Goal: Information Seeking & Learning: Check status

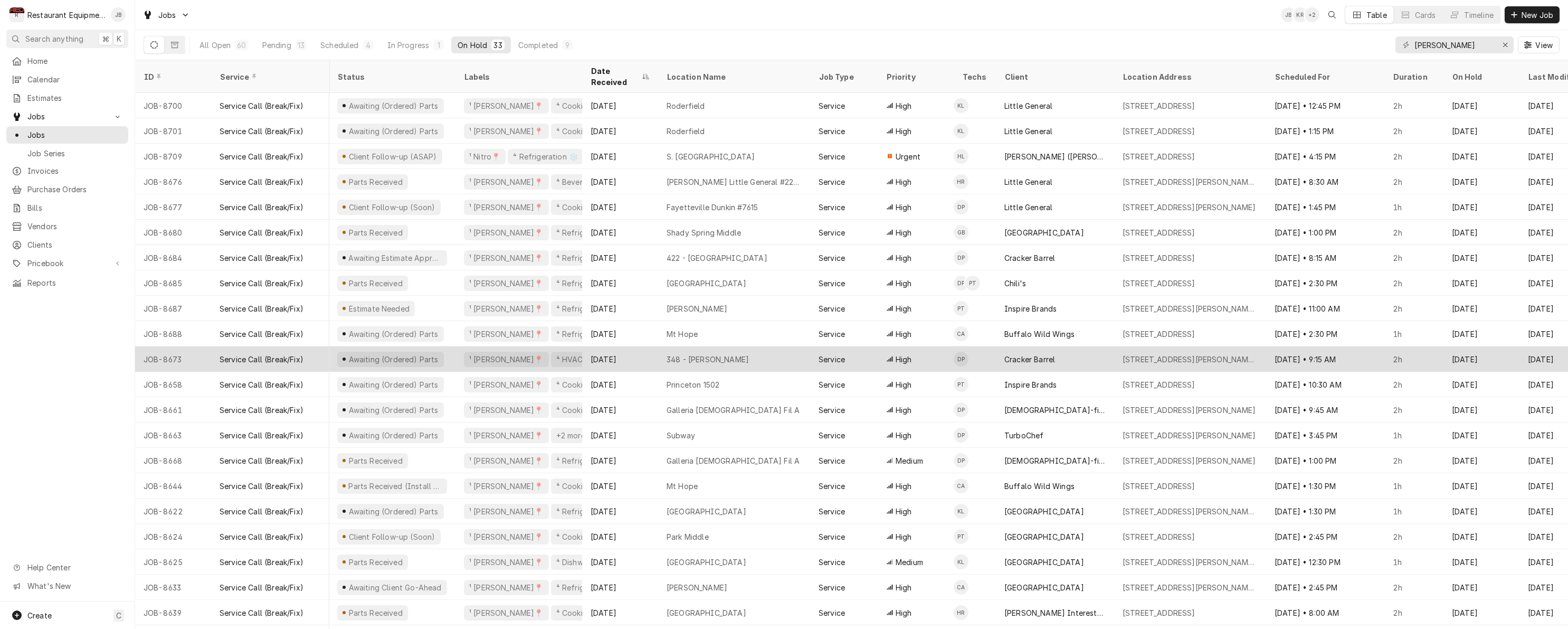
scroll to position [0, 1]
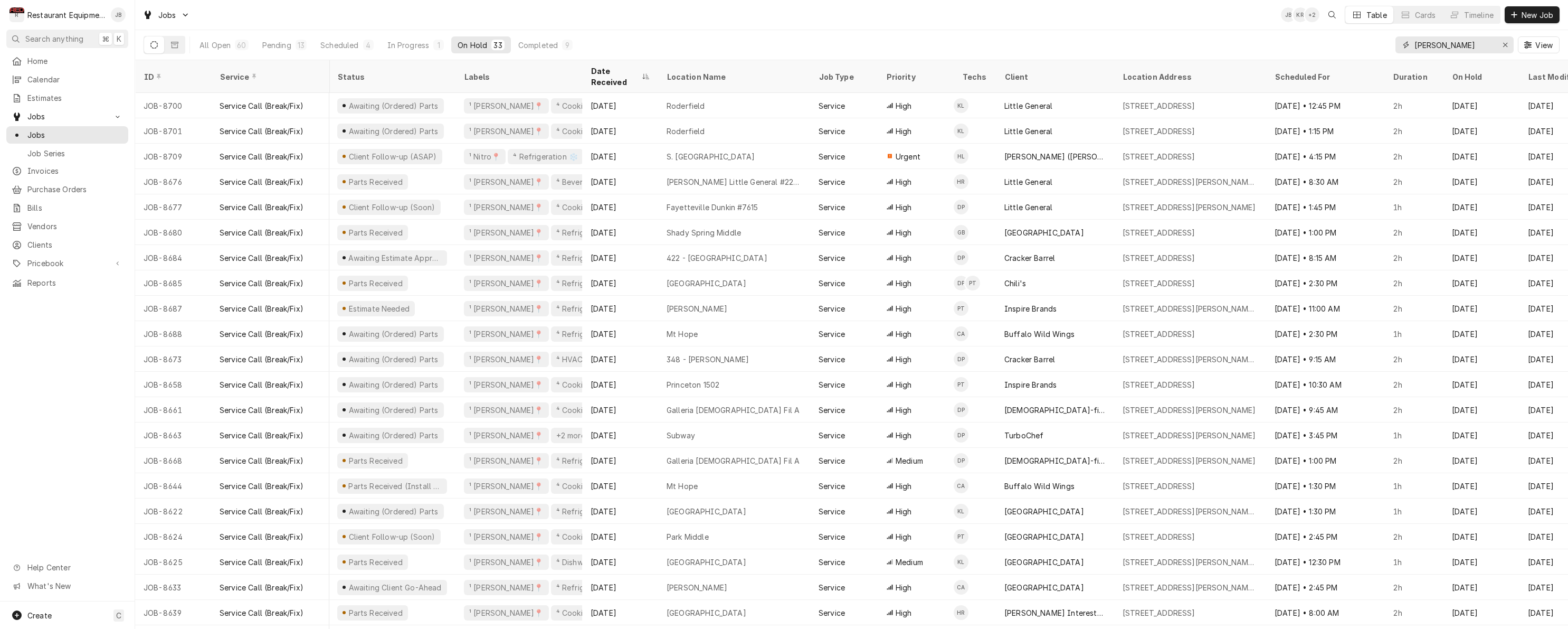
click at [1465, 46] on input "beckley" at bounding box center [1454, 45] width 79 height 17
type input "b"
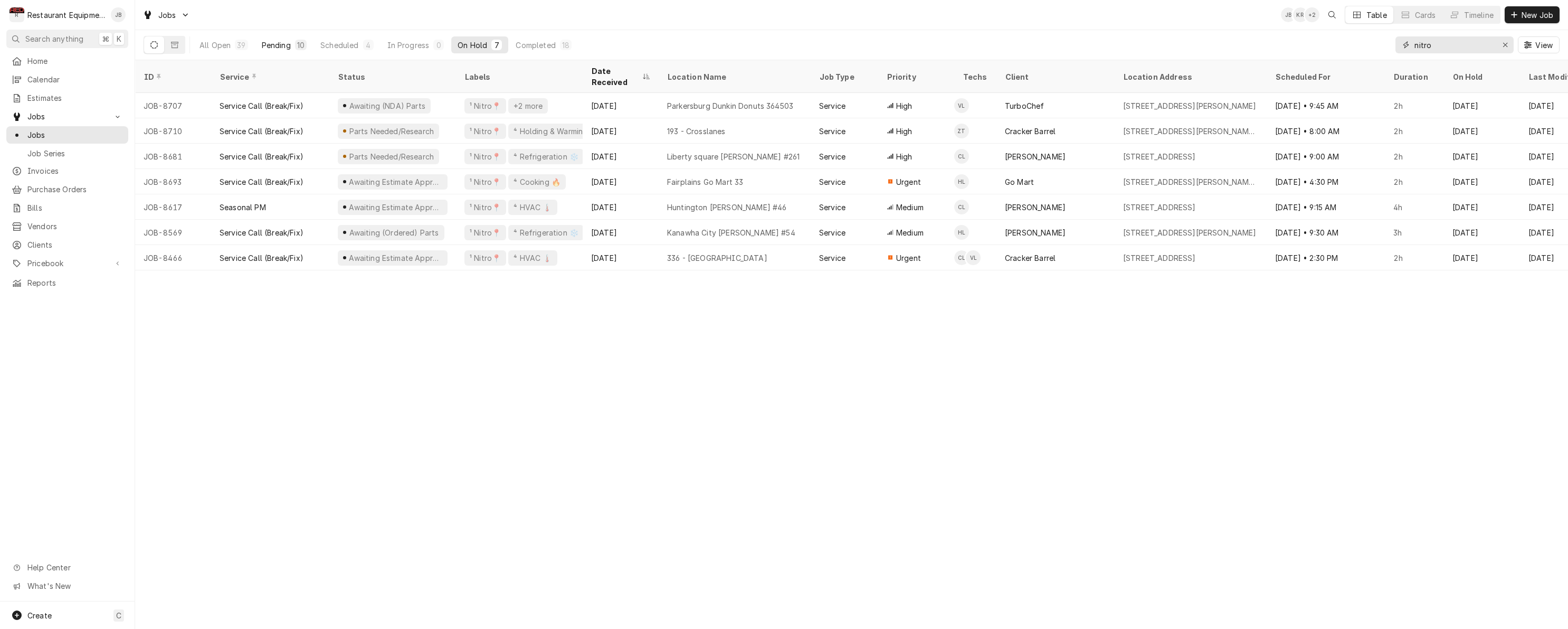
type input "nitro"
click at [301, 44] on div "10" at bounding box center [301, 45] width 7 height 11
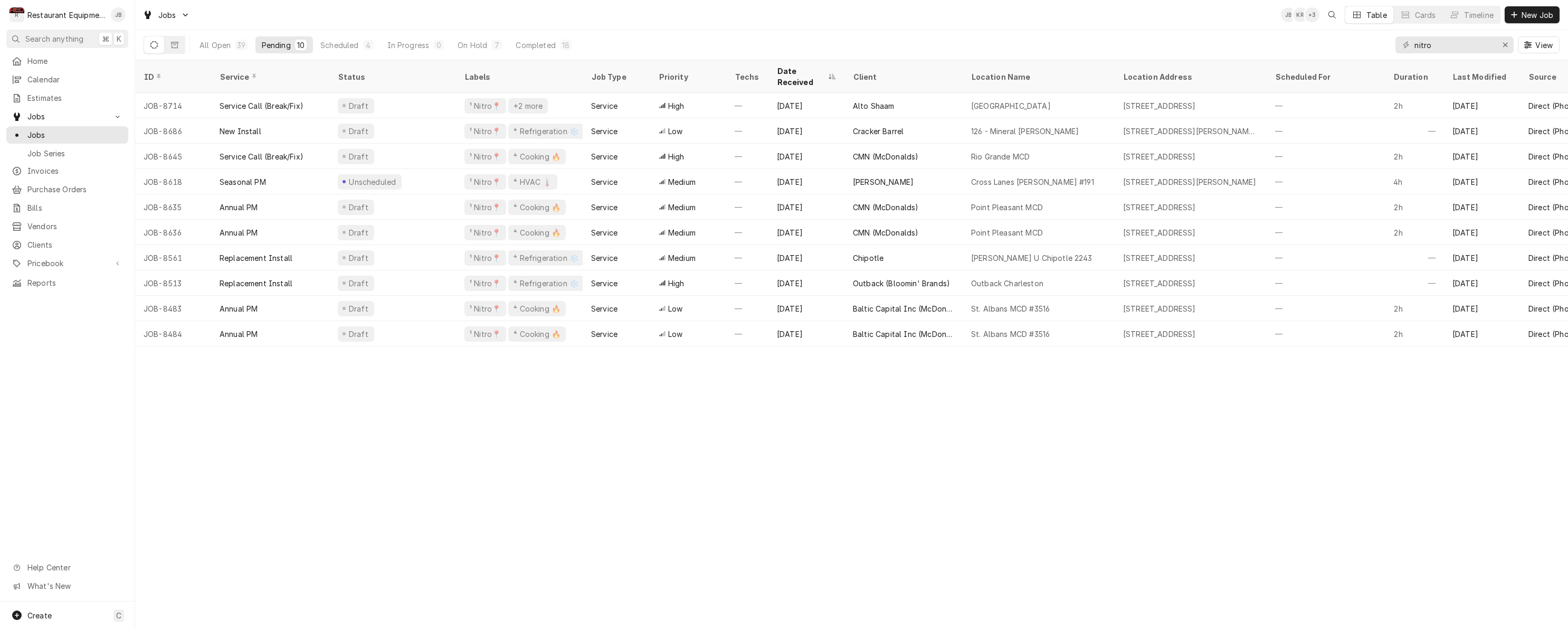
click at [487, 54] on div "All Open 39 Pending 10 Scheduled 4 In Progress 0 On Hold 7 Completed 18" at bounding box center [385, 44] width 385 height 30
click at [488, 47] on button "On Hold 7" at bounding box center [480, 45] width 57 height 17
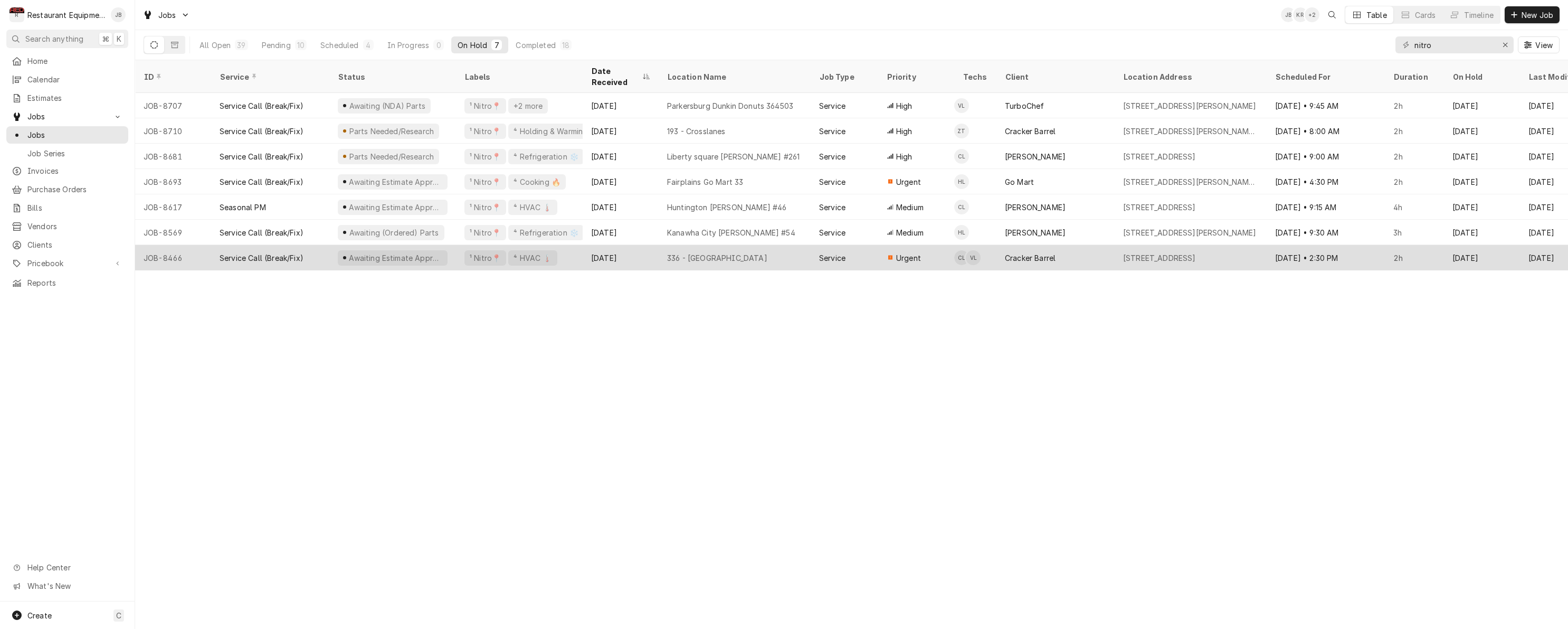
click at [642, 245] on div "[DATE]" at bounding box center [620, 258] width 76 height 26
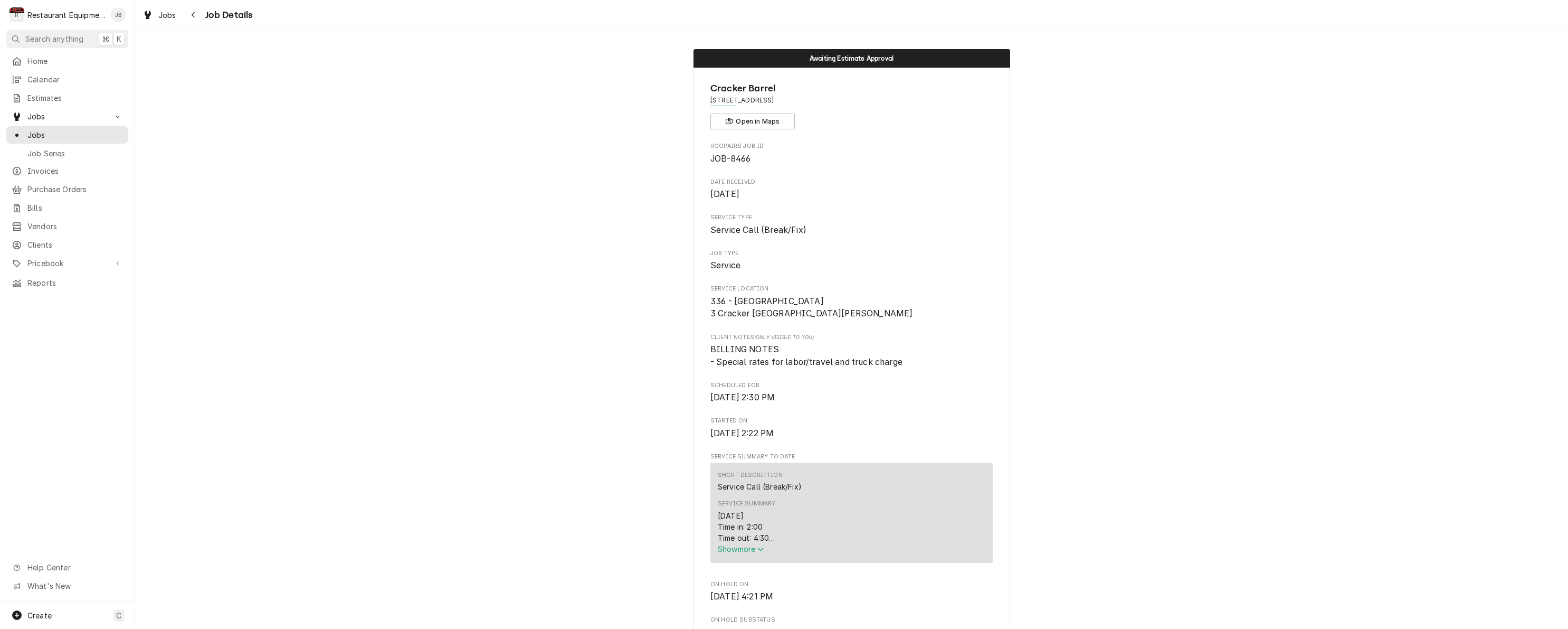
click at [735, 550] on span "Show more" at bounding box center [741, 549] width 46 height 9
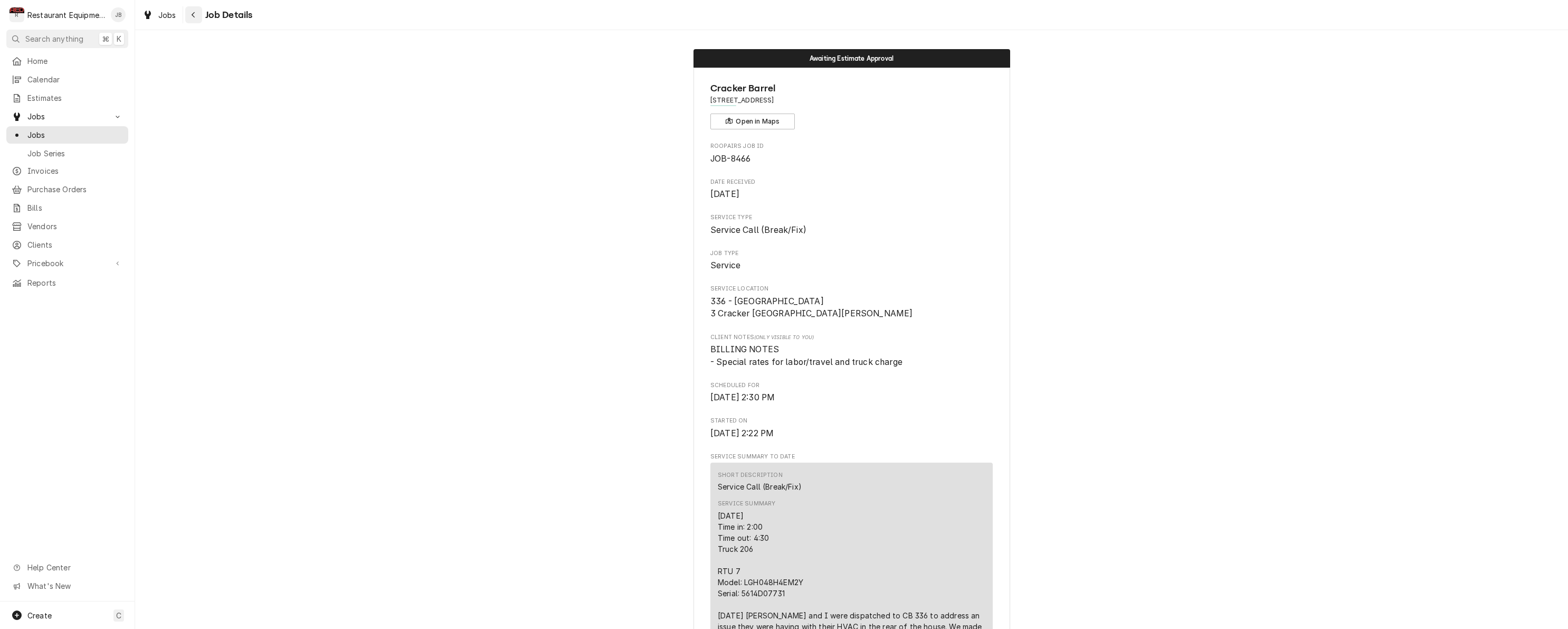
click at [189, 12] on div "Navigate back" at bounding box center [194, 15] width 10 height 10
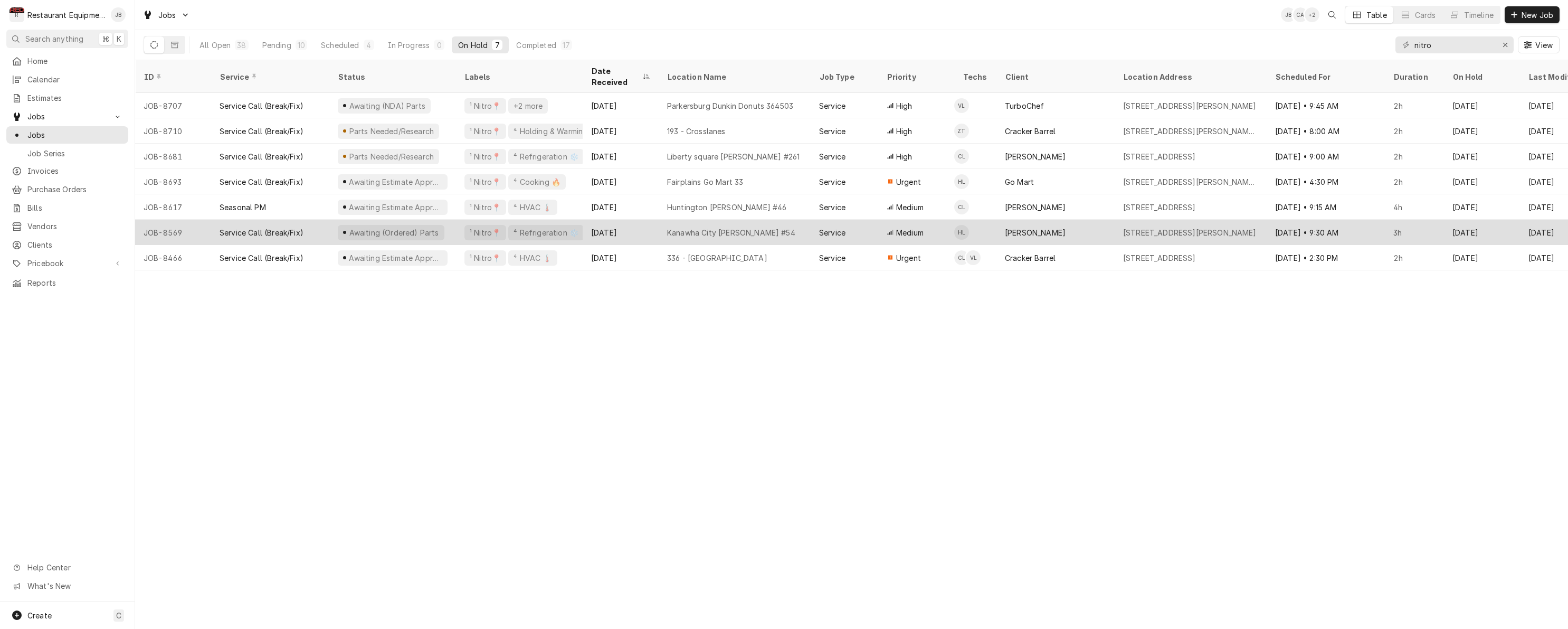
click at [446, 220] on div "Awaiting (Ordered) Parts" at bounding box center [393, 233] width 127 height 26
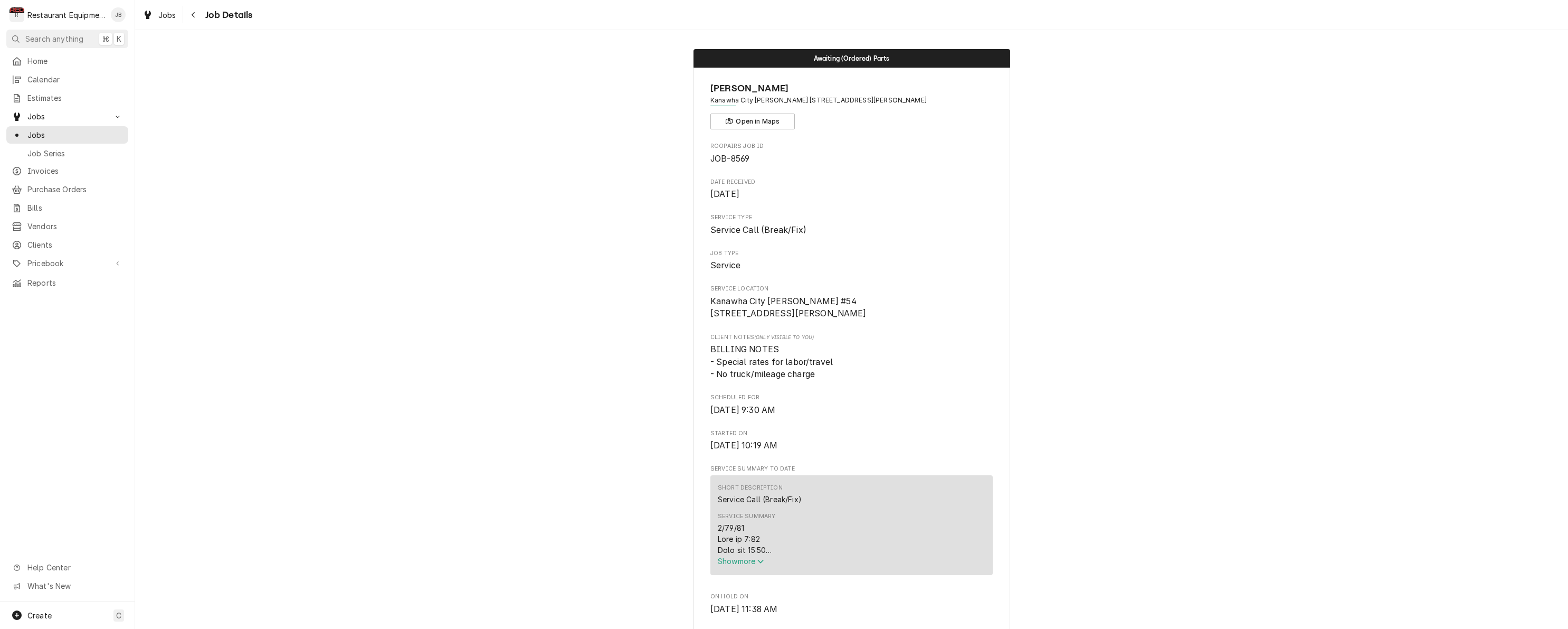
click at [740, 565] on span "Show more" at bounding box center [741, 561] width 46 height 9
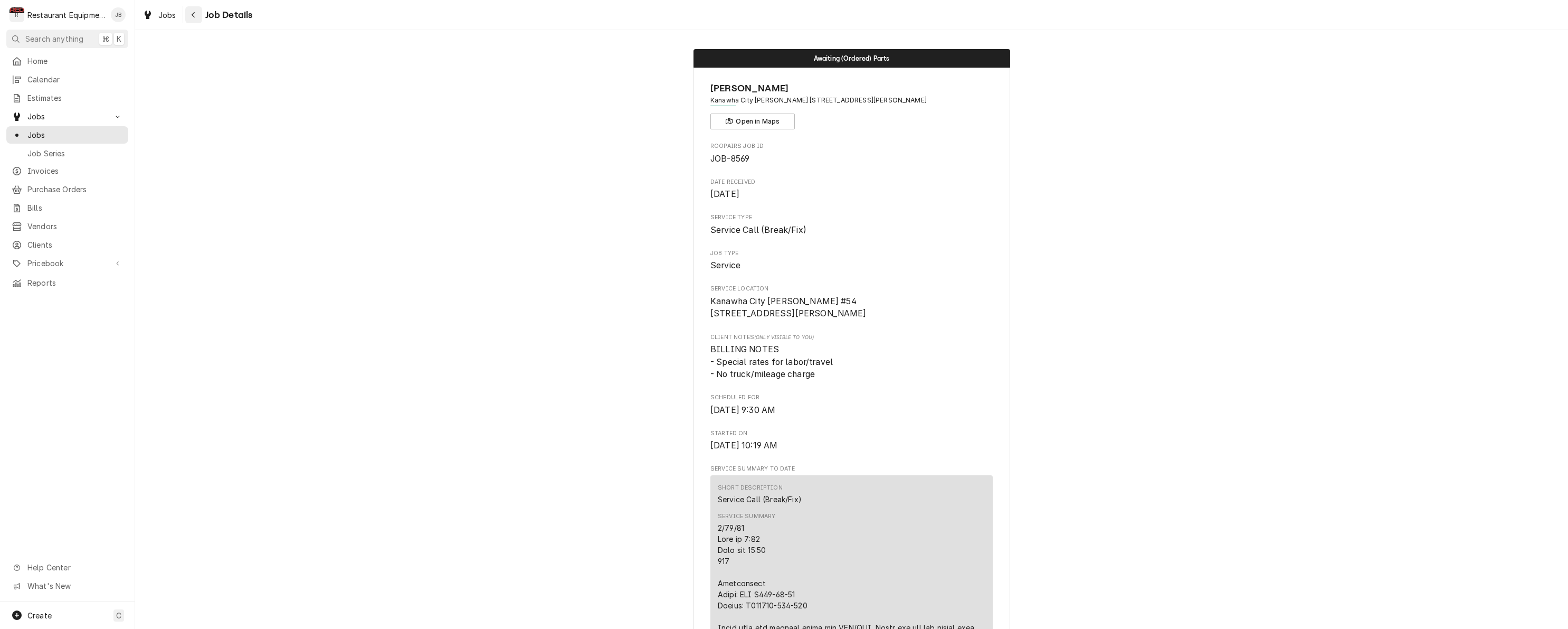
click at [189, 15] on div "Navigate back" at bounding box center [194, 15] width 10 height 10
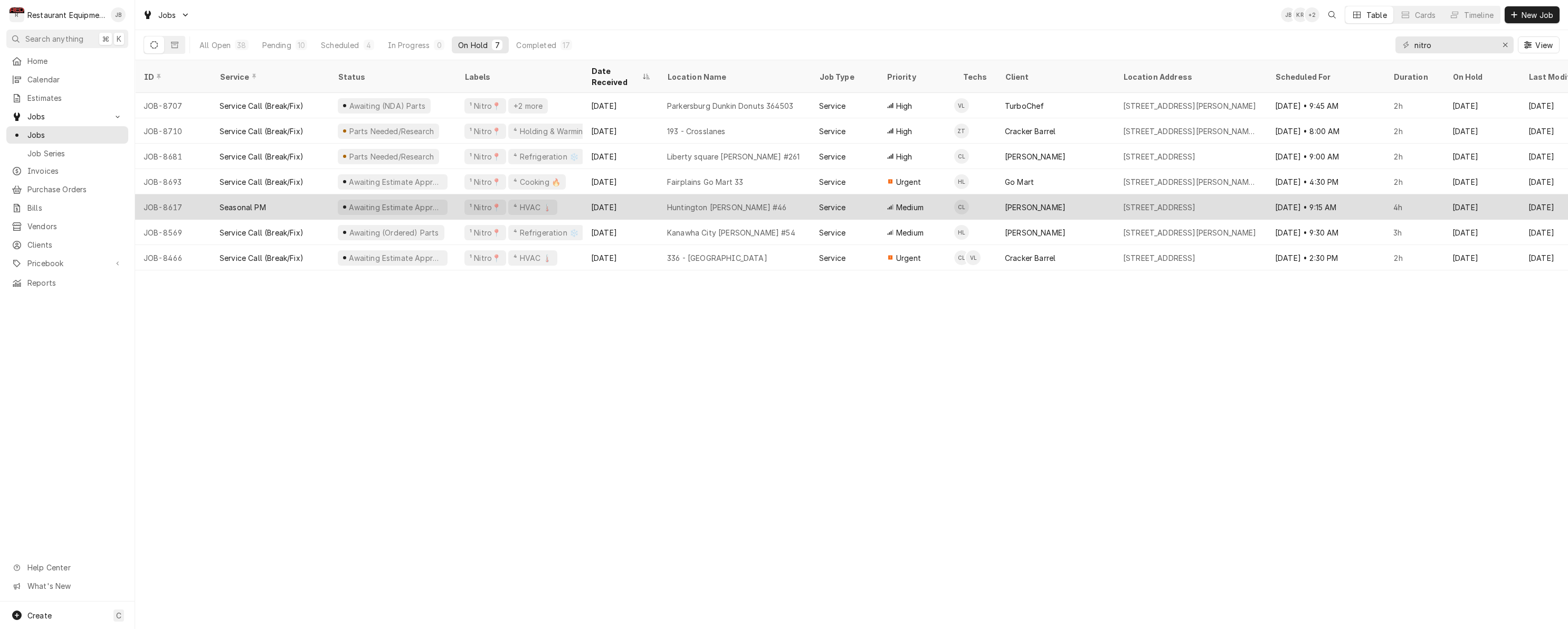
click at [450, 197] on div "Awaiting Estimate Approval" at bounding box center [393, 207] width 127 height 26
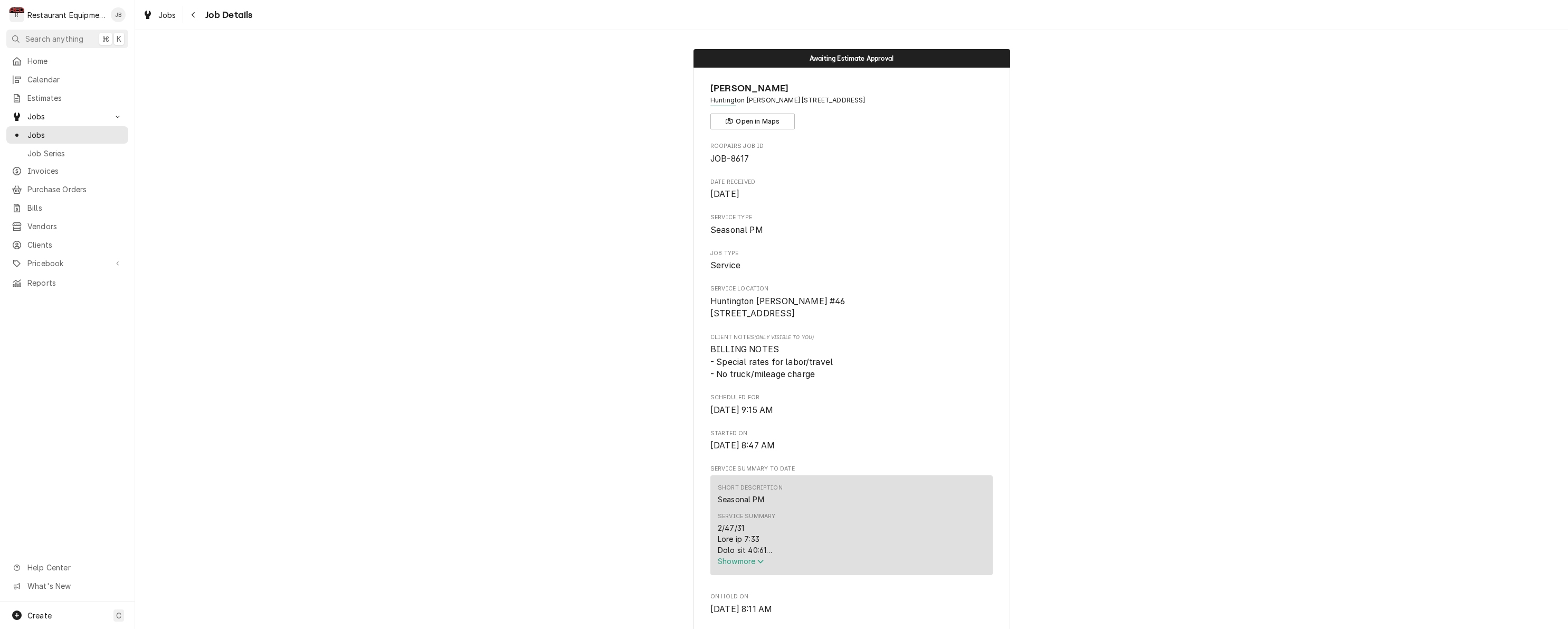
click at [749, 566] on span "Show more" at bounding box center [741, 561] width 46 height 9
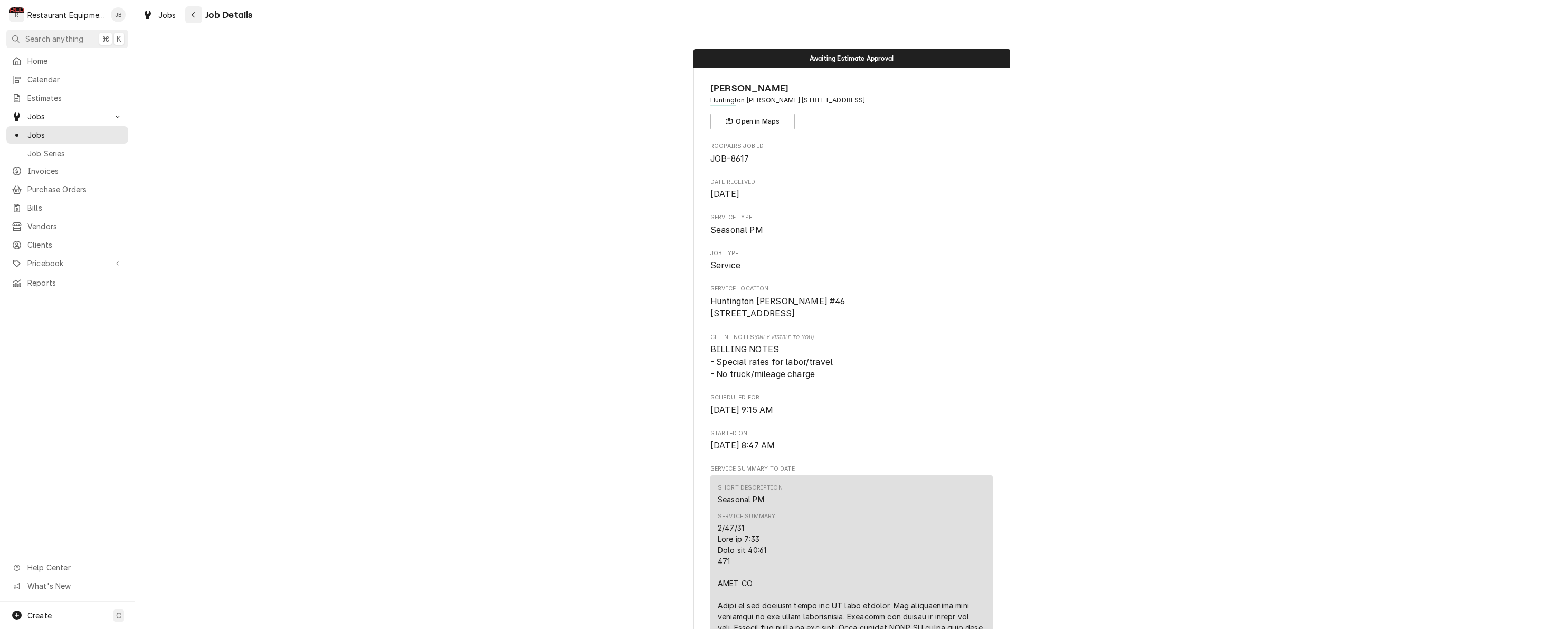
click at [196, 13] on div "Navigate back" at bounding box center [194, 15] width 10 height 10
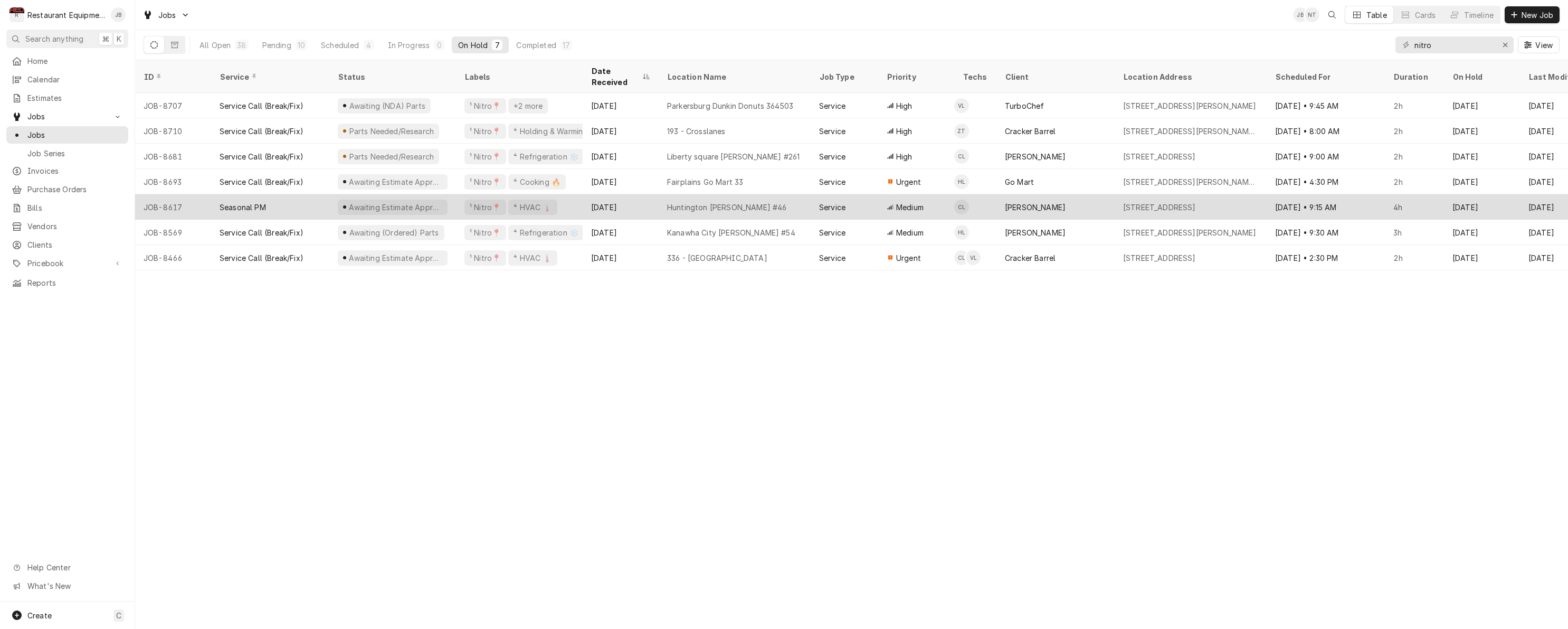
click at [310, 194] on div "Seasonal PM" at bounding box center [270, 207] width 118 height 26
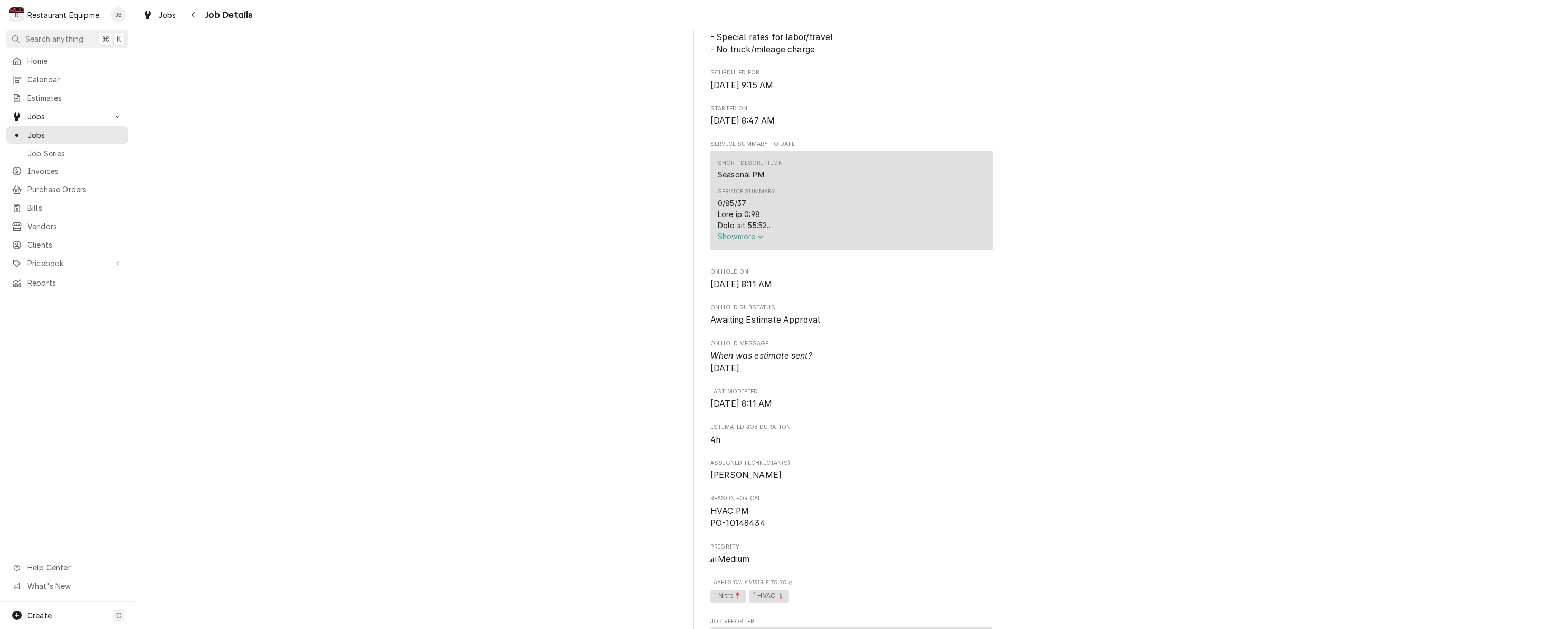
scroll to position [340, 0]
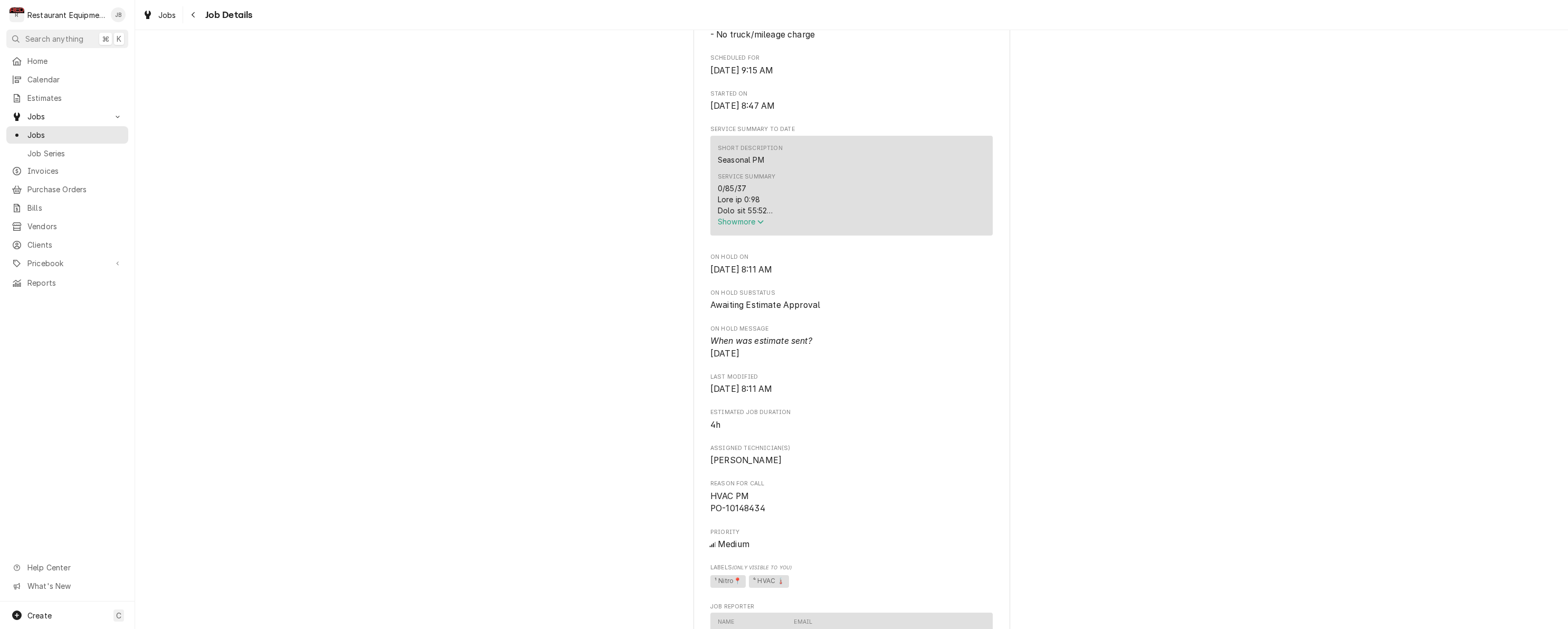
click at [735, 226] on span "Show more" at bounding box center [741, 221] width 46 height 9
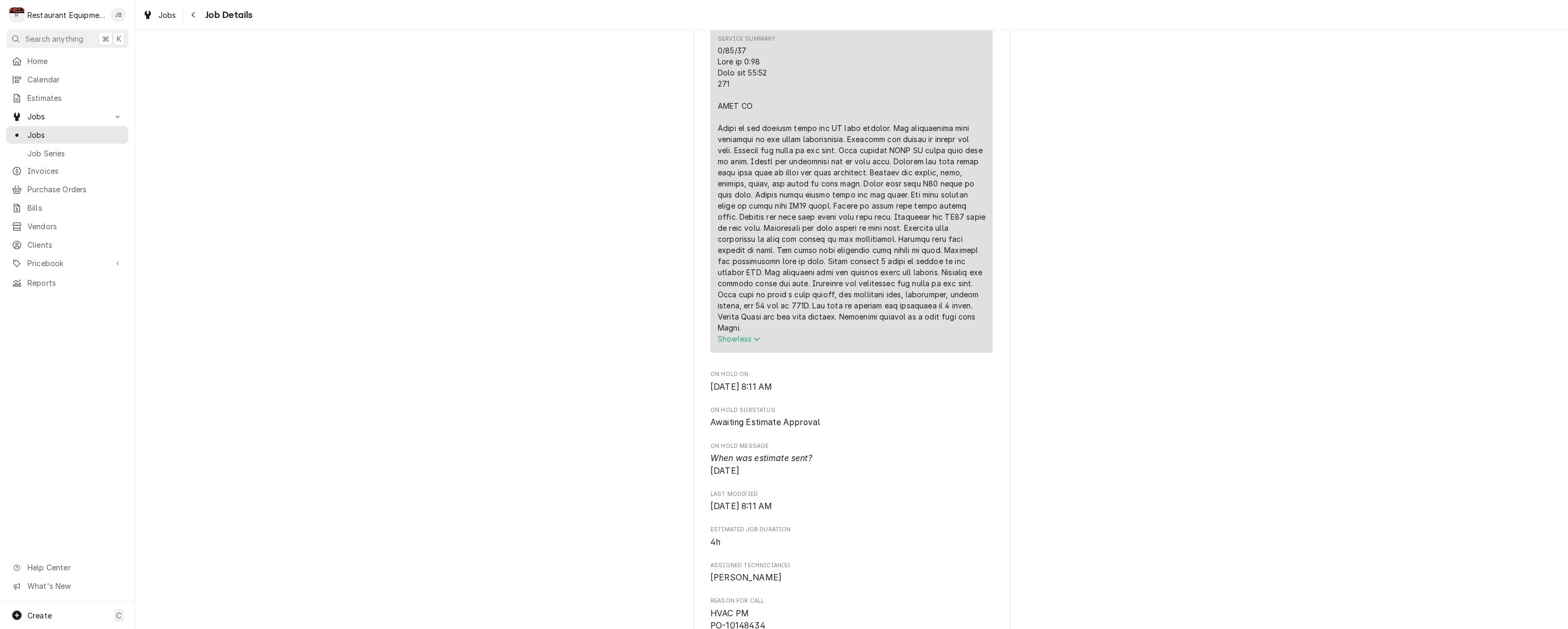
scroll to position [477, 0]
click at [191, 18] on div "Navigate back" at bounding box center [194, 15] width 10 height 10
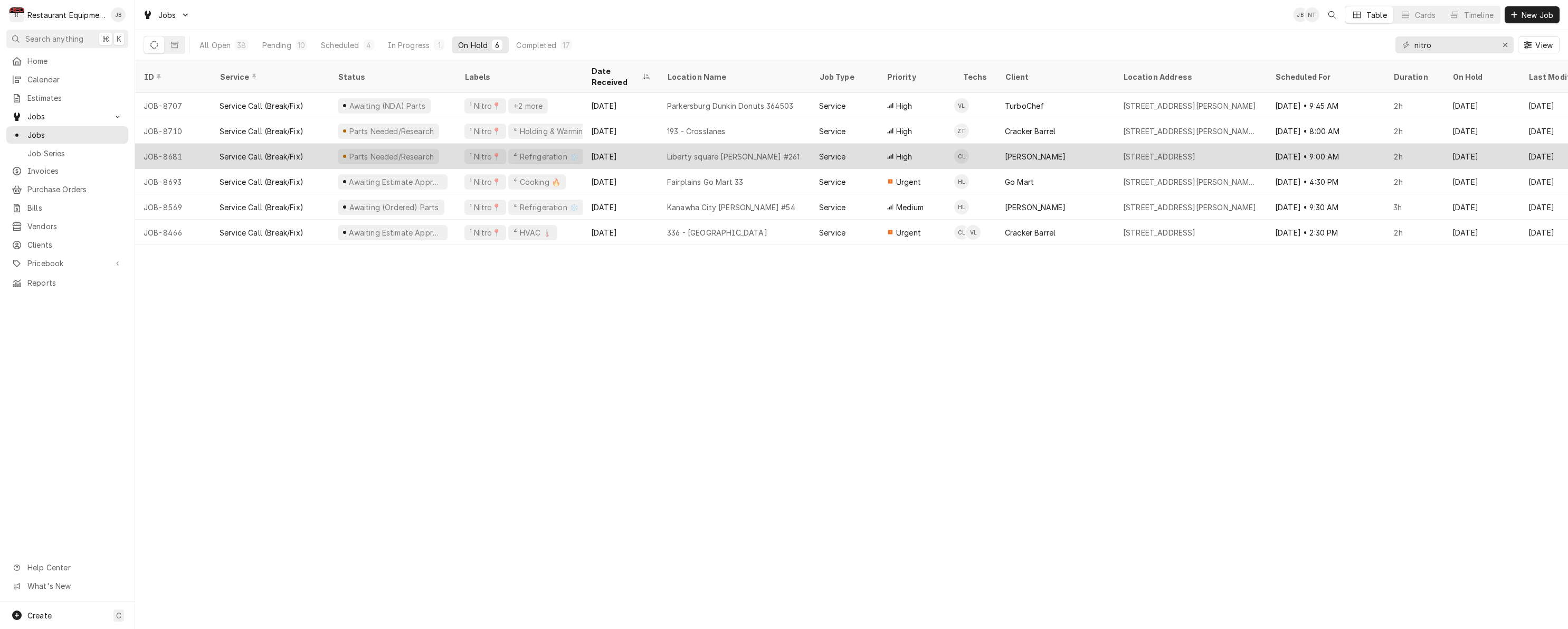
click at [316, 144] on div "Service Call (Break/Fix)" at bounding box center [270, 156] width 118 height 26
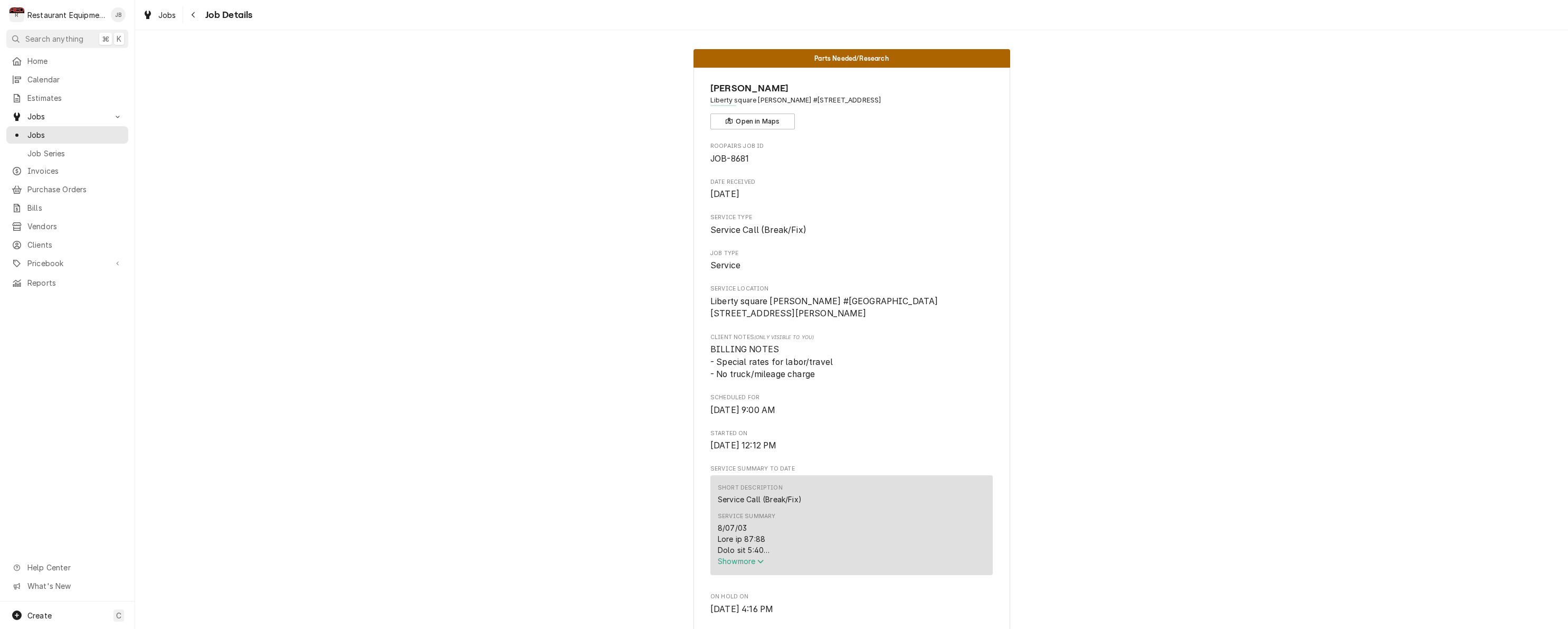
click at [741, 566] on span "Show more" at bounding box center [741, 561] width 46 height 9
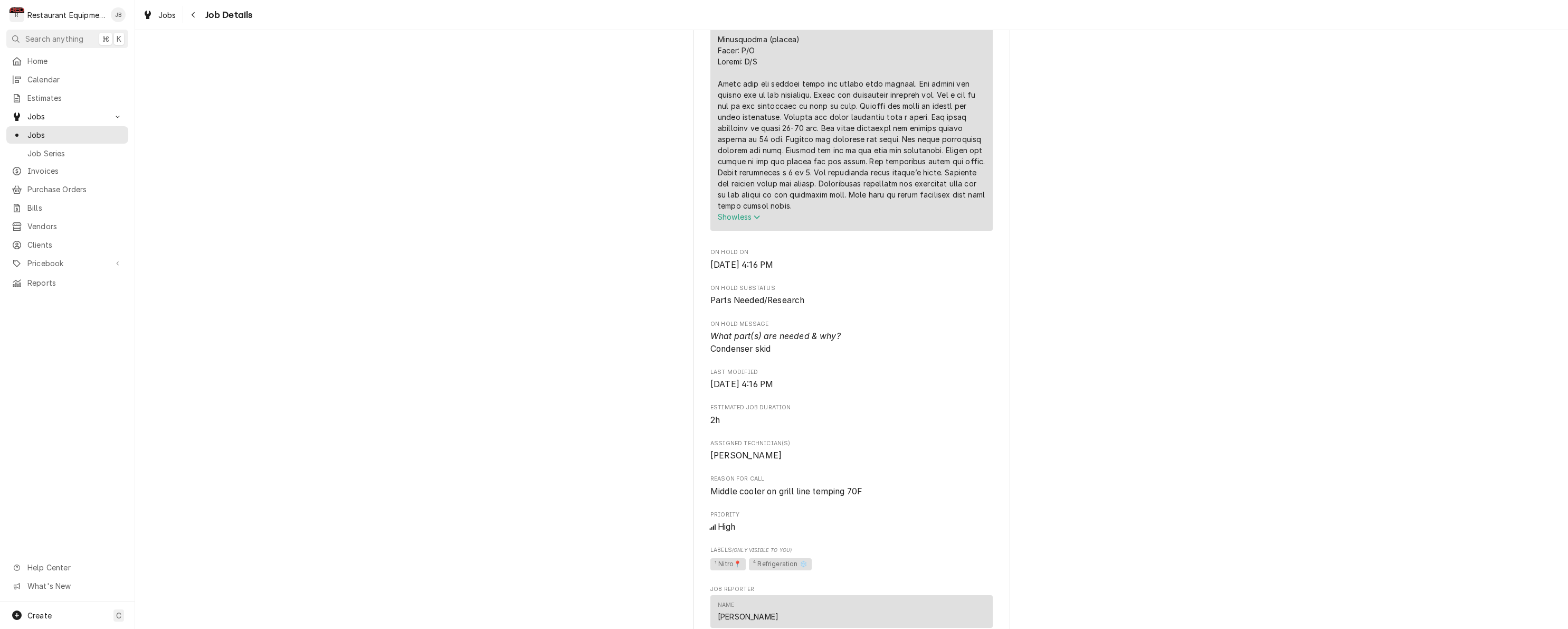
scroll to position [792, 0]
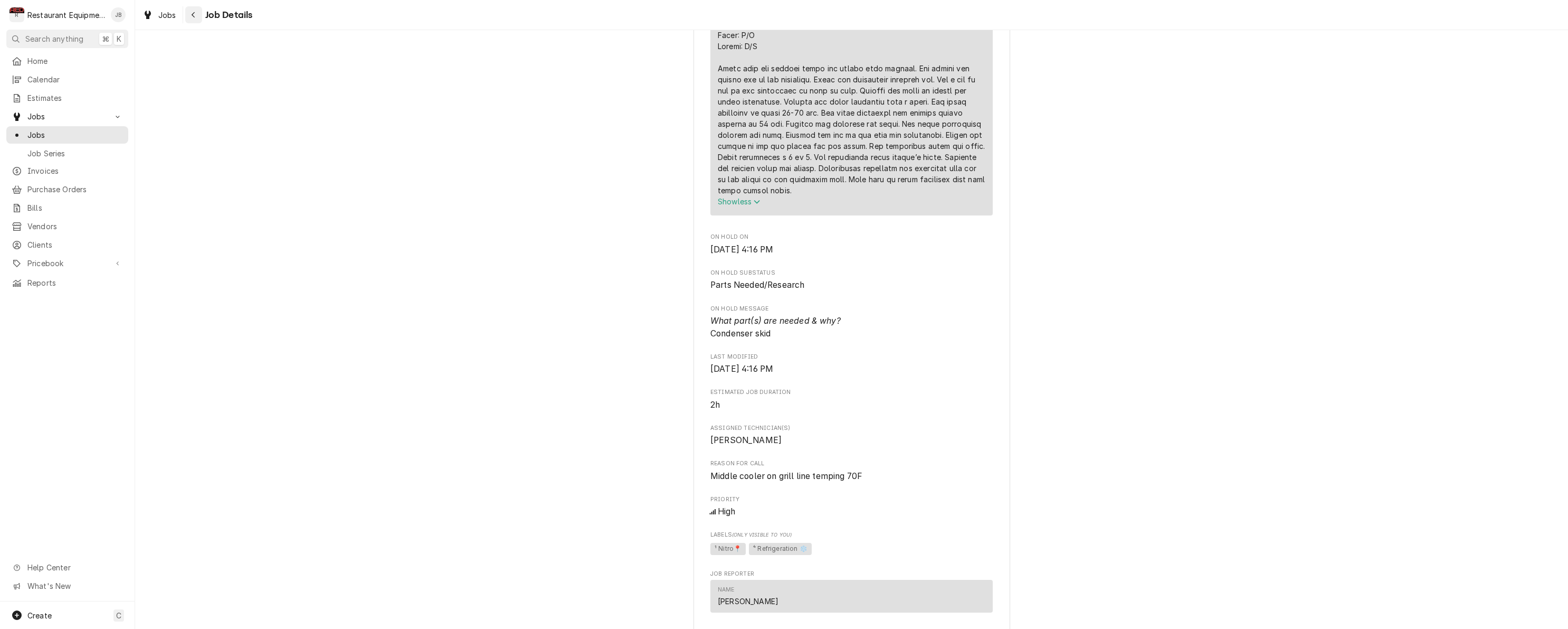
click at [194, 16] on icon "Navigate back" at bounding box center [193, 15] width 3 height 6
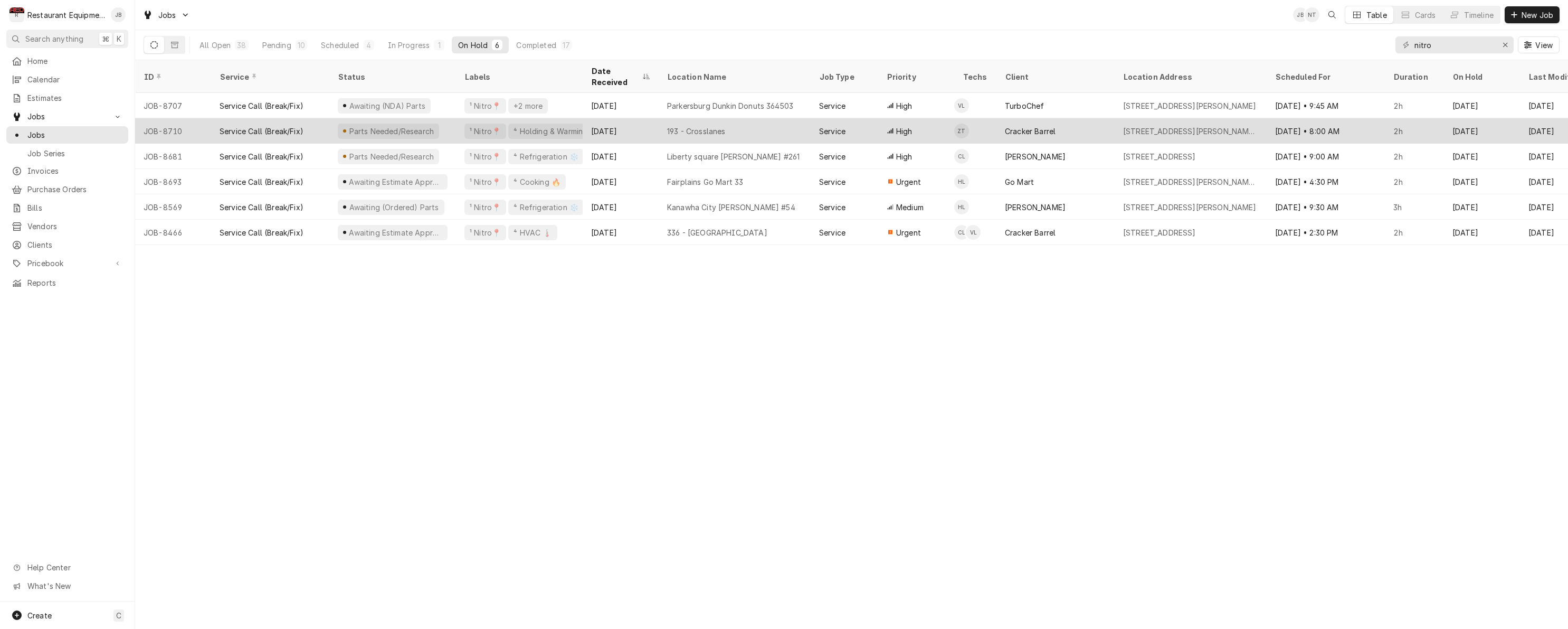
click at [438, 118] on div "Parts Needed/Research" at bounding box center [393, 131] width 127 height 26
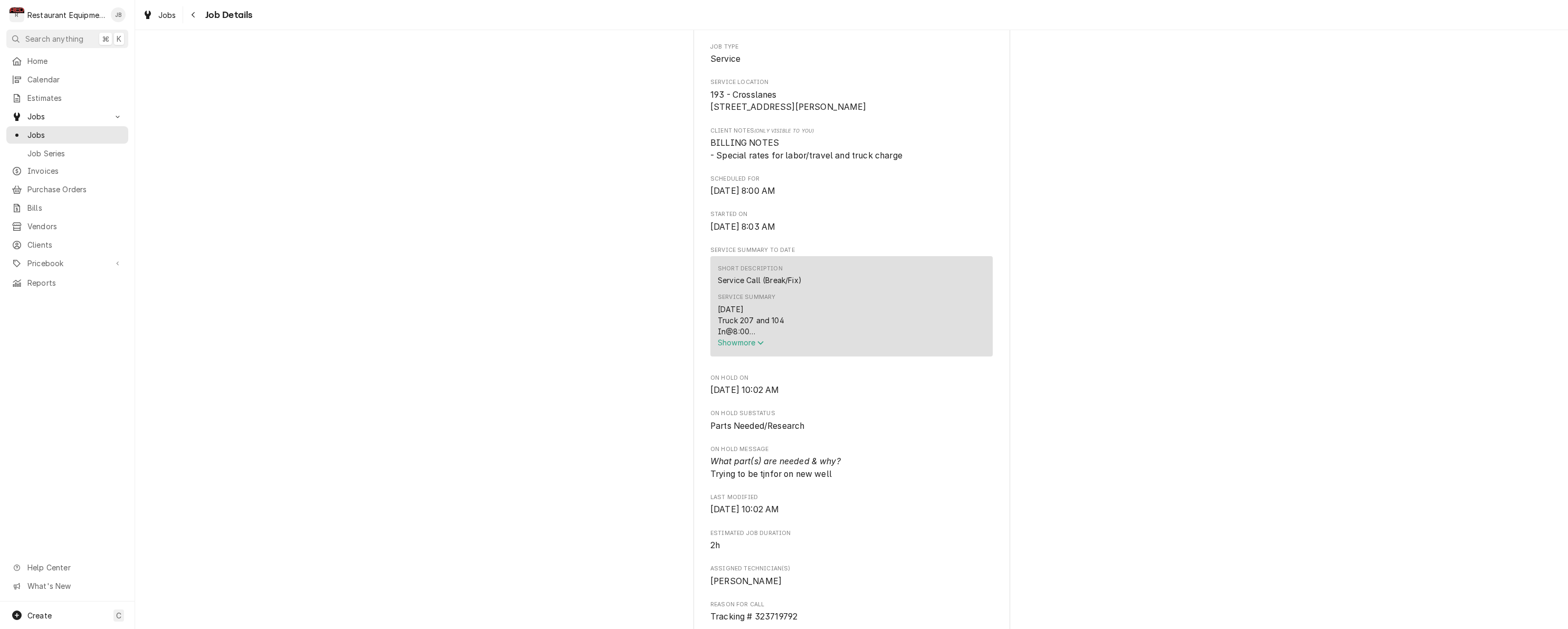
scroll to position [312, 0]
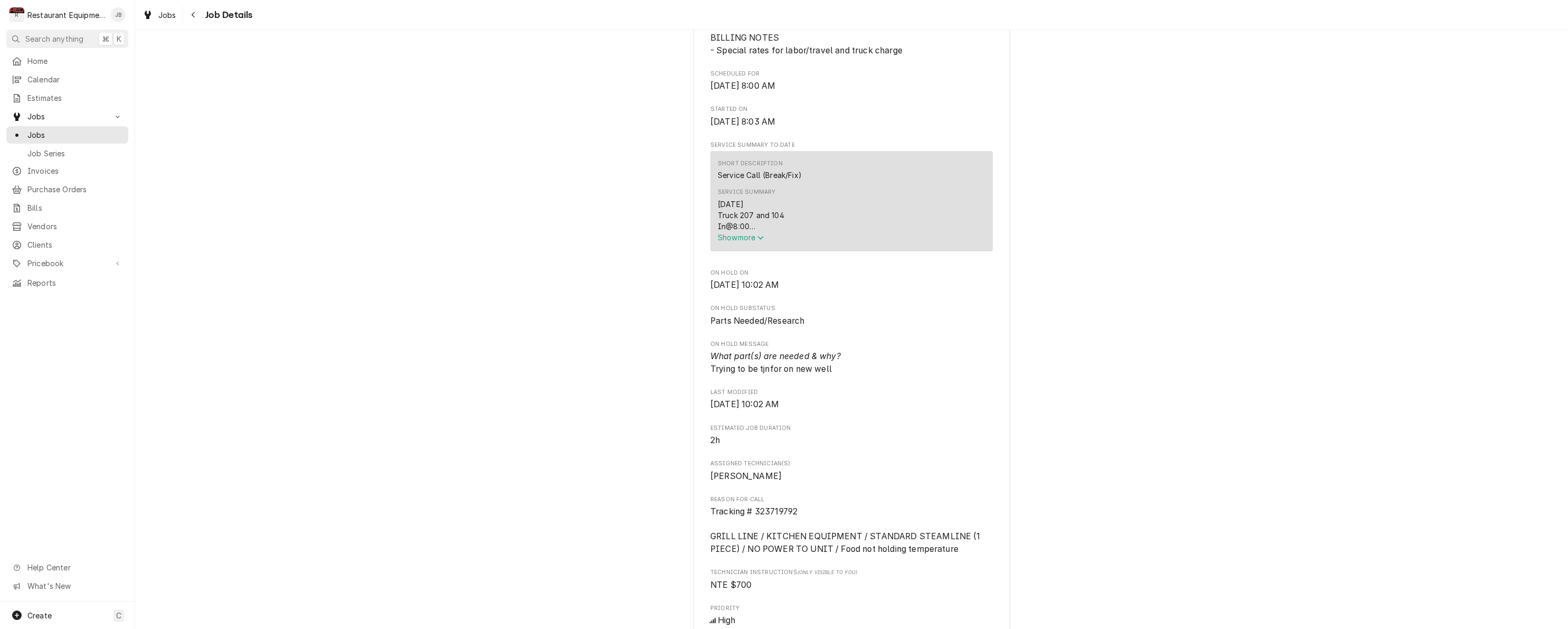
click at [737, 242] on span "Show more" at bounding box center [741, 237] width 46 height 9
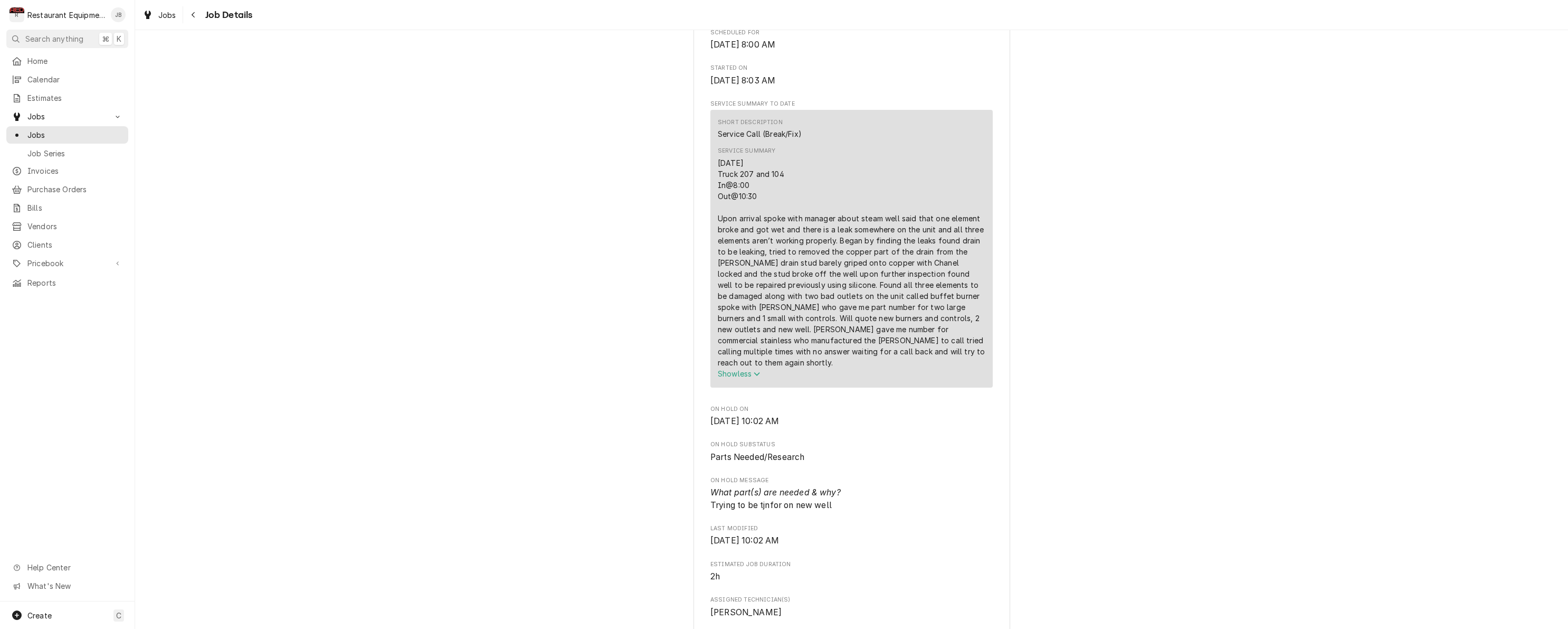
scroll to position [354, 0]
click at [195, 14] on icon "Navigate back" at bounding box center [194, 15] width 5 height 7
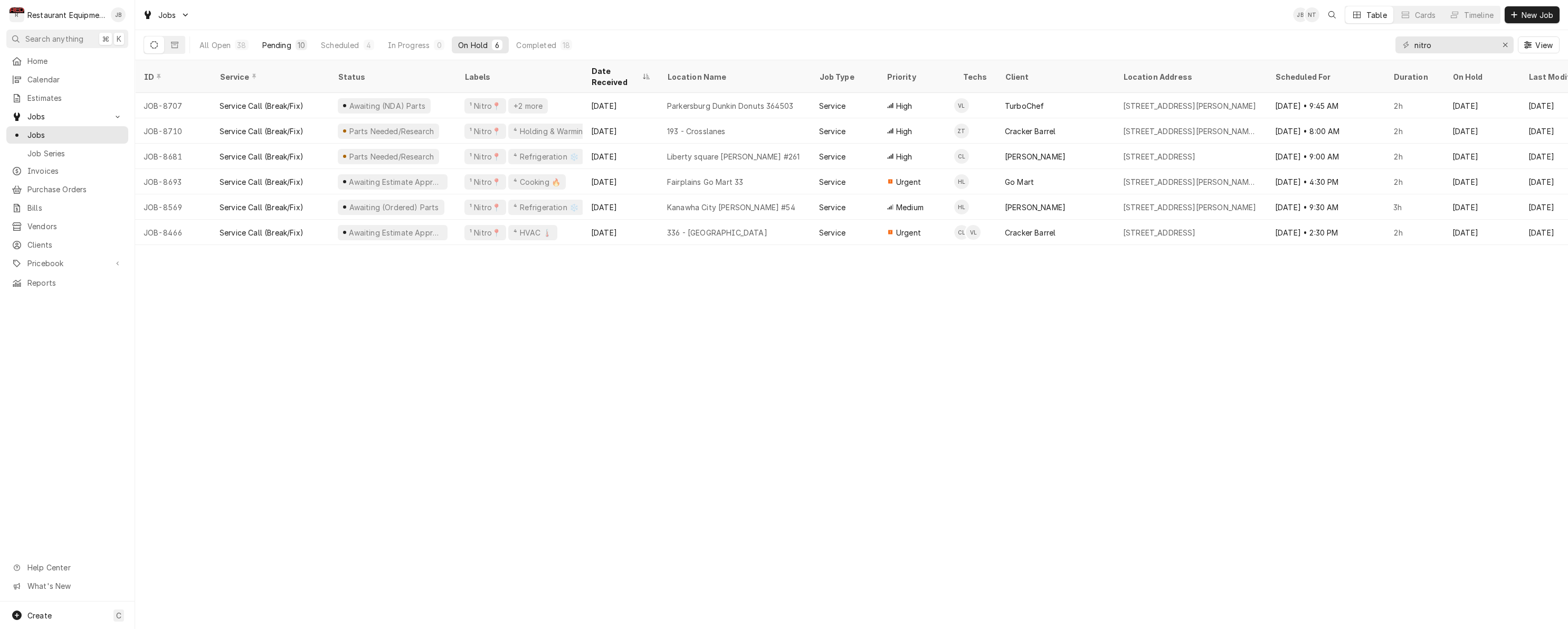
click at [292, 42] on button "Pending 10" at bounding box center [285, 45] width 58 height 17
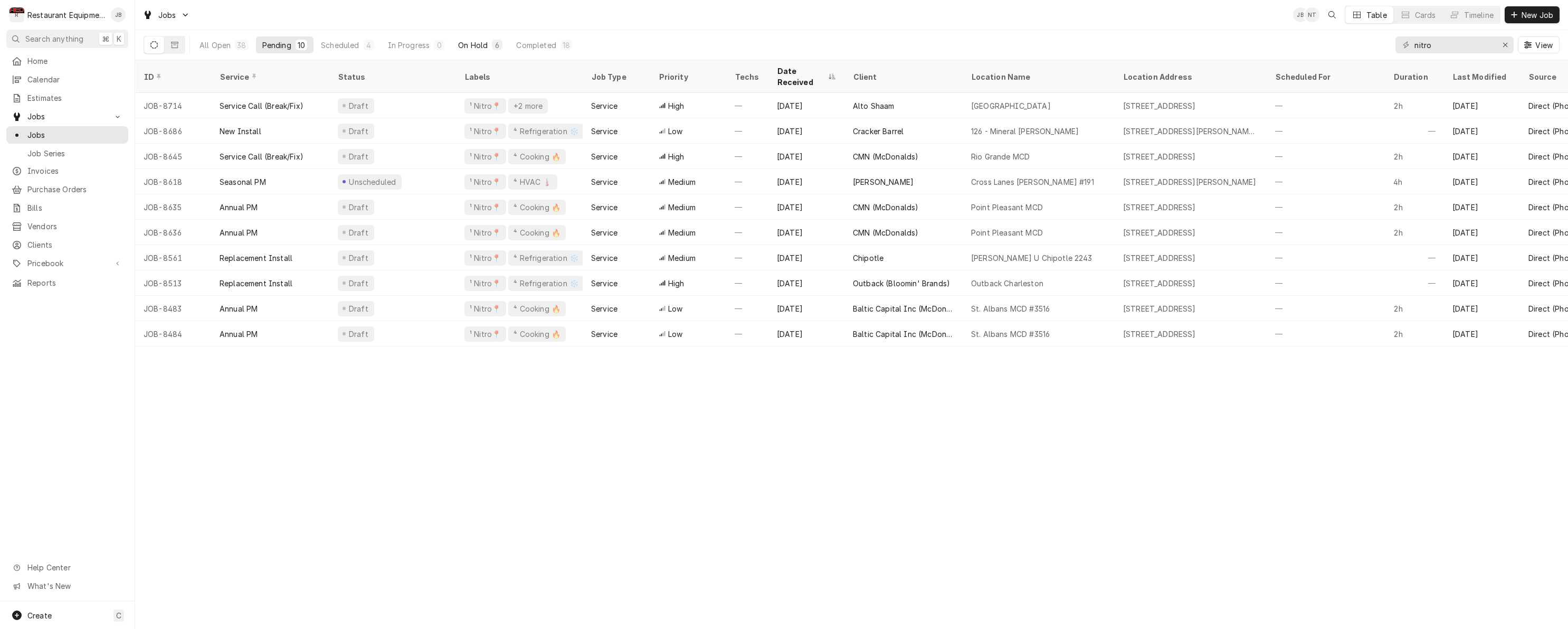
click at [479, 48] on div "On Hold" at bounding box center [473, 45] width 30 height 11
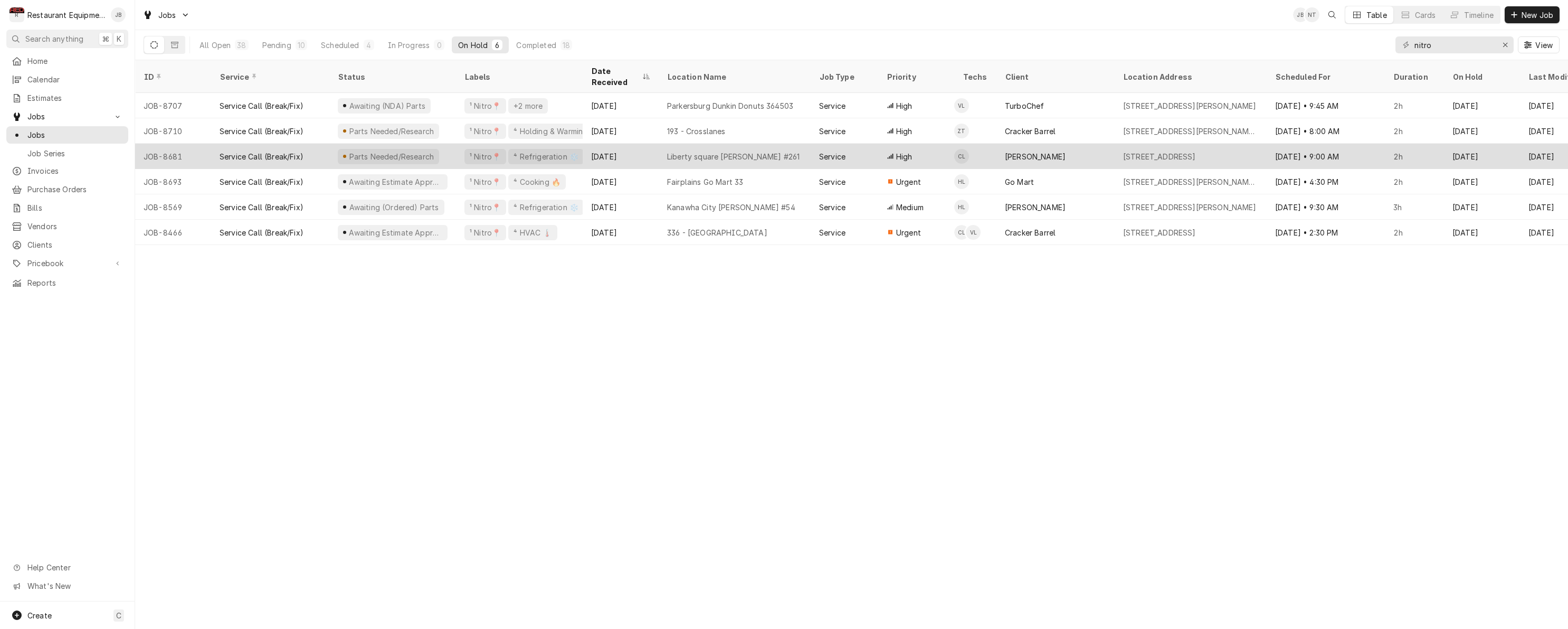
click at [322, 144] on div "Service Call (Break/Fix)" at bounding box center [270, 156] width 118 height 26
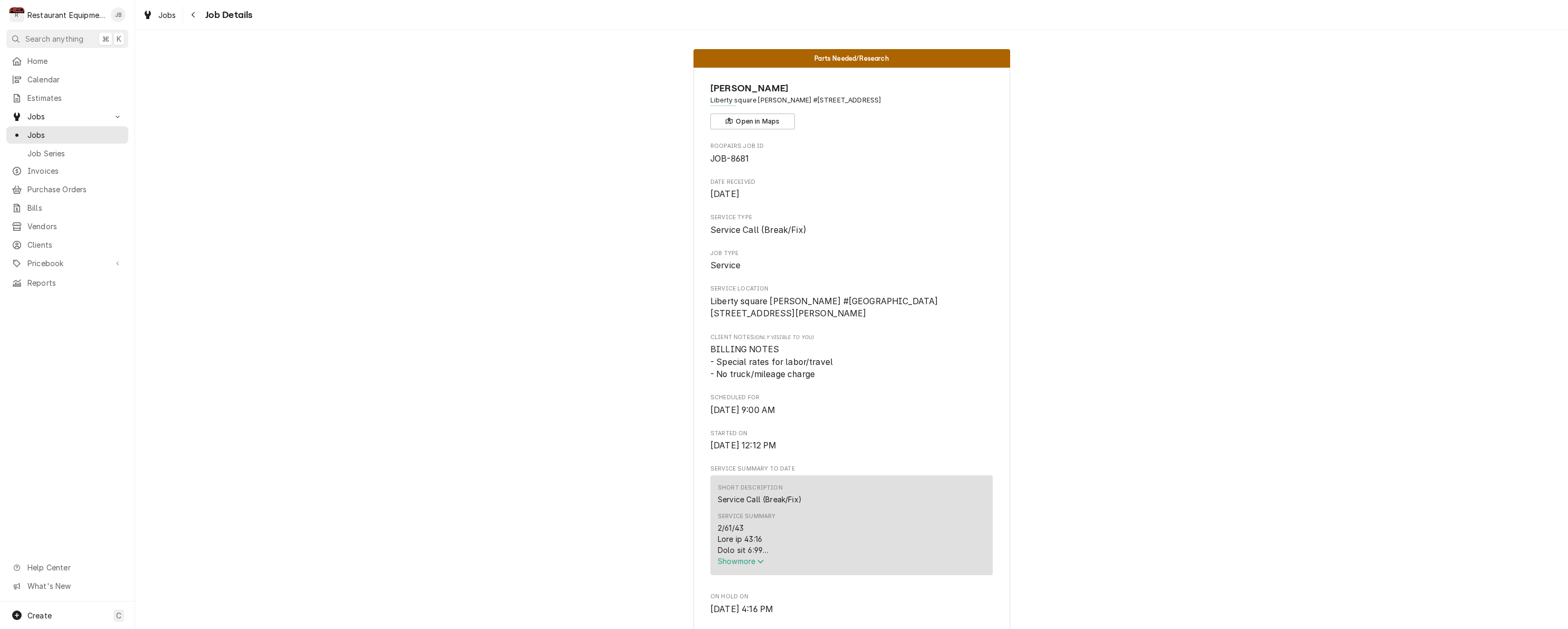
click at [737, 566] on span "Show more" at bounding box center [741, 561] width 46 height 9
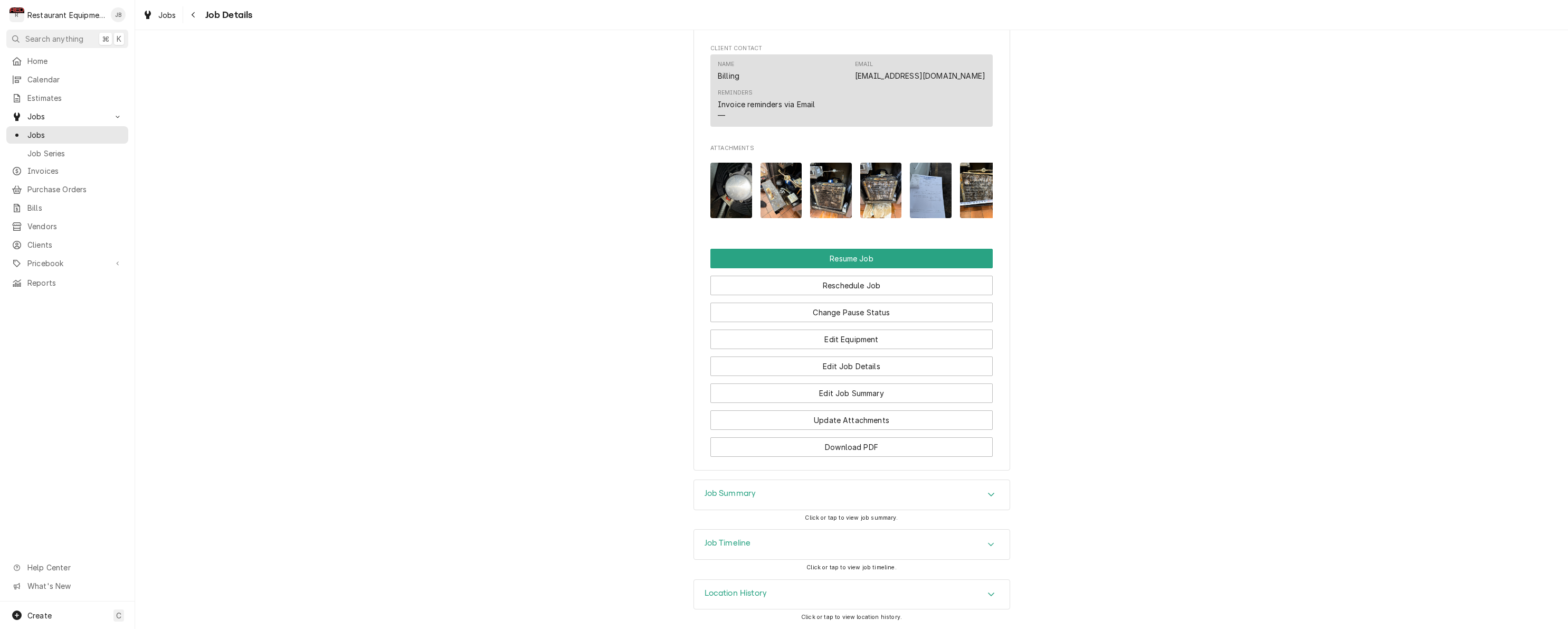
scroll to position [1539, 0]
click at [193, 14] on icon "Navigate back" at bounding box center [193, 15] width 3 height 6
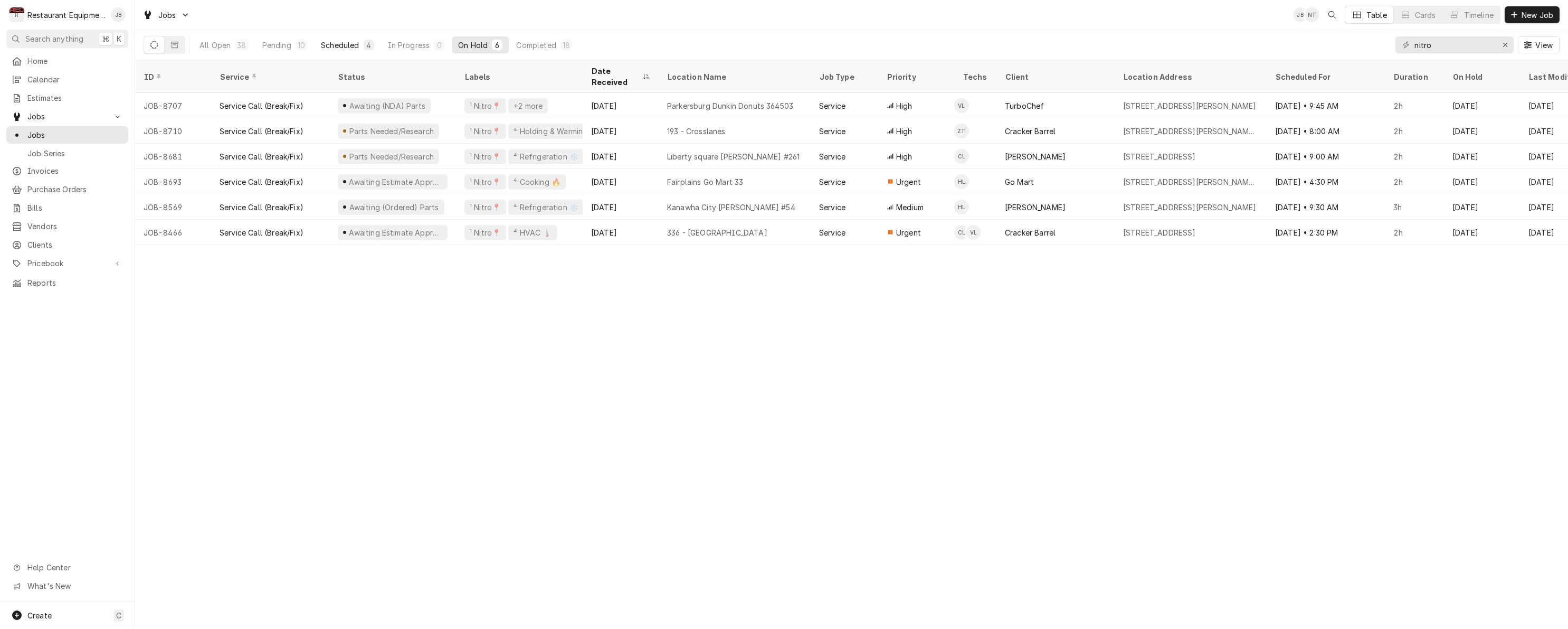
click at [345, 43] on div "Scheduled" at bounding box center [340, 45] width 38 height 11
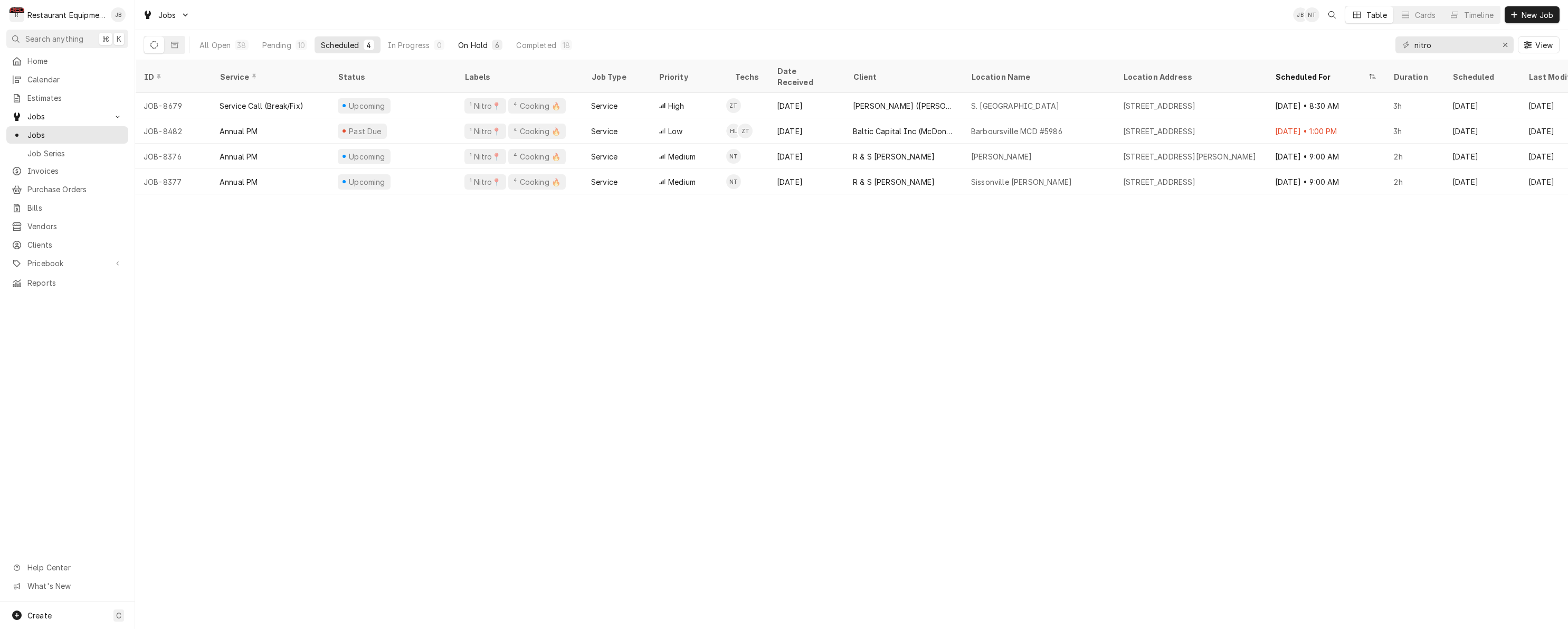
click at [488, 44] on button "On Hold 6" at bounding box center [480, 45] width 57 height 17
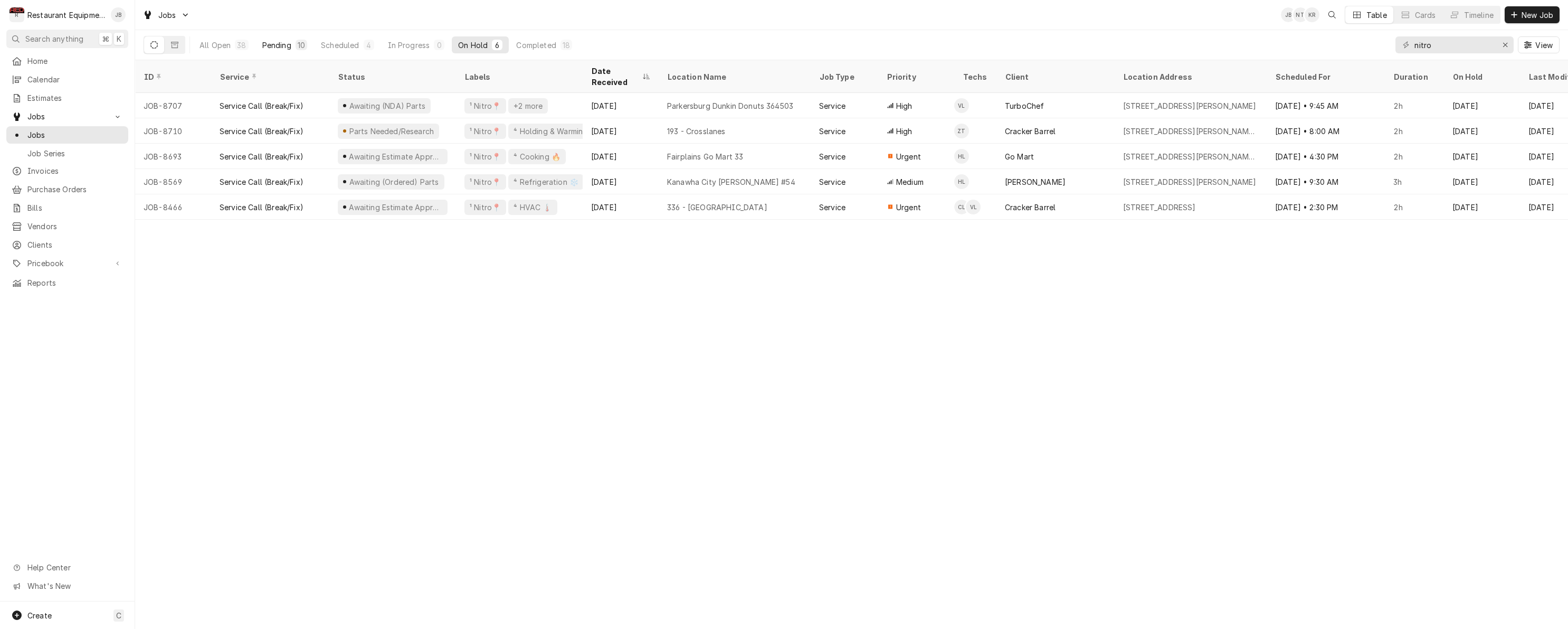
click at [299, 43] on div "10" at bounding box center [301, 45] width 7 height 11
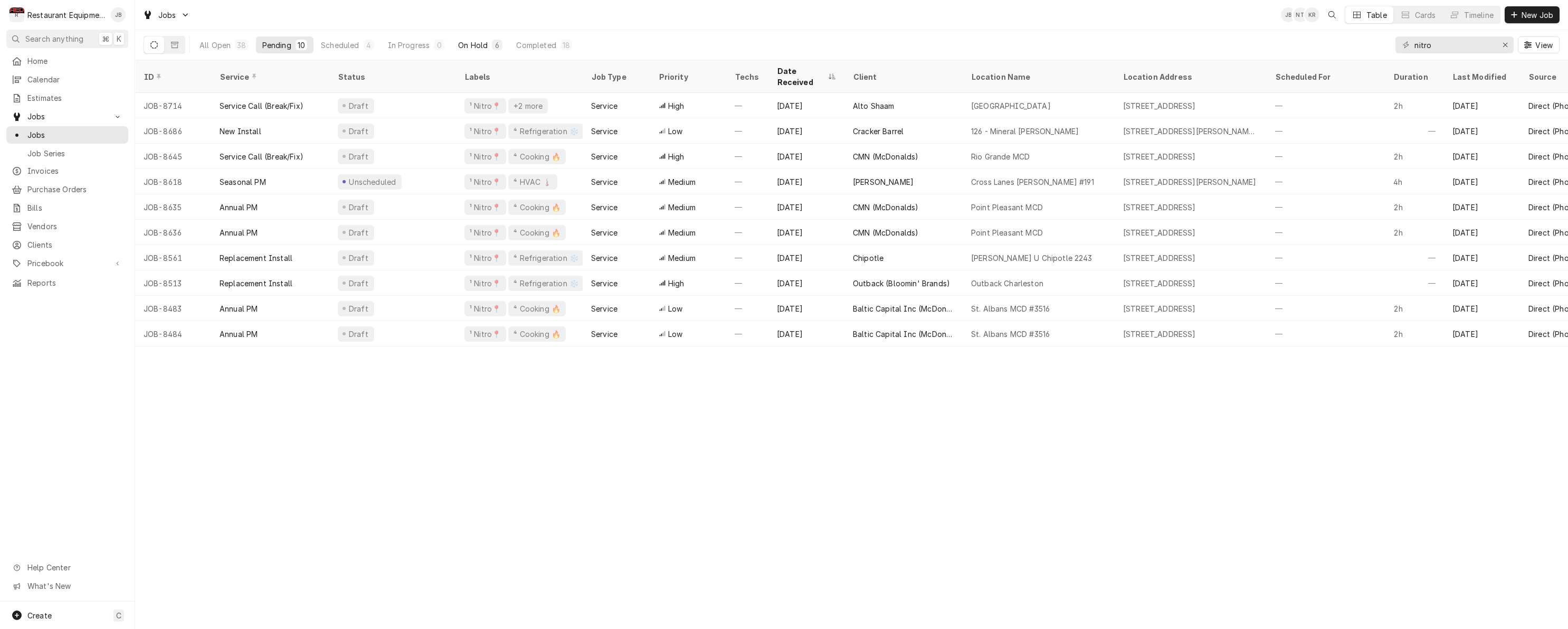
click at [487, 38] on button "On Hold 6" at bounding box center [480, 45] width 57 height 17
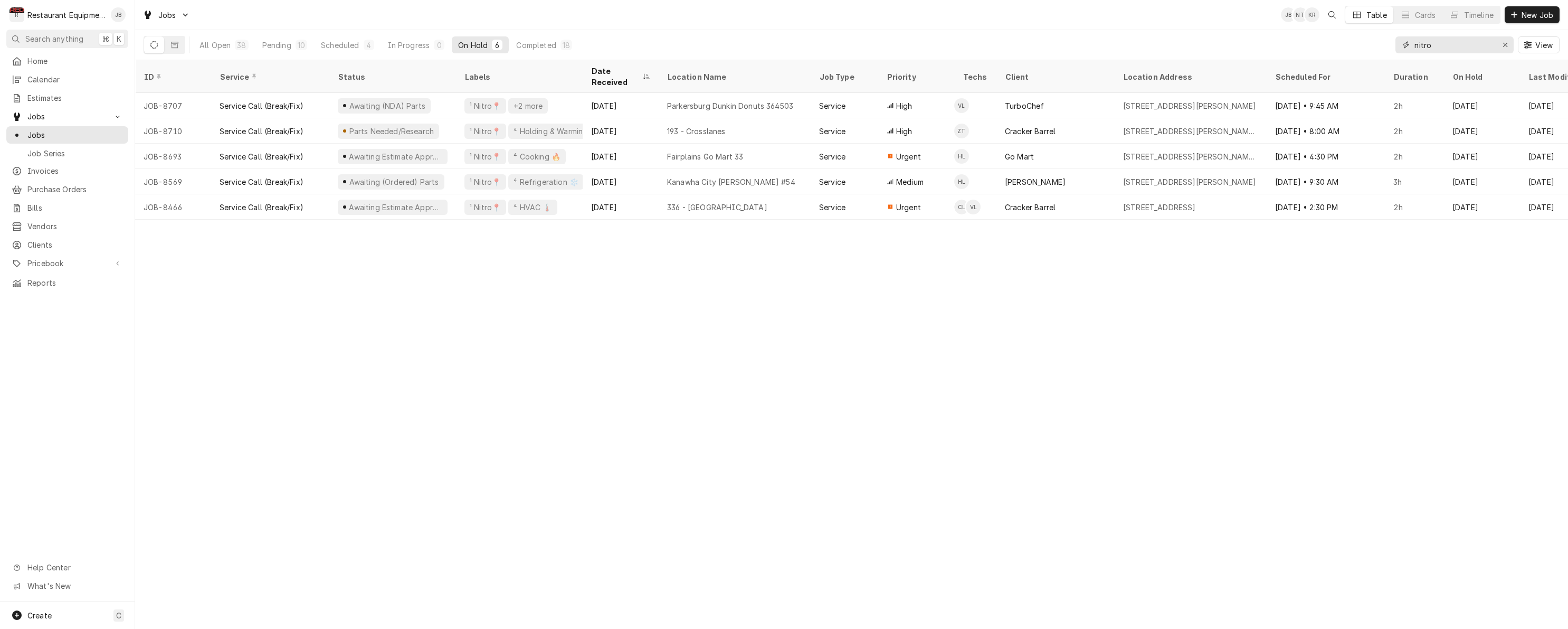
click at [1510, 46] on div "Erase input" at bounding box center [1505, 44] width 10 height 10
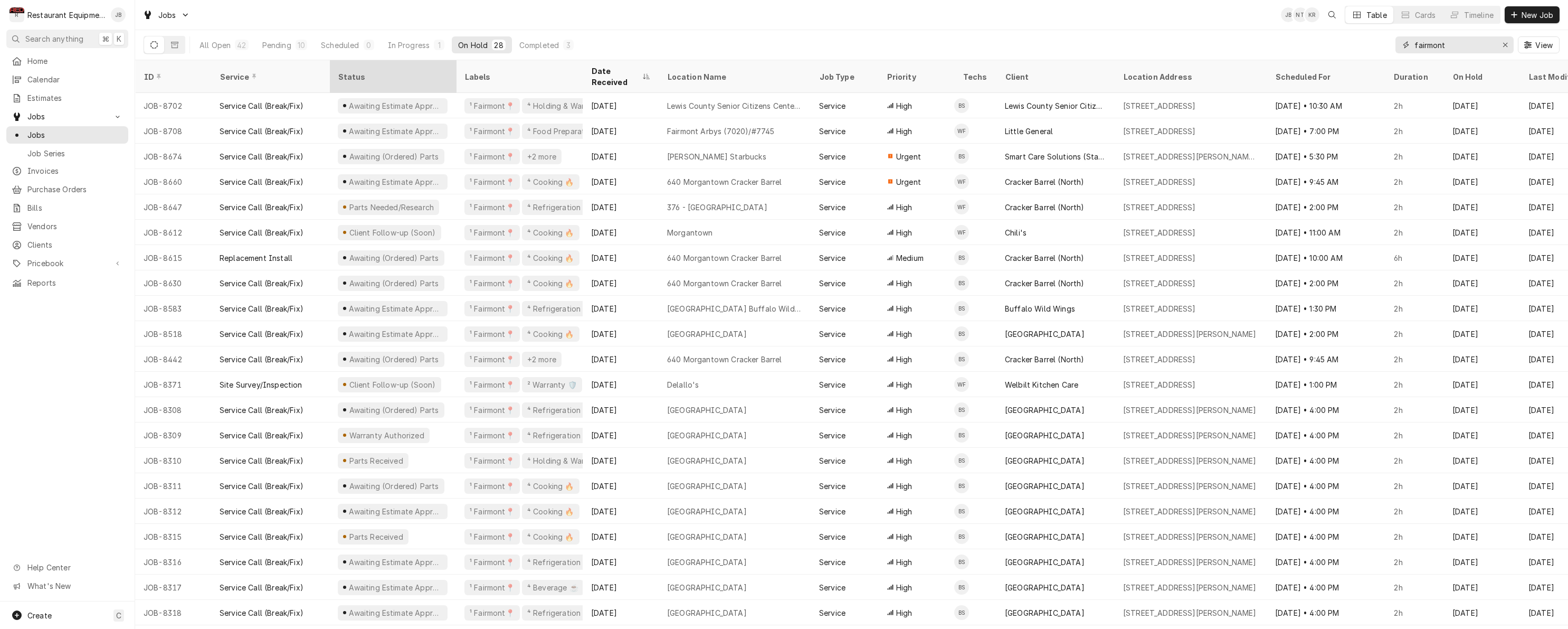
type input "fairmont"
click at [359, 74] on div "Status" at bounding box center [391, 77] width 108 height 11
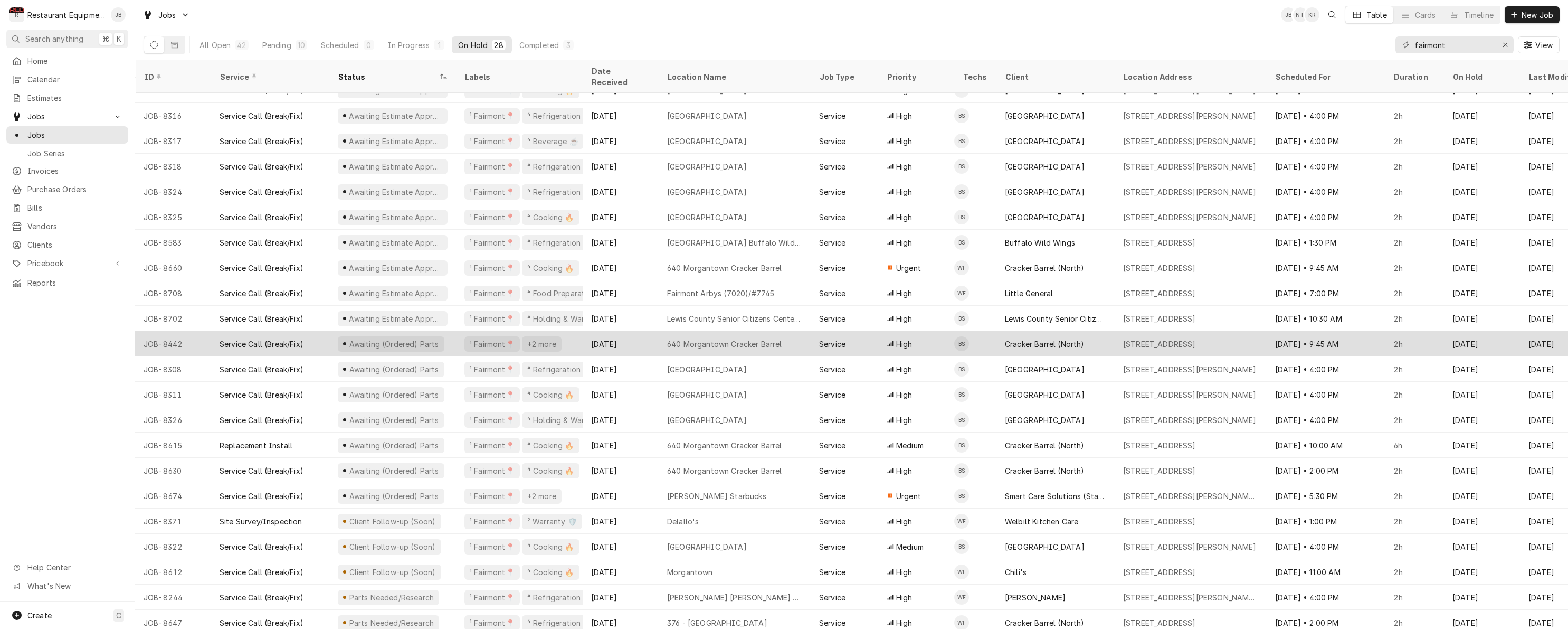
scroll to position [66, 0]
click at [640, 331] on div "Aug 6" at bounding box center [620, 344] width 76 height 26
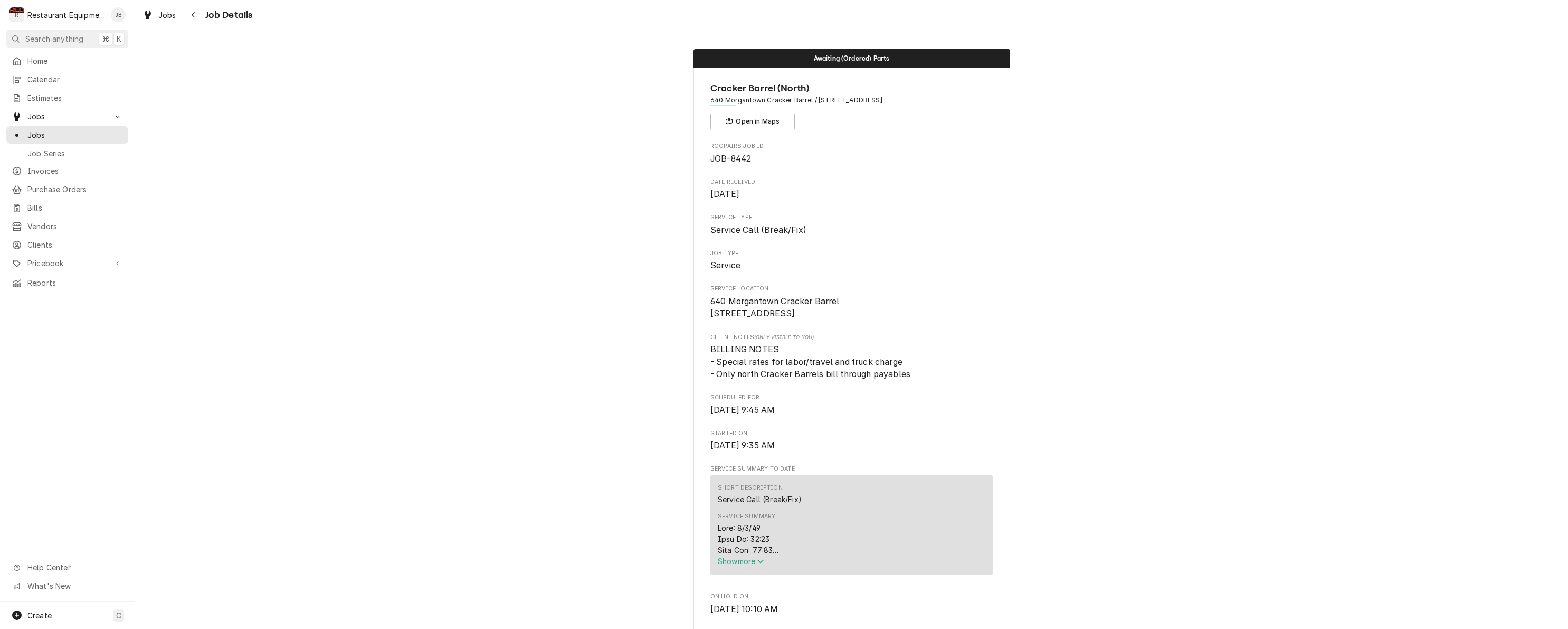
click at [748, 555] on div "Service Summary" at bounding box center [852, 539] width 268 height 33
click at [748, 566] on span "Show more" at bounding box center [741, 561] width 46 height 9
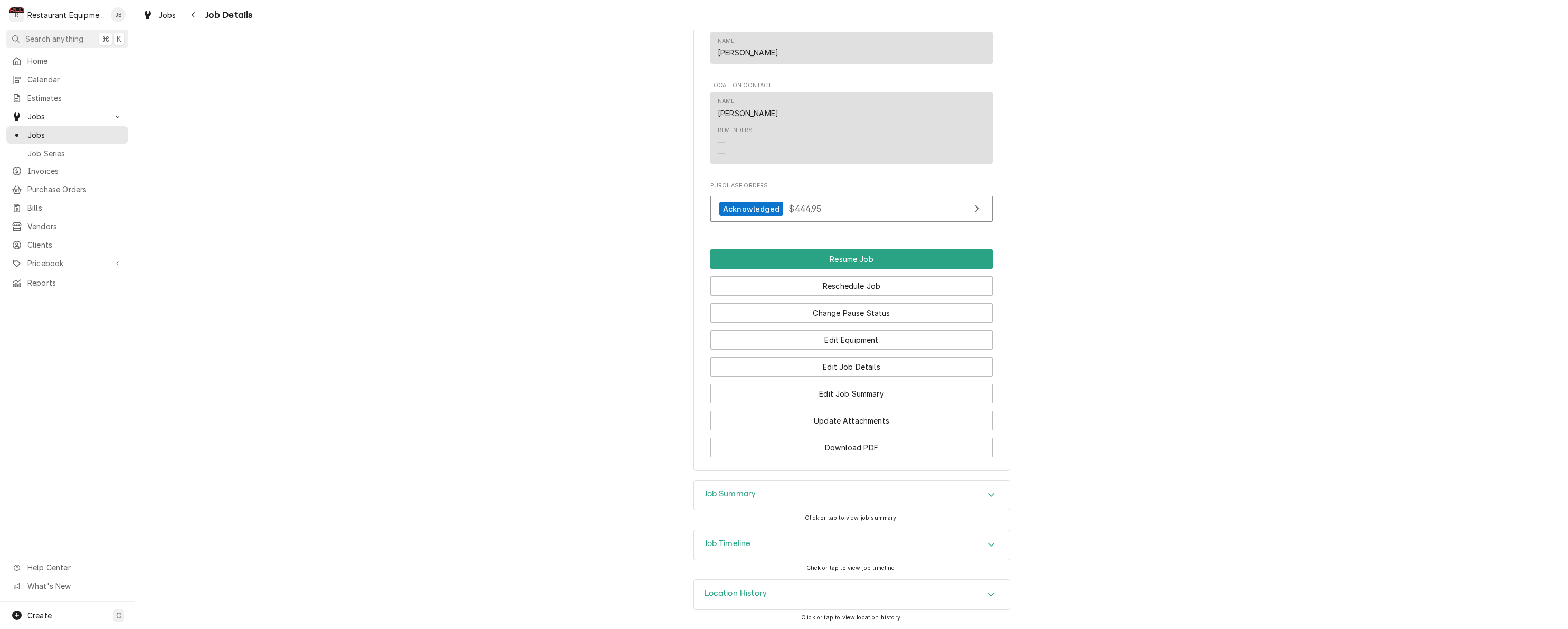
scroll to position [1429, 0]
click at [784, 487] on div "Job Summary" at bounding box center [852, 496] width 315 height 30
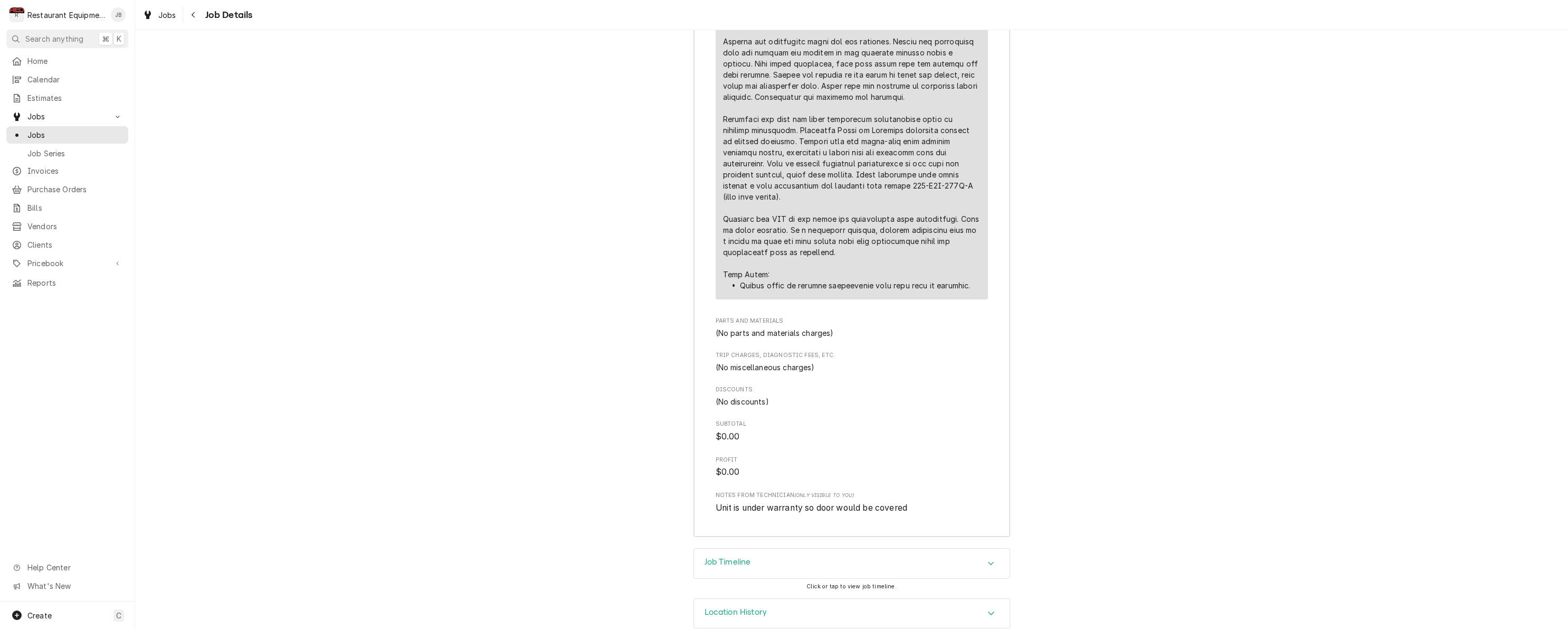
scroll to position [2361, 0]
click at [200, 10] on button "Navigate back" at bounding box center [194, 15] width 17 height 17
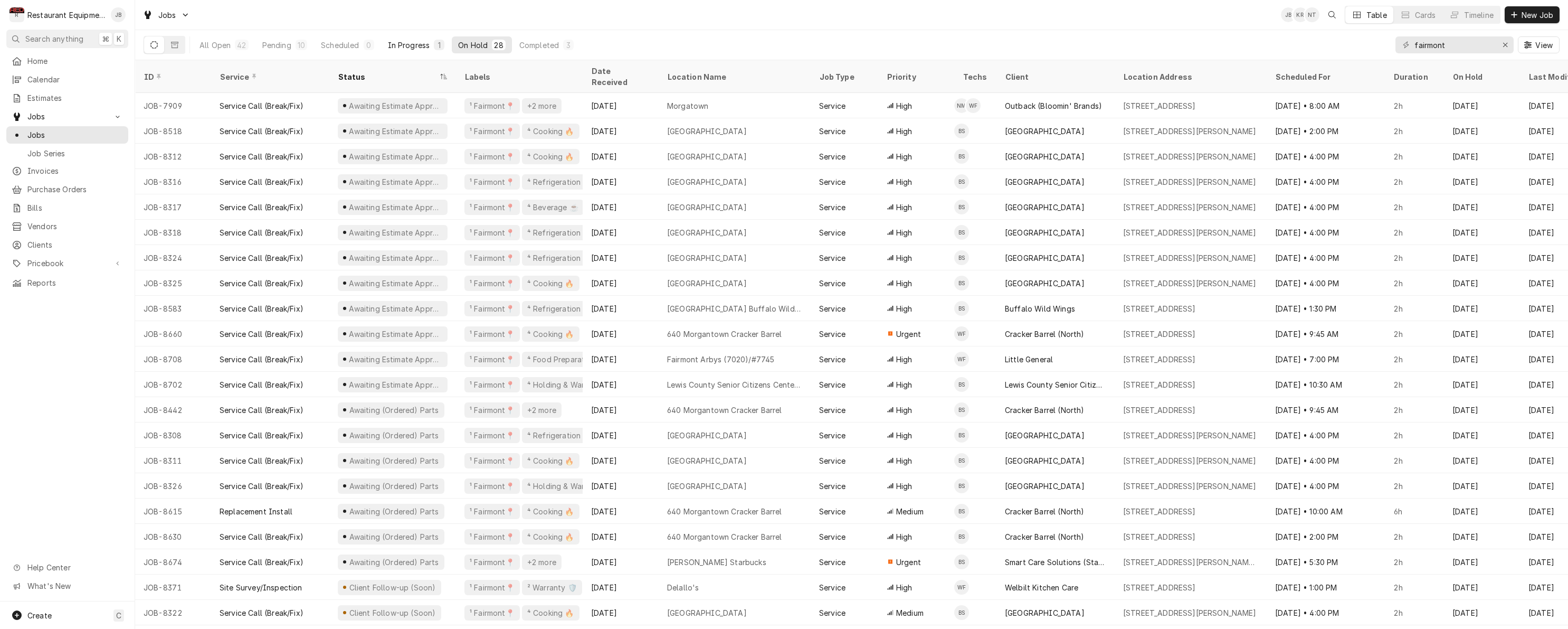
click at [391, 44] on div "In Progress" at bounding box center [408, 45] width 42 height 11
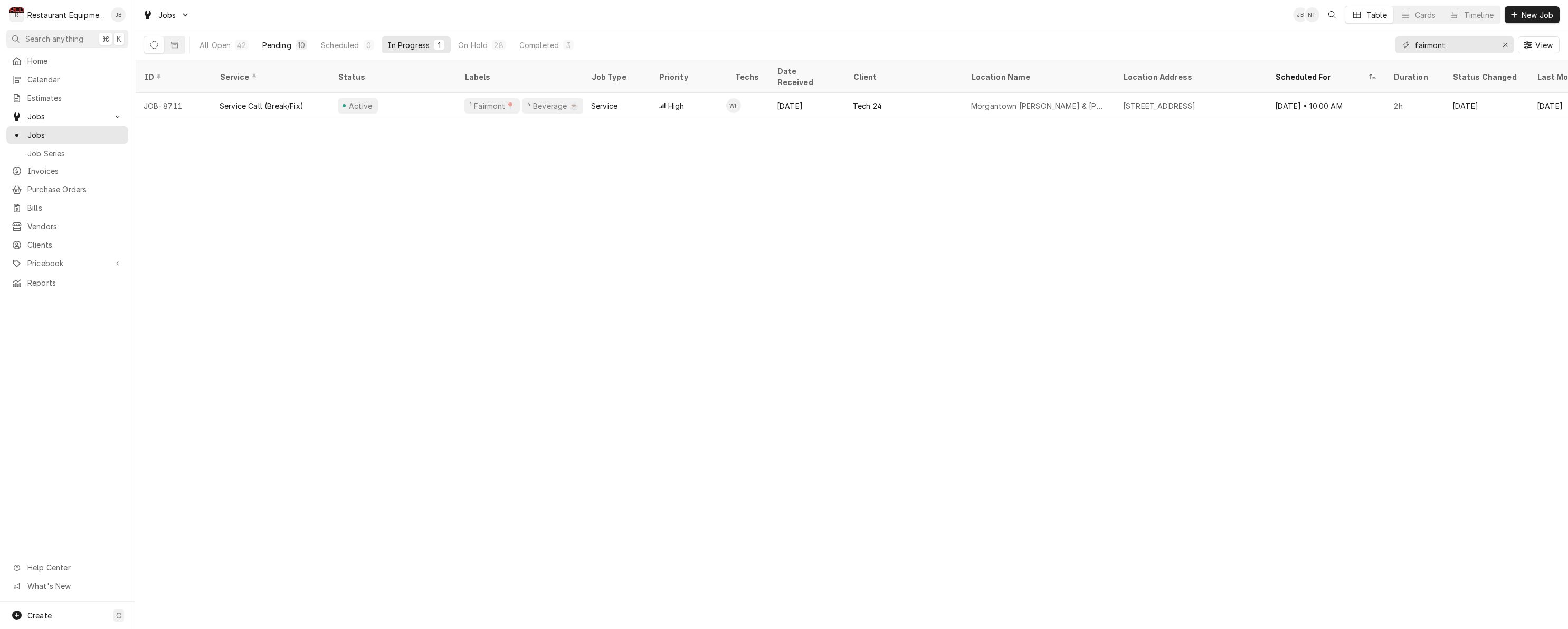
click at [290, 47] on button "Pending 10" at bounding box center [285, 45] width 58 height 17
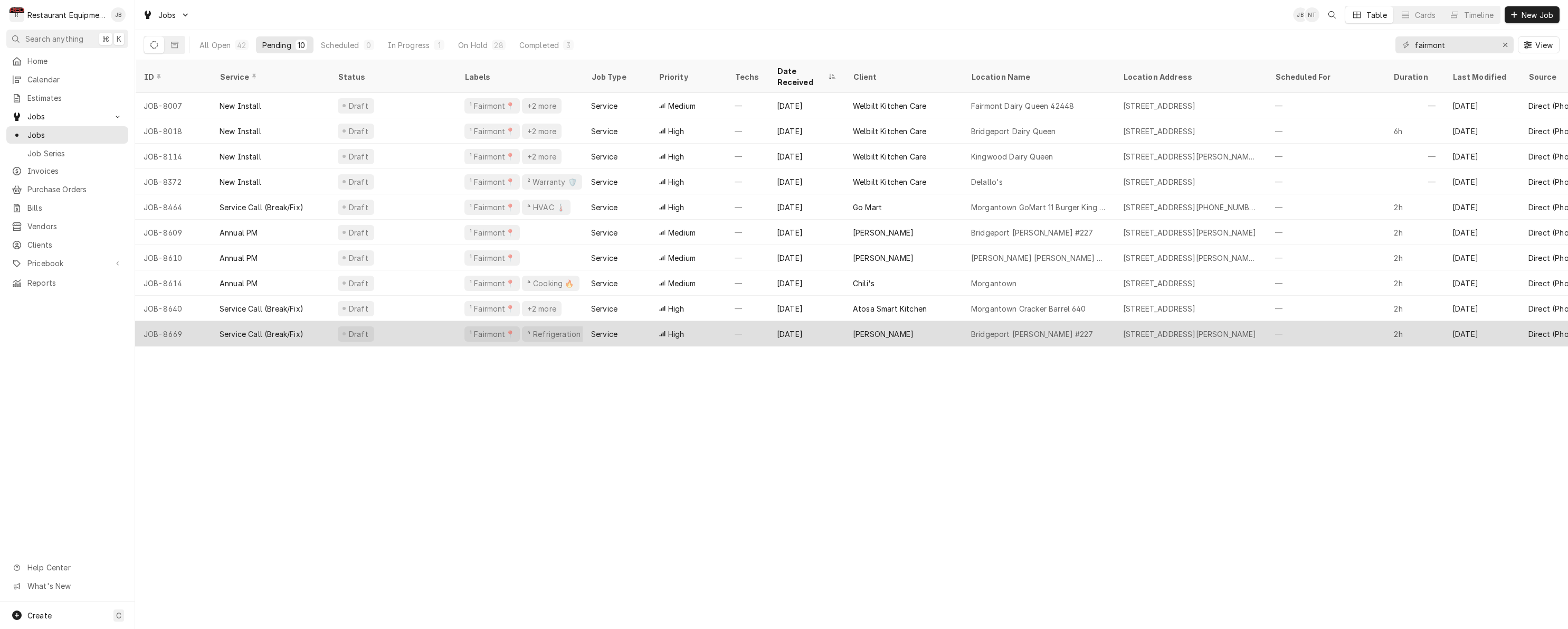
click at [760, 321] on div "—" at bounding box center [747, 334] width 42 height 26
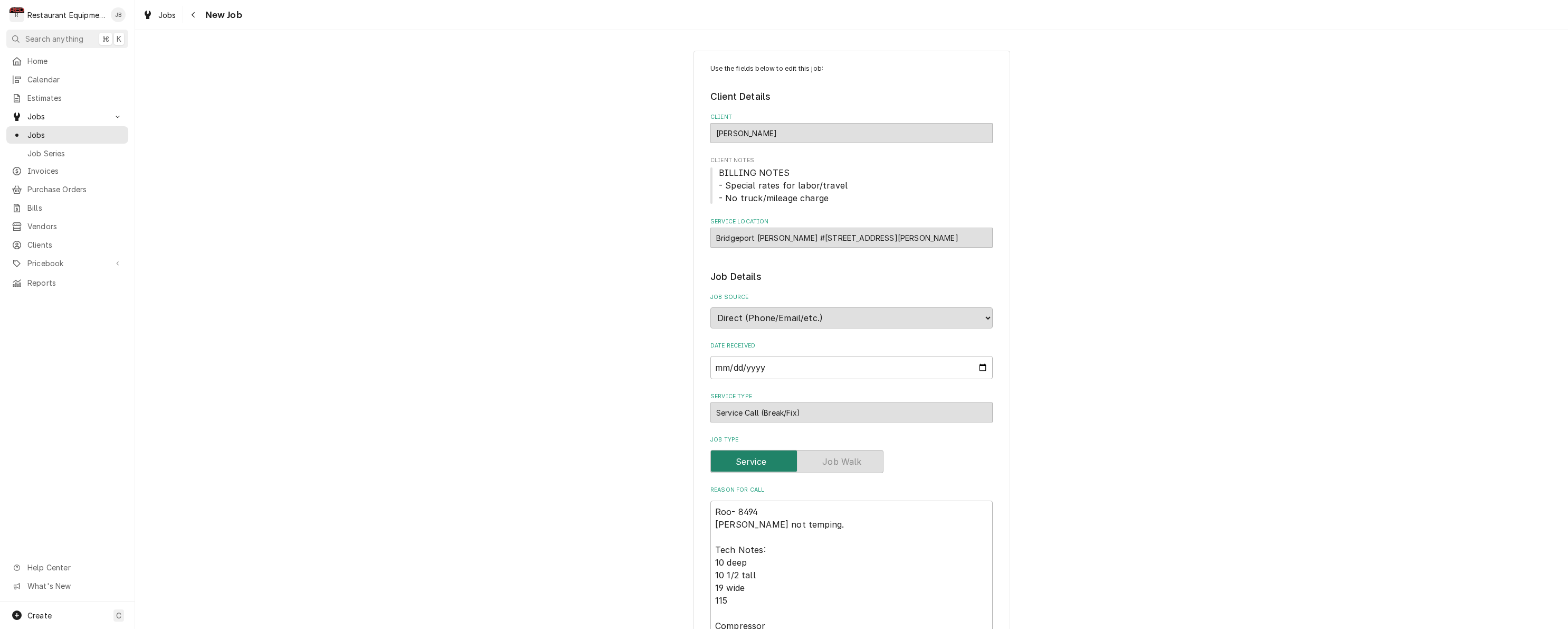
type textarea "x"
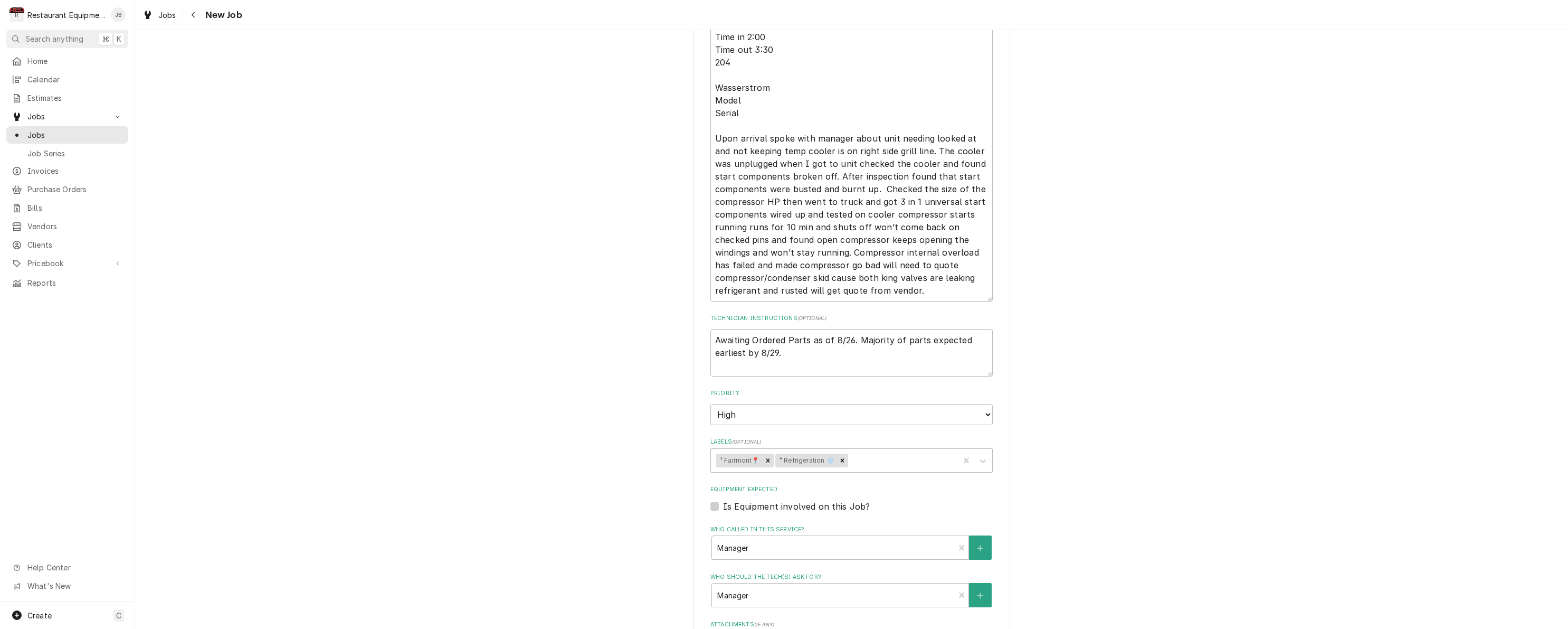
scroll to position [656, 0]
click at [193, 13] on icon "Navigate back" at bounding box center [194, 15] width 5 height 7
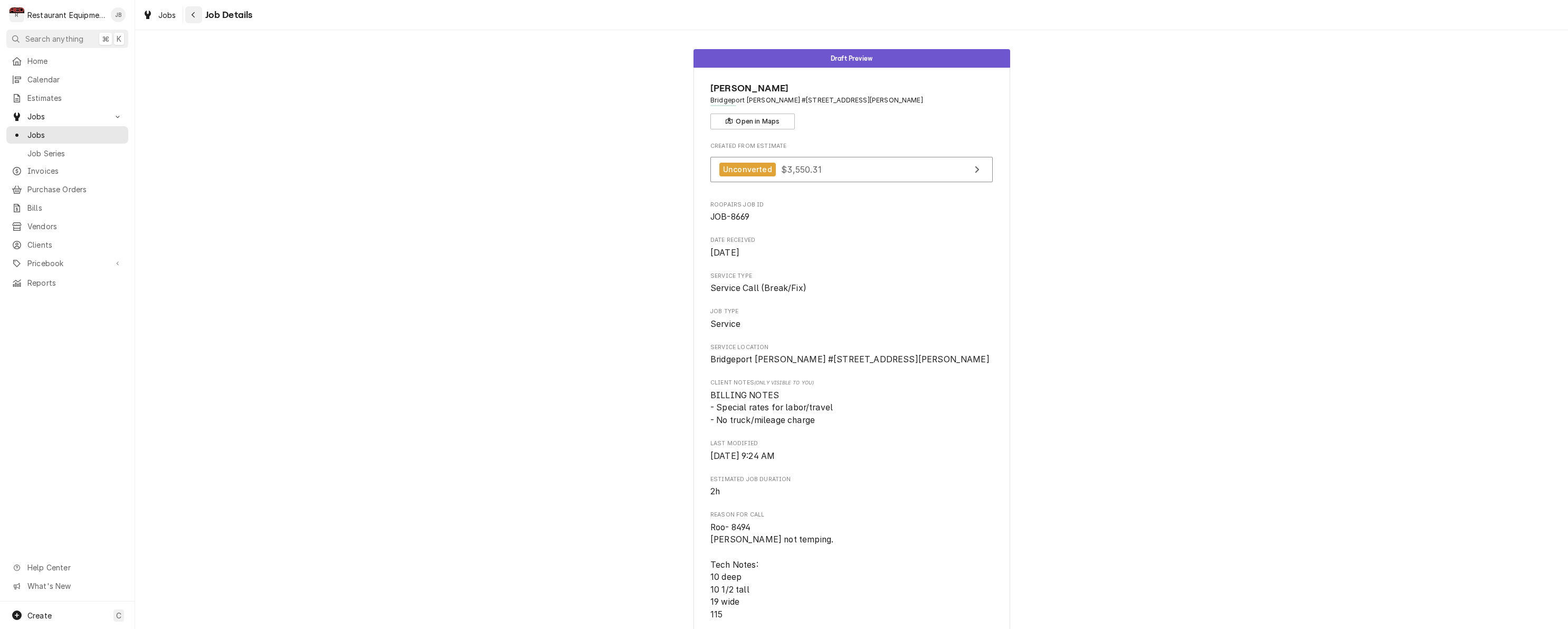
click at [187, 15] on button "Navigate back" at bounding box center [194, 15] width 17 height 17
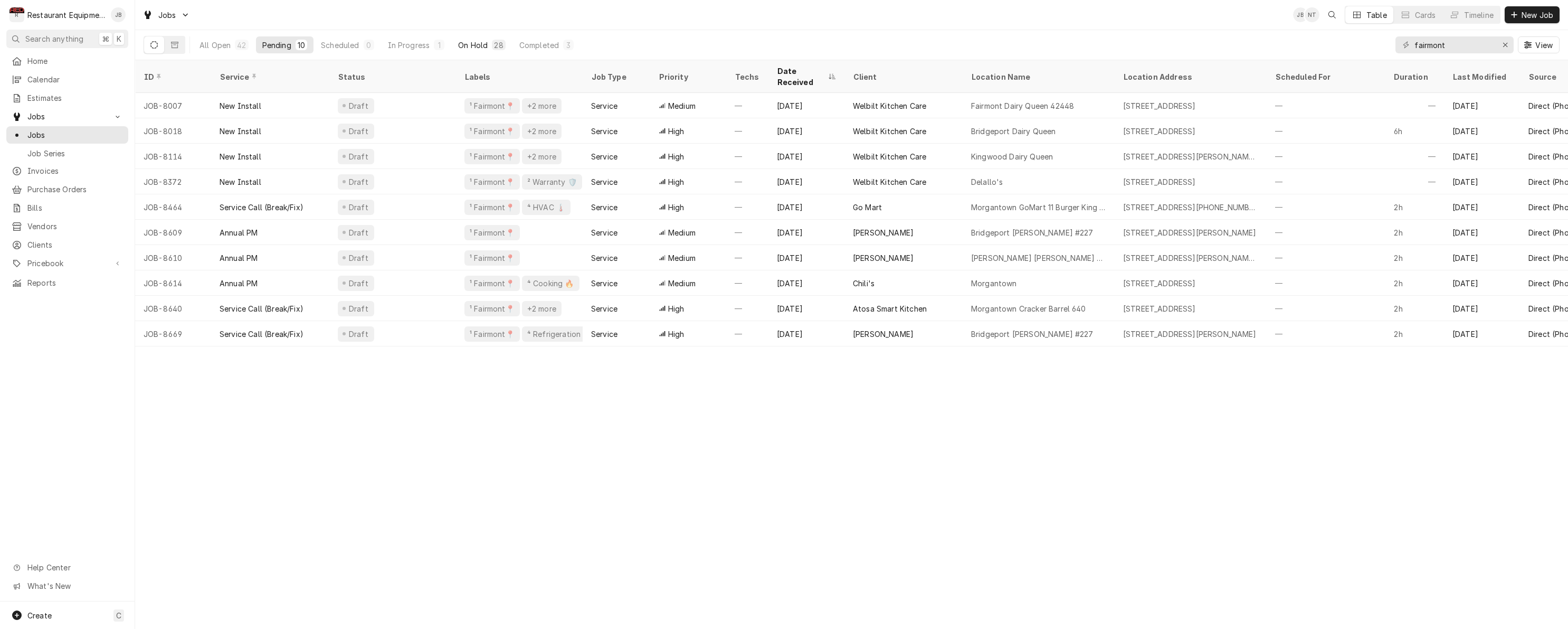
click at [476, 42] on div "On Hold" at bounding box center [473, 45] width 30 height 11
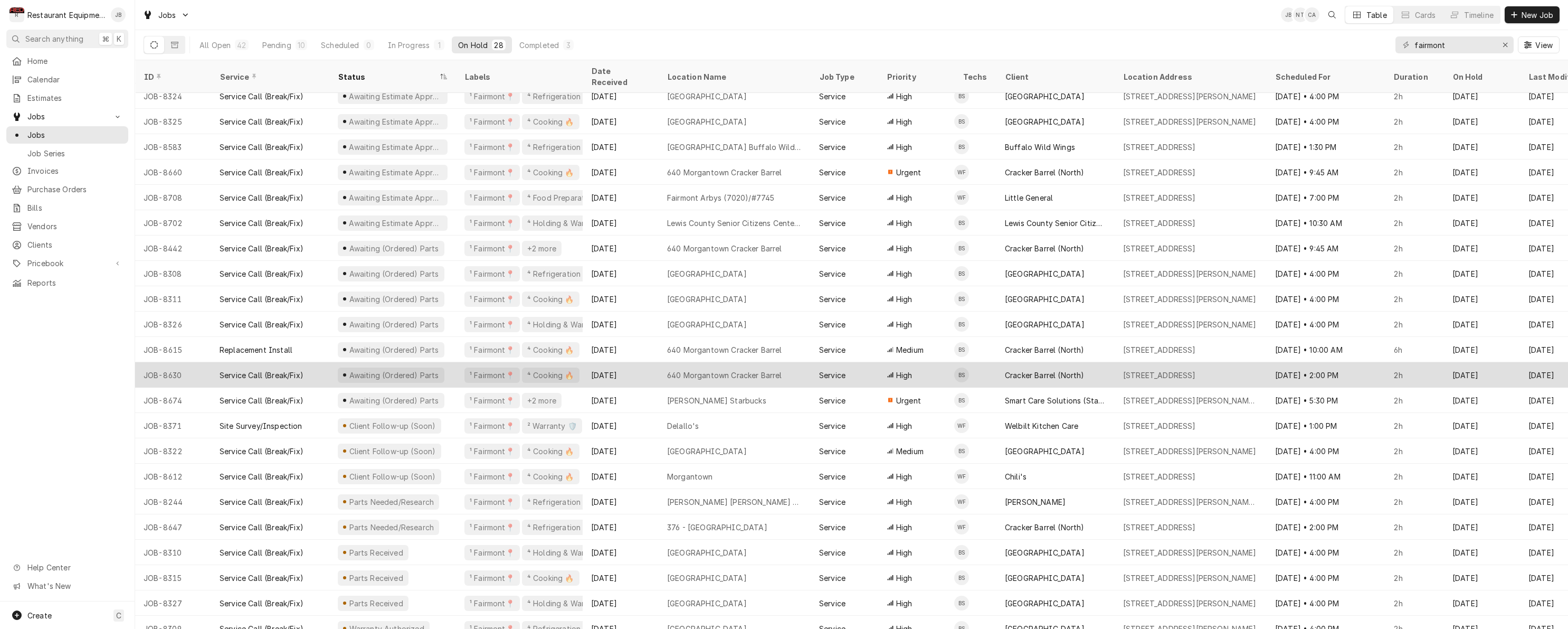
scroll to position [161, 0]
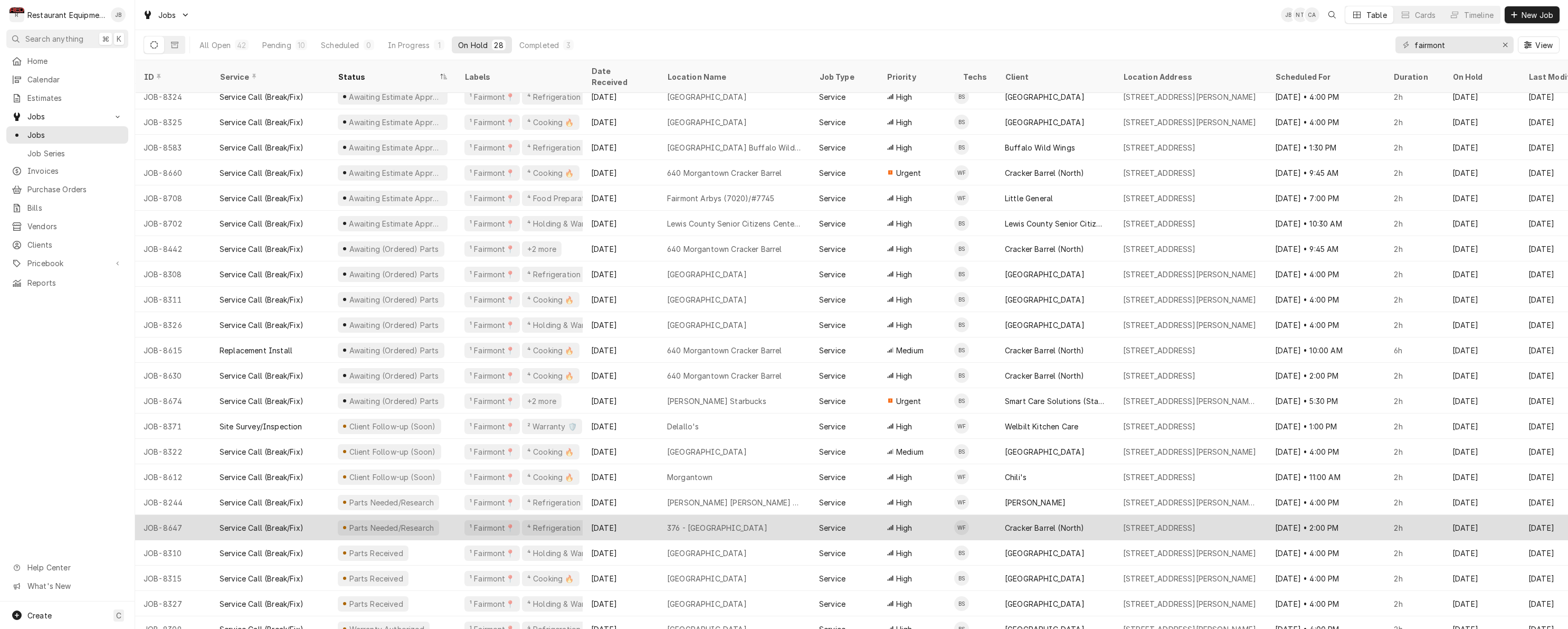
click at [445, 518] on div "Parts Needed/Research" at bounding box center [393, 527] width 127 height 26
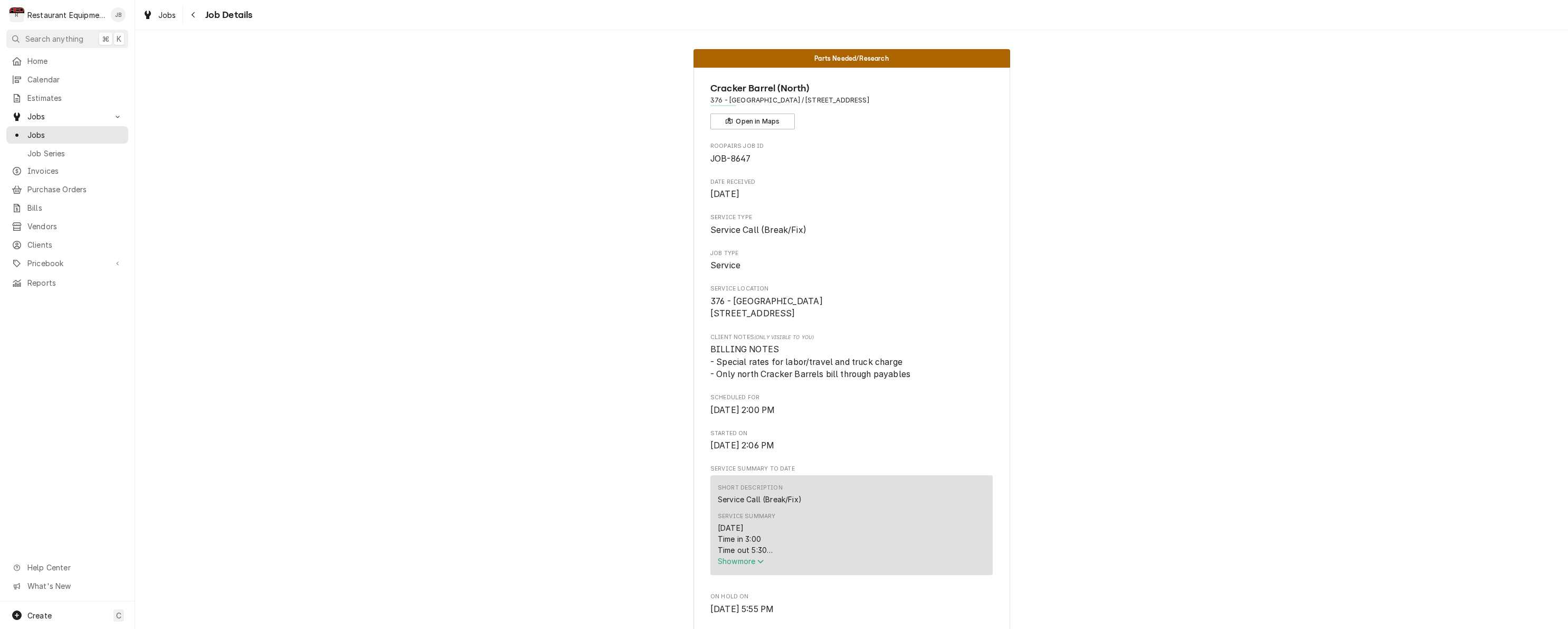
click at [741, 564] on span "Show more" at bounding box center [741, 561] width 46 height 9
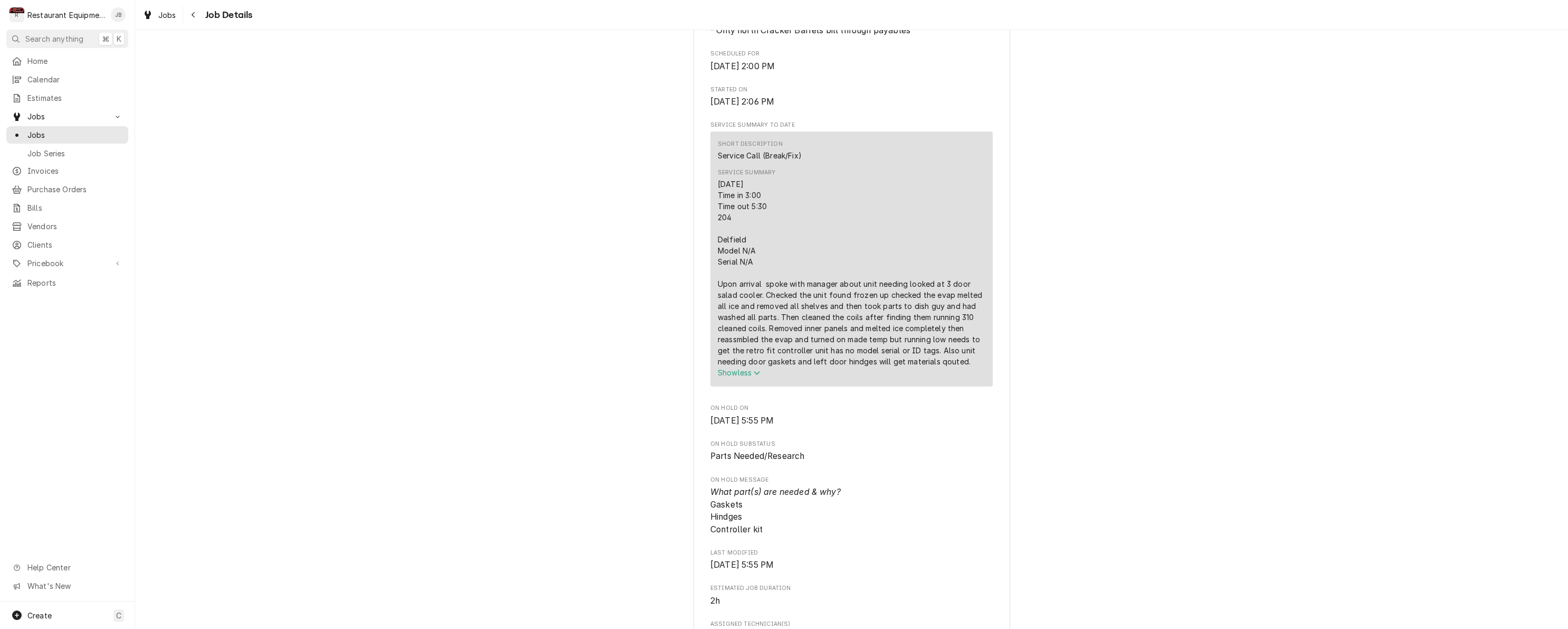
scroll to position [337, 0]
click at [194, 13] on icon "Navigate back" at bounding box center [193, 15] width 3 height 6
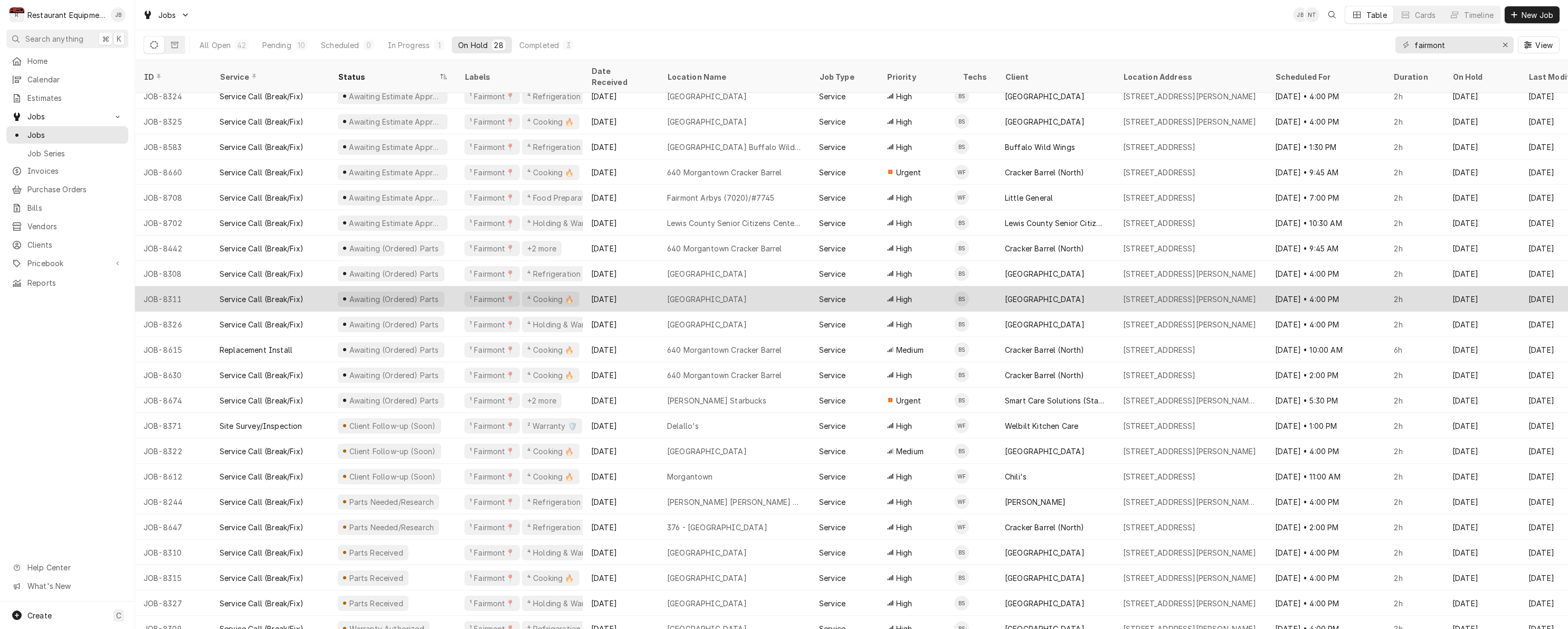
scroll to position [161, 0]
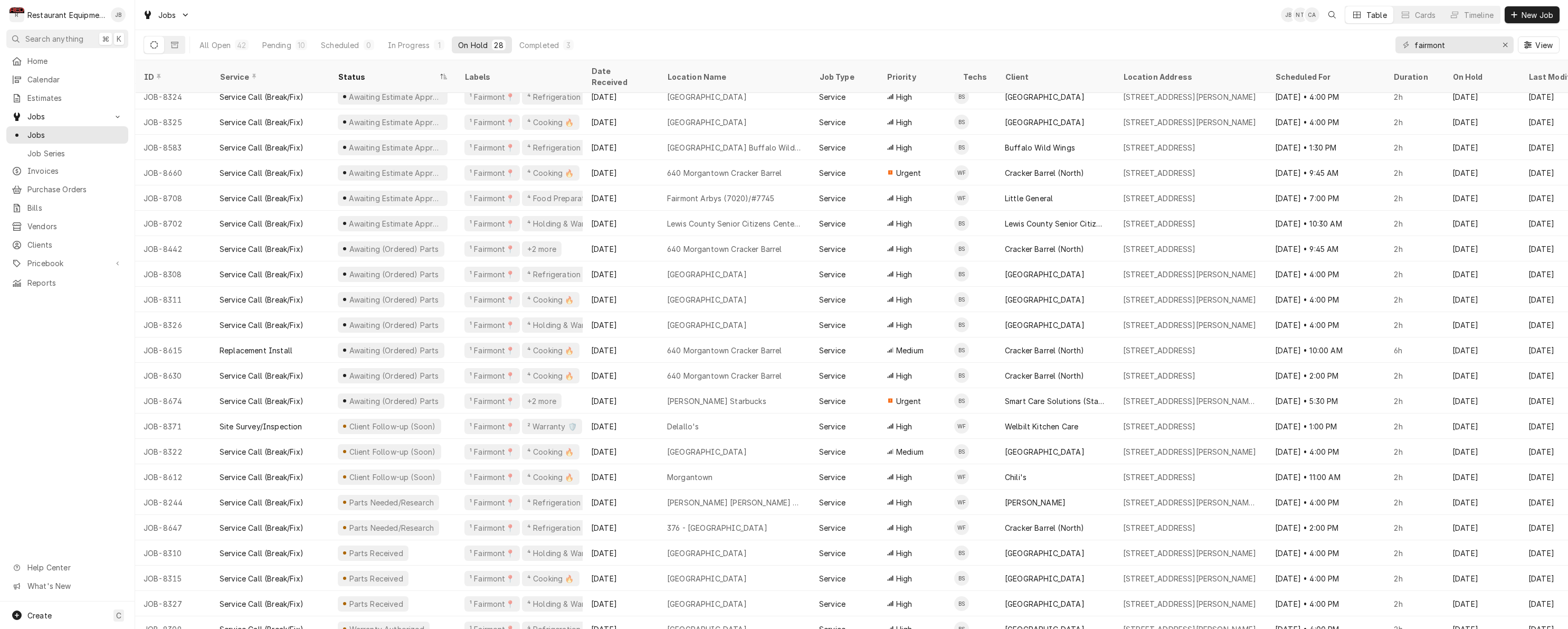
click at [1527, 44] on icon "Dynamic Content Wrapper" at bounding box center [1528, 45] width 7 height 7
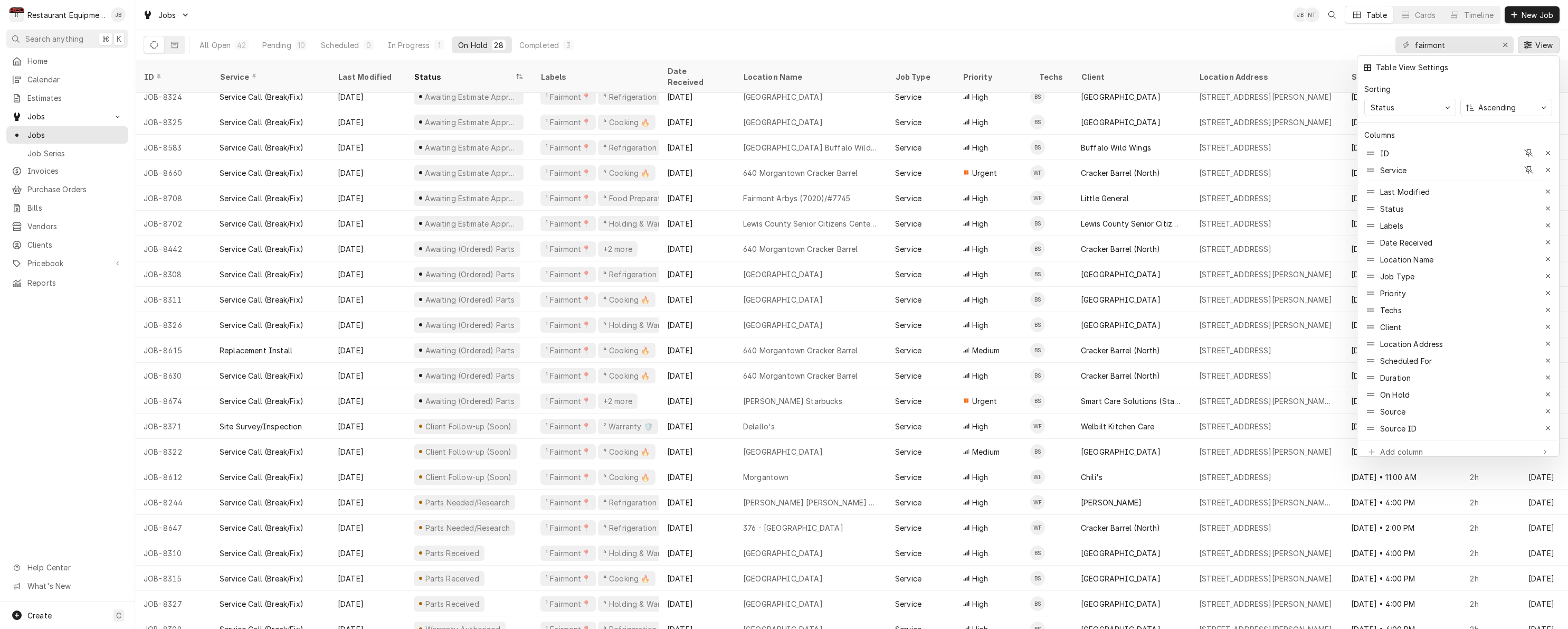
click at [378, 67] on div at bounding box center [784, 314] width 1568 height 629
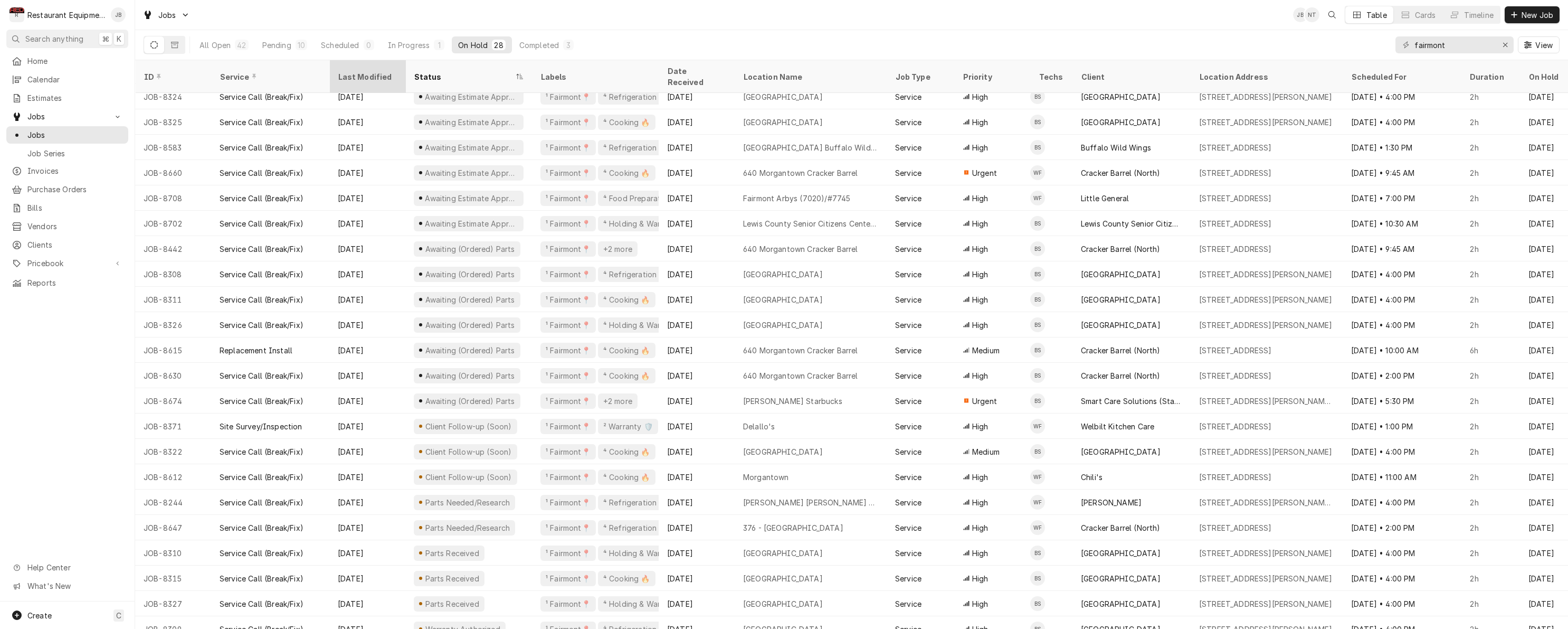
click at [366, 71] on div "Last Modified" at bounding box center [366, 77] width 57 height 11
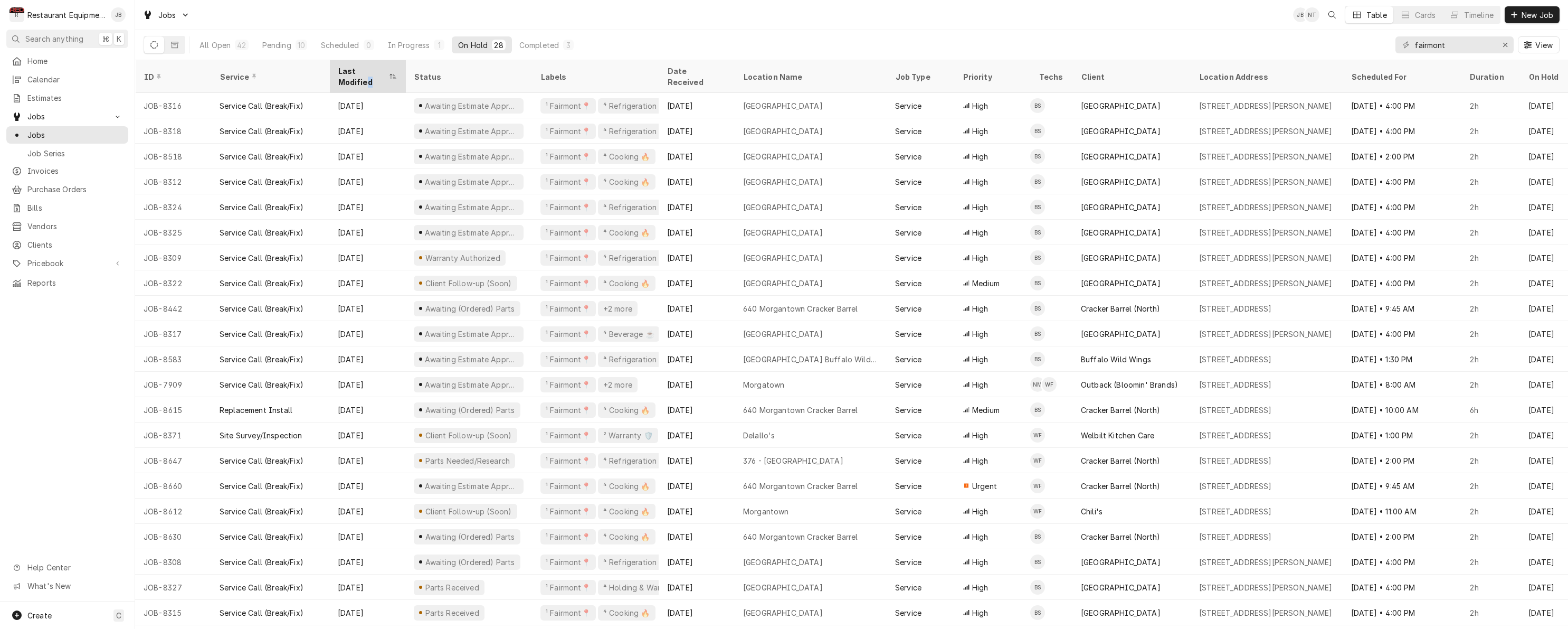
click at [379, 68] on div "Last Modified" at bounding box center [362, 77] width 49 height 22
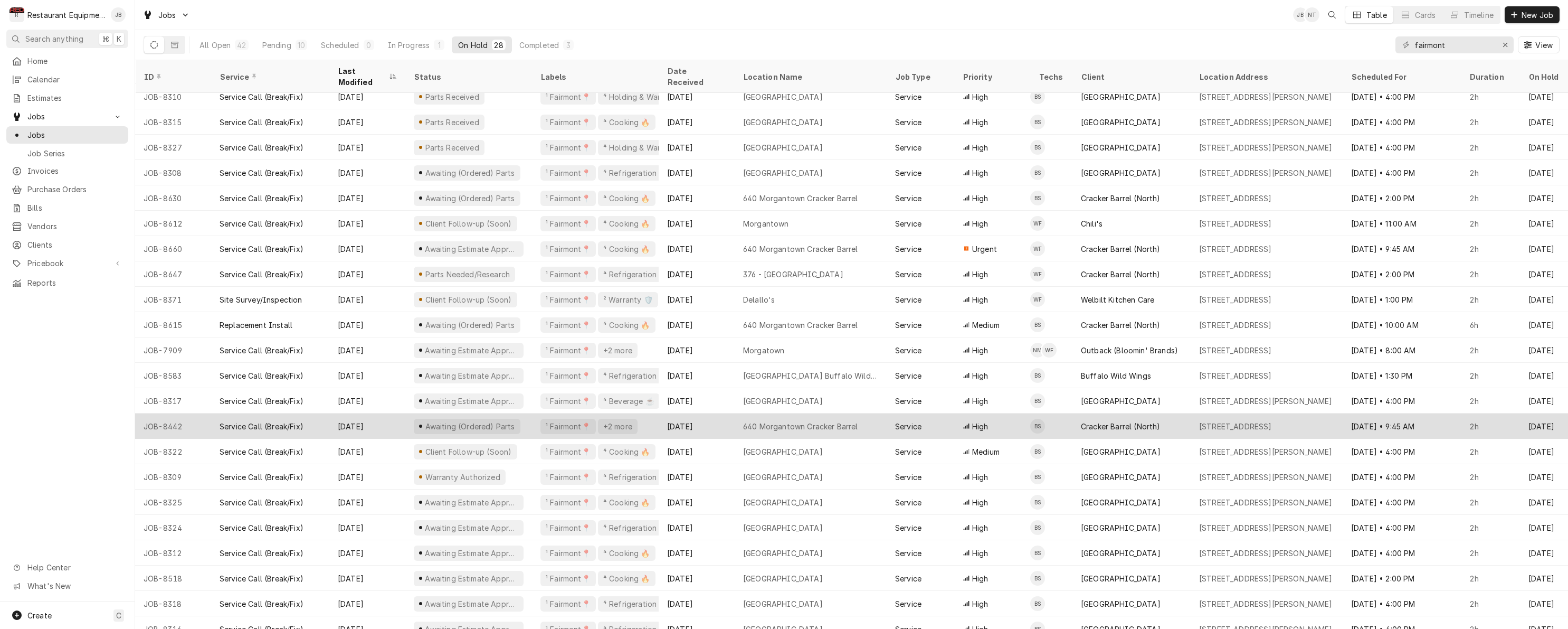
click at [399, 413] on div "Aug 18" at bounding box center [367, 426] width 76 height 26
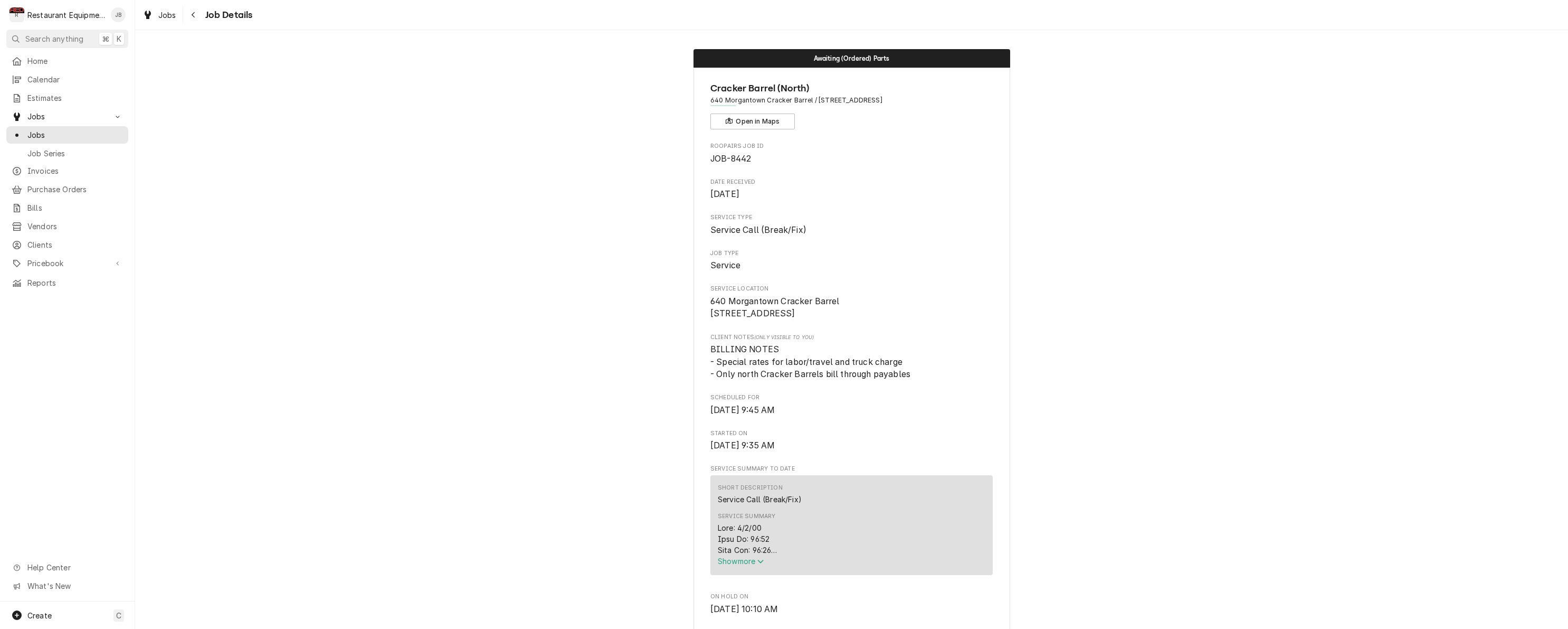
click at [743, 566] on span "Show more" at bounding box center [741, 561] width 46 height 9
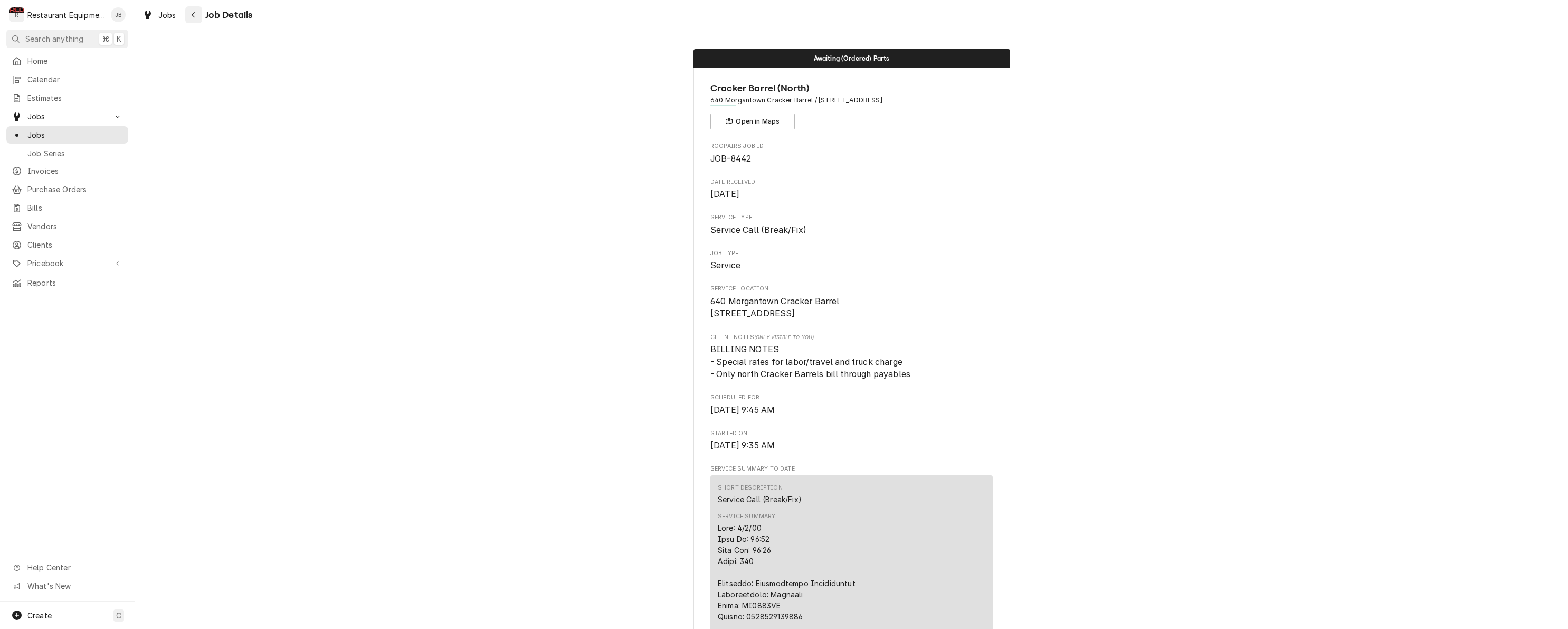
click at [197, 19] on div "Navigate back" at bounding box center [194, 15] width 10 height 10
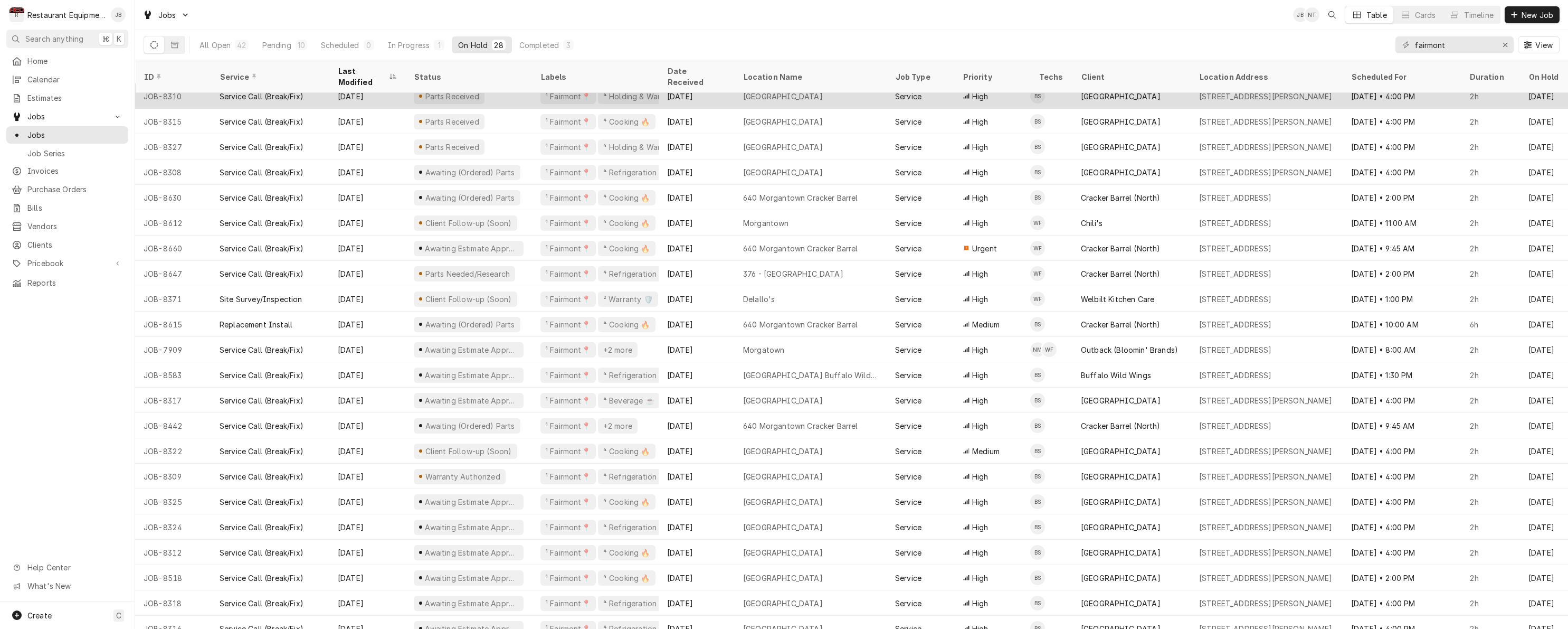
scroll to position [161, 0]
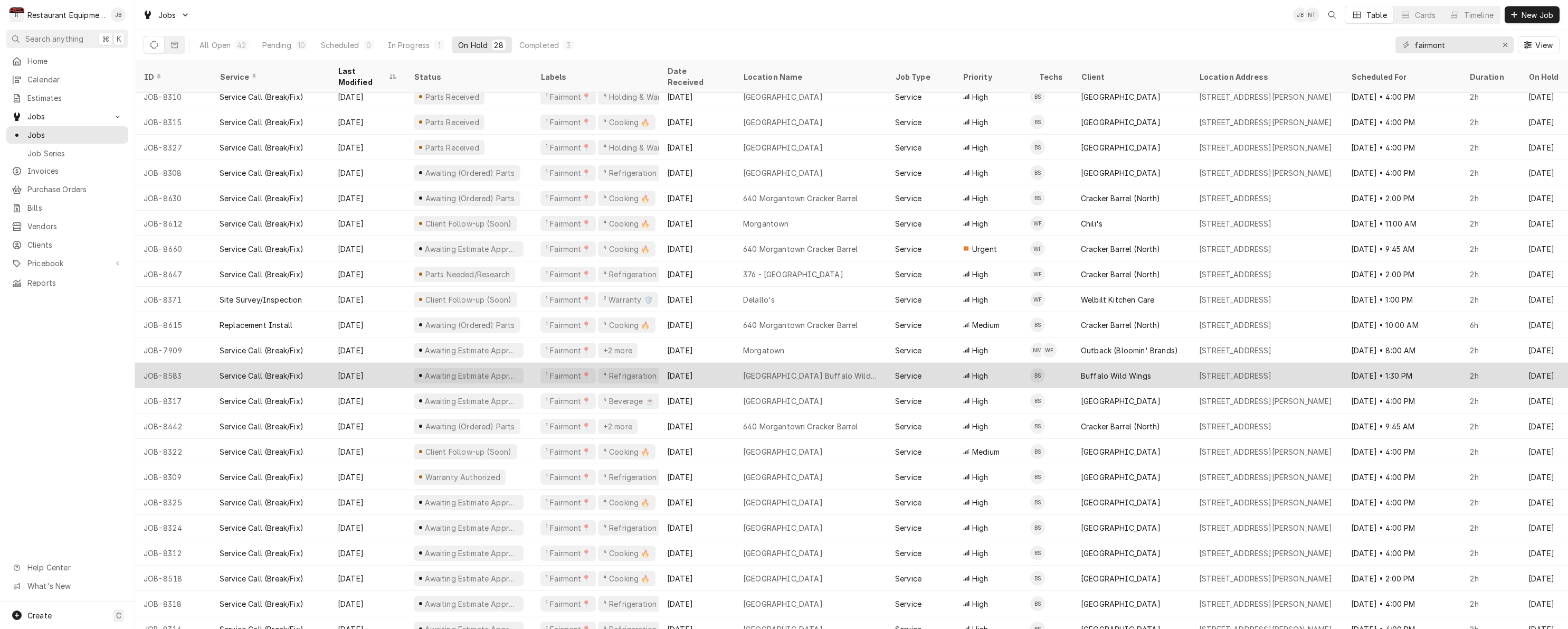
click at [390, 363] on div "Aug 18" at bounding box center [367, 376] width 76 height 26
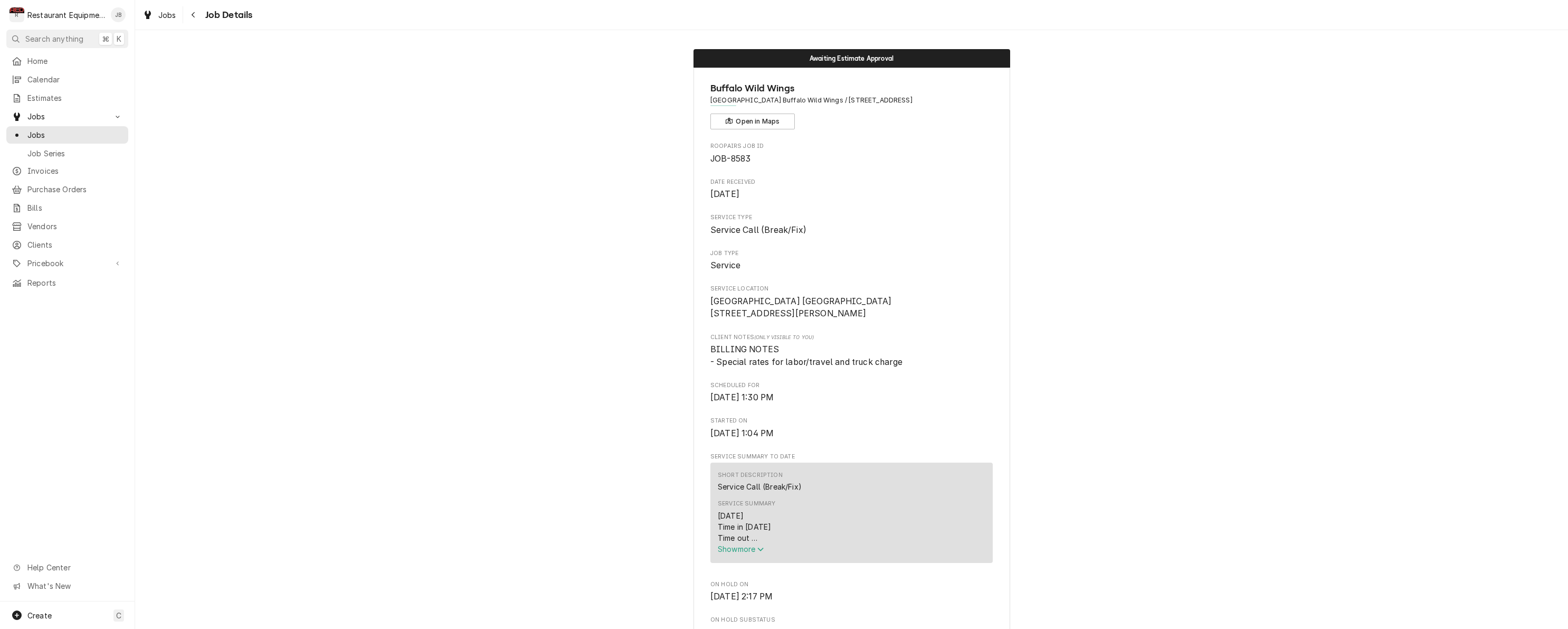
click at [738, 553] on span "Show more" at bounding box center [741, 549] width 46 height 9
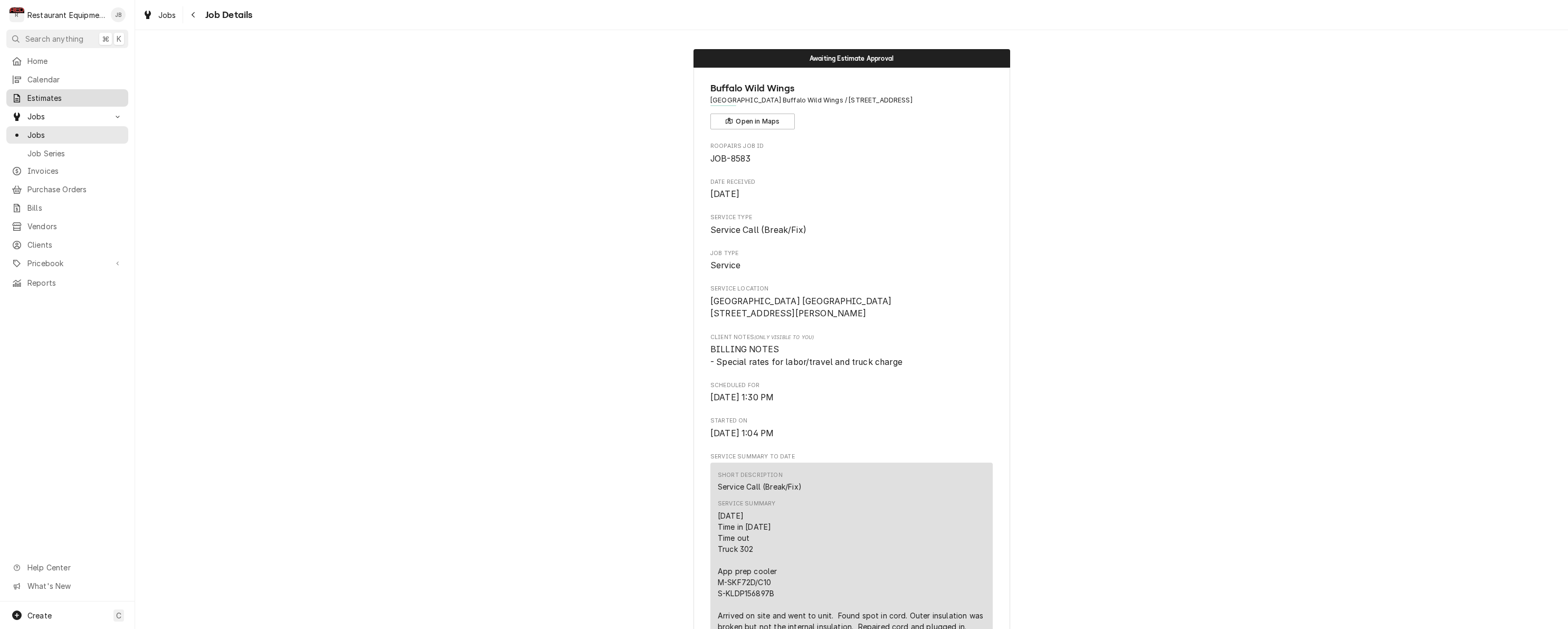
click at [55, 93] on span "Estimates" at bounding box center [75, 98] width 96 height 11
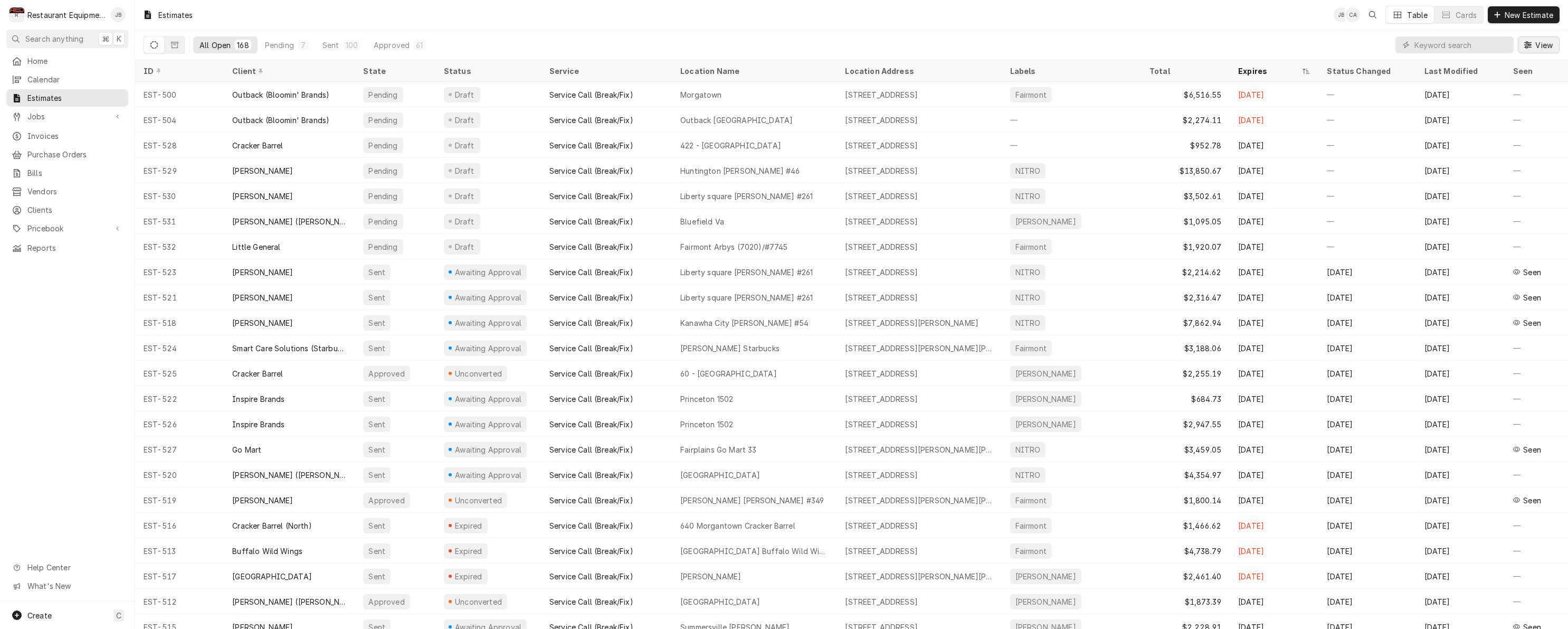
click at [1527, 47] on icon "Dynamic Content Wrapper" at bounding box center [1528, 45] width 7 height 7
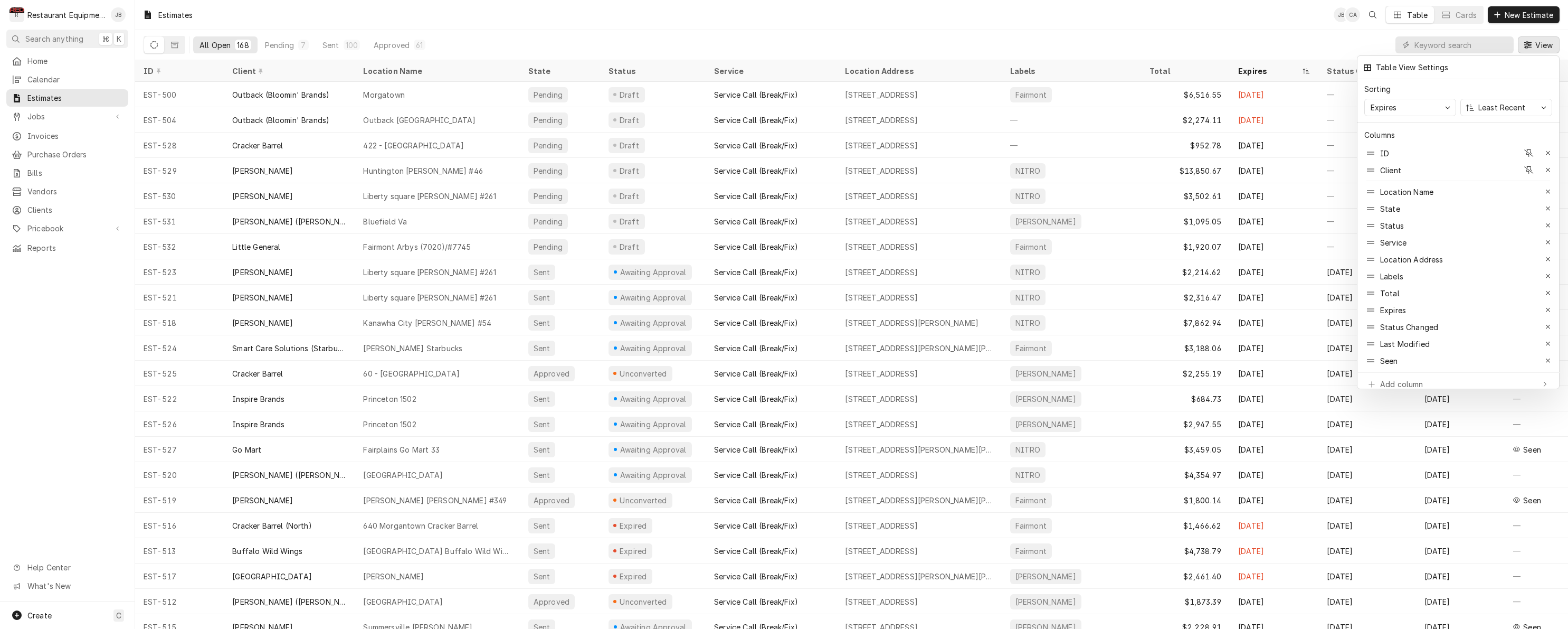
drag, startPoint x: 983, startPoint y: 32, endPoint x: 1018, endPoint y: 29, distance: 35.1
click at [989, 32] on div at bounding box center [784, 314] width 1568 height 629
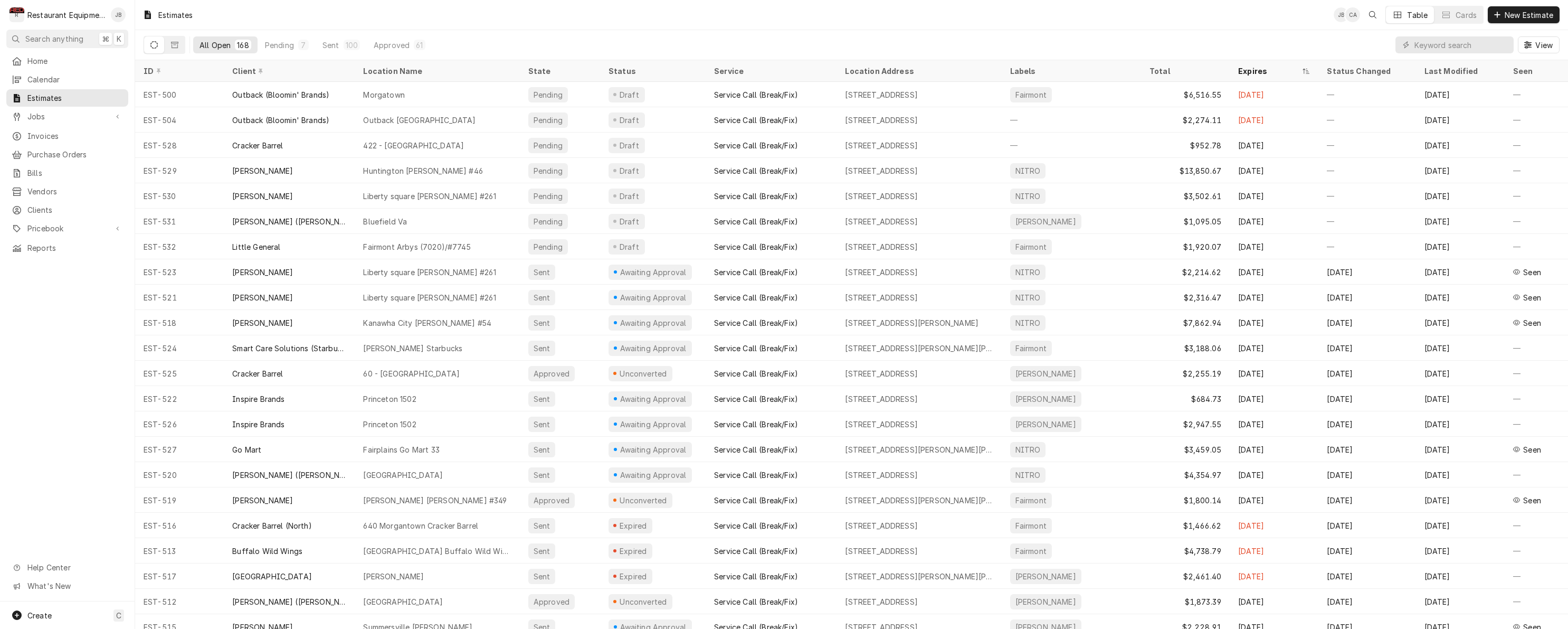
scroll to position [1, 0]
click at [295, 44] on button "Pending 7" at bounding box center [287, 45] width 57 height 17
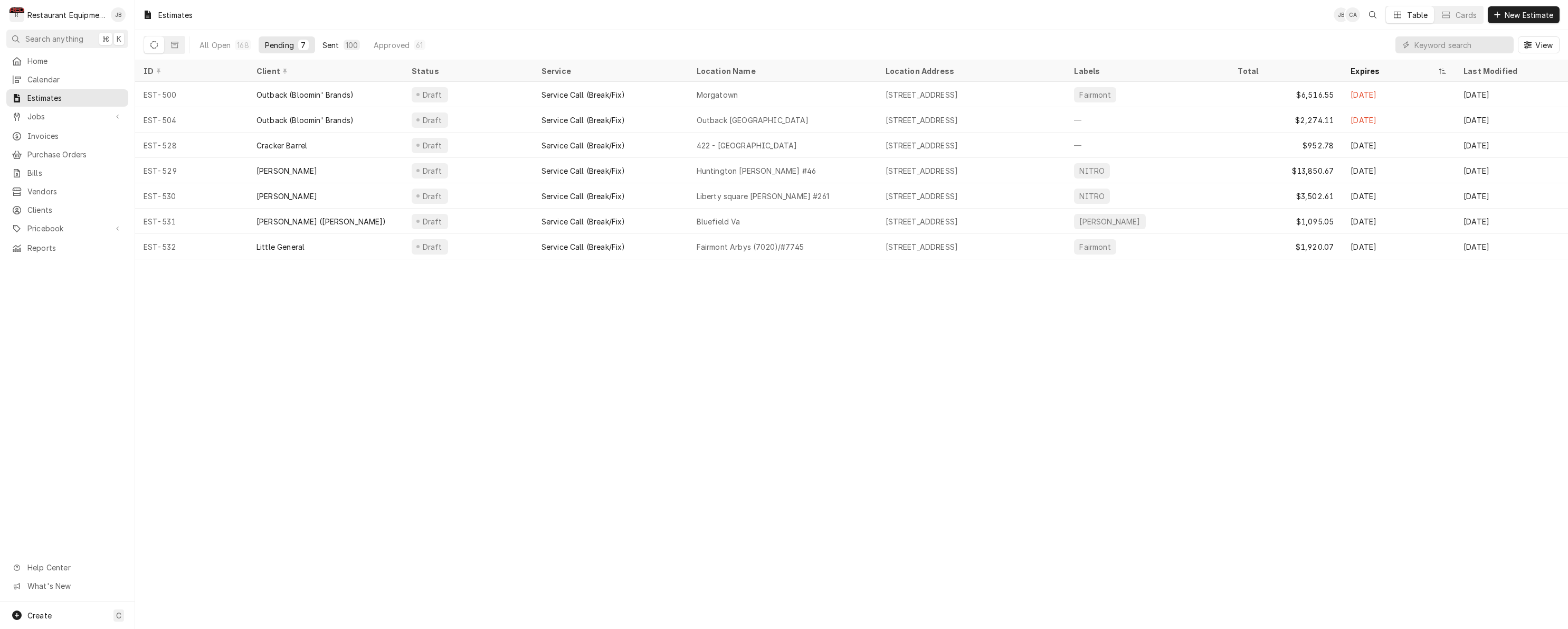
click at [340, 44] on button "Sent 100" at bounding box center [341, 45] width 50 height 17
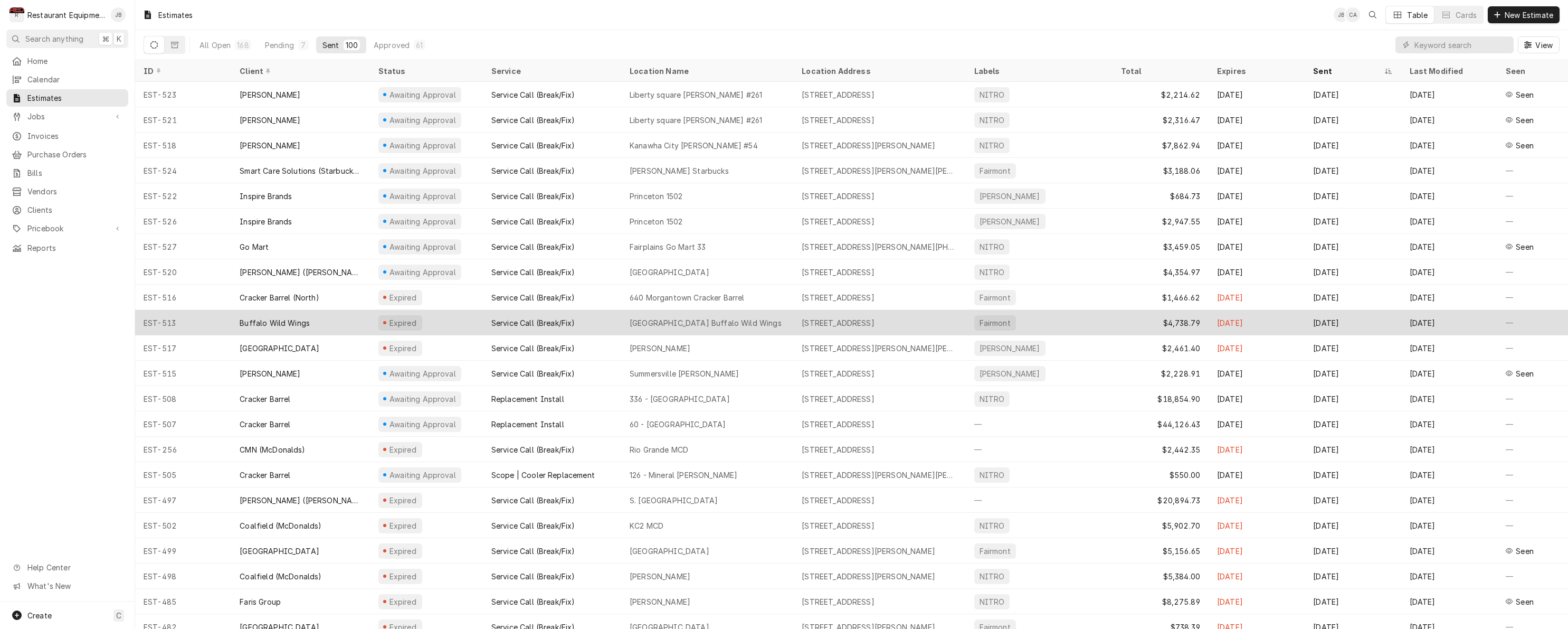
click at [607, 329] on div "Service Call (Break/Fix)" at bounding box center [551, 323] width 138 height 26
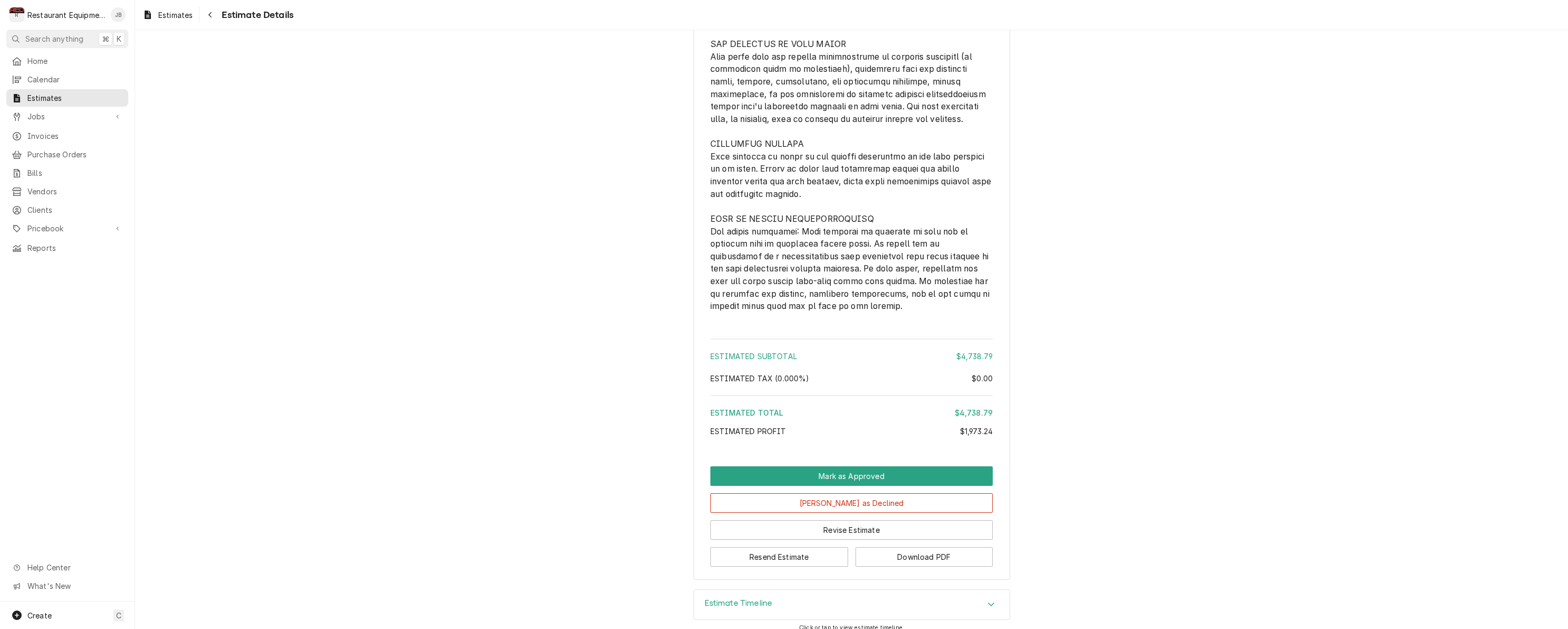
scroll to position [2351, 0]
click at [212, 16] on icon "Navigate back" at bounding box center [211, 15] width 5 height 7
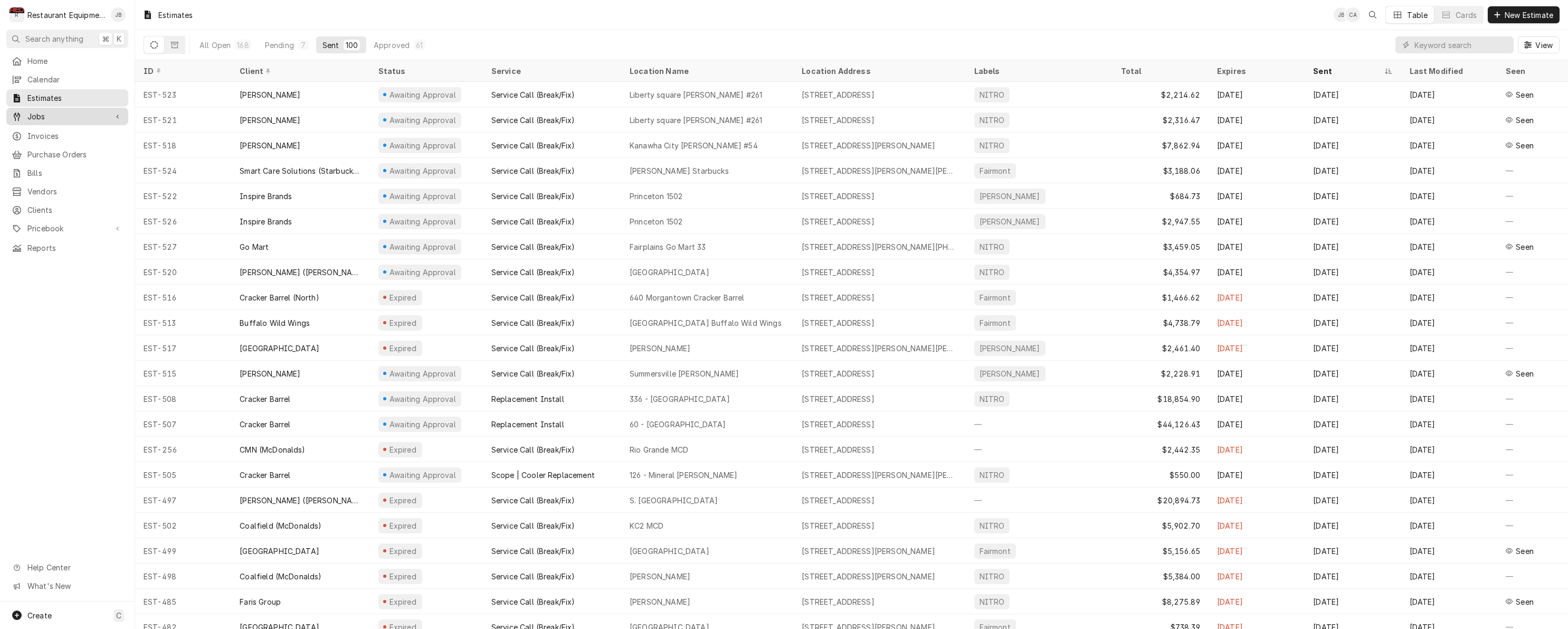
click at [70, 120] on link "Jobs" at bounding box center [67, 116] width 122 height 18
click at [66, 129] on span "Jobs" at bounding box center [75, 135] width 96 height 11
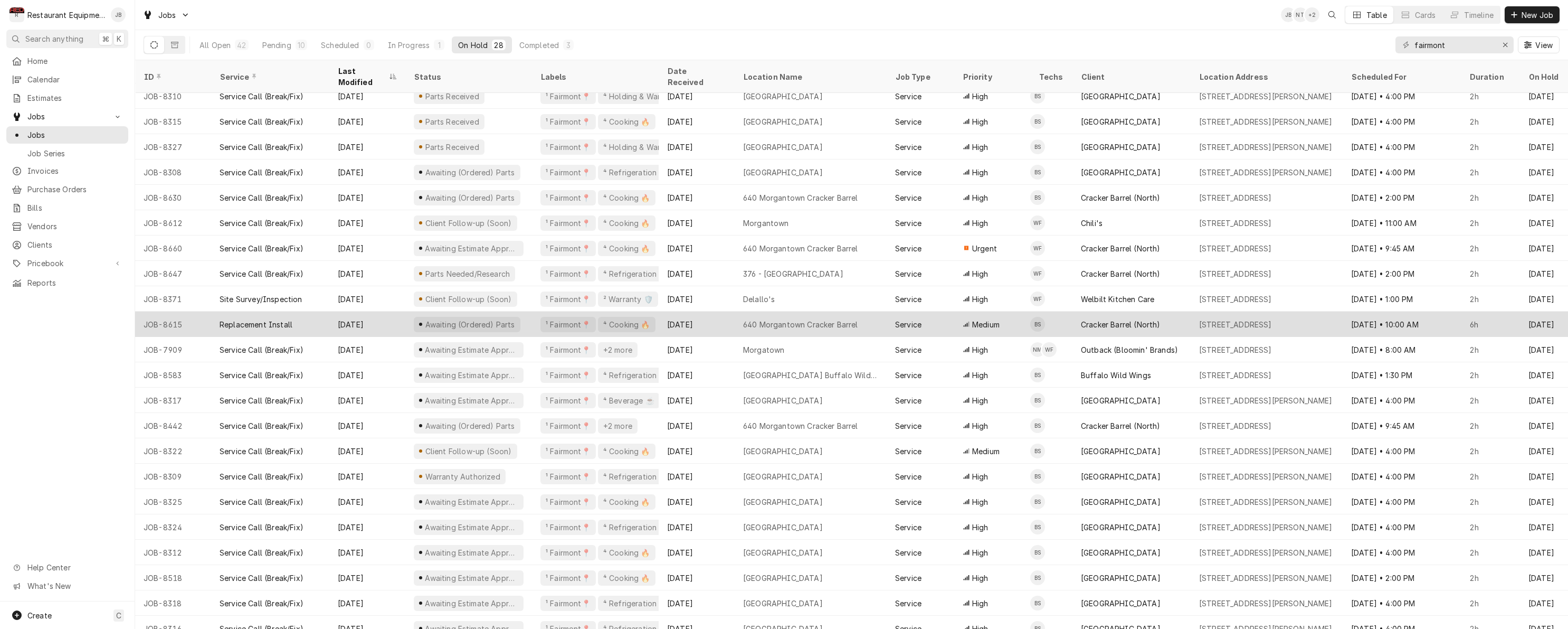
scroll to position [161, 0]
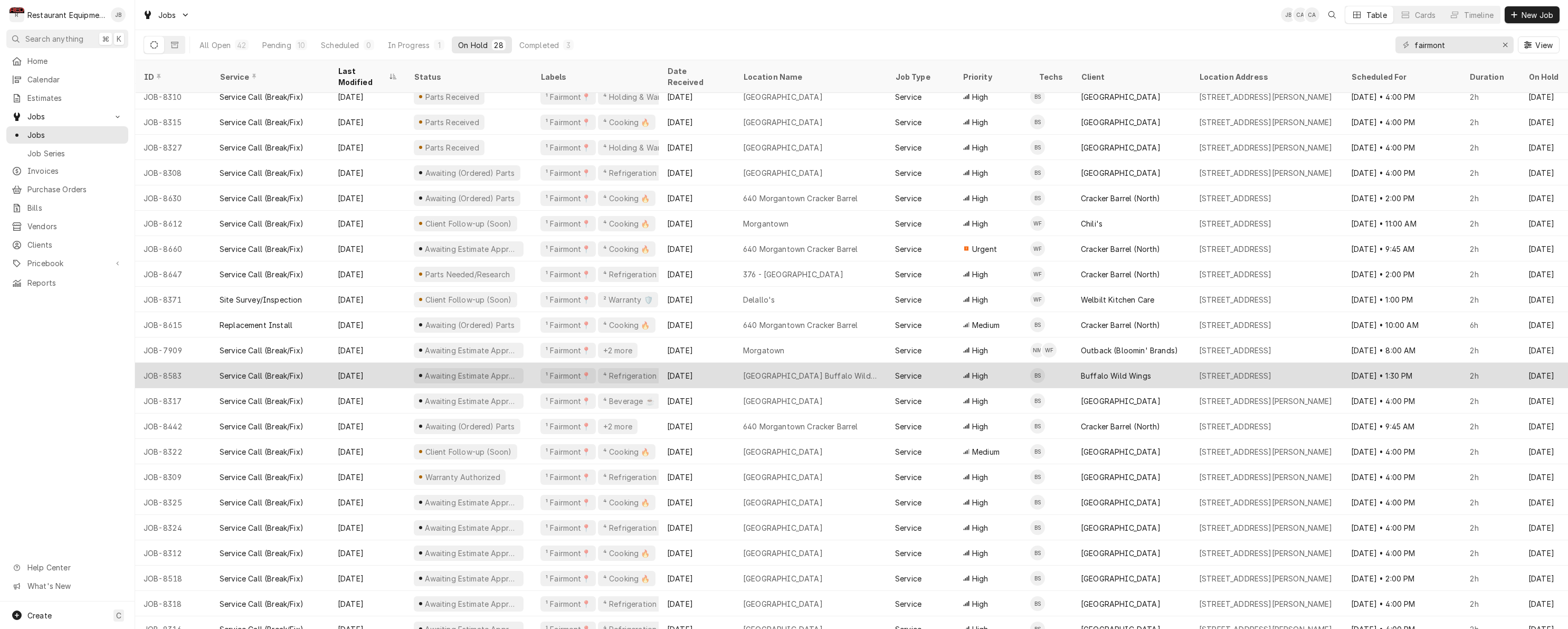
click at [534, 363] on div "¹ Fairmont📍 ⁴ Refrigeration ❄️" at bounding box center [595, 376] width 127 height 26
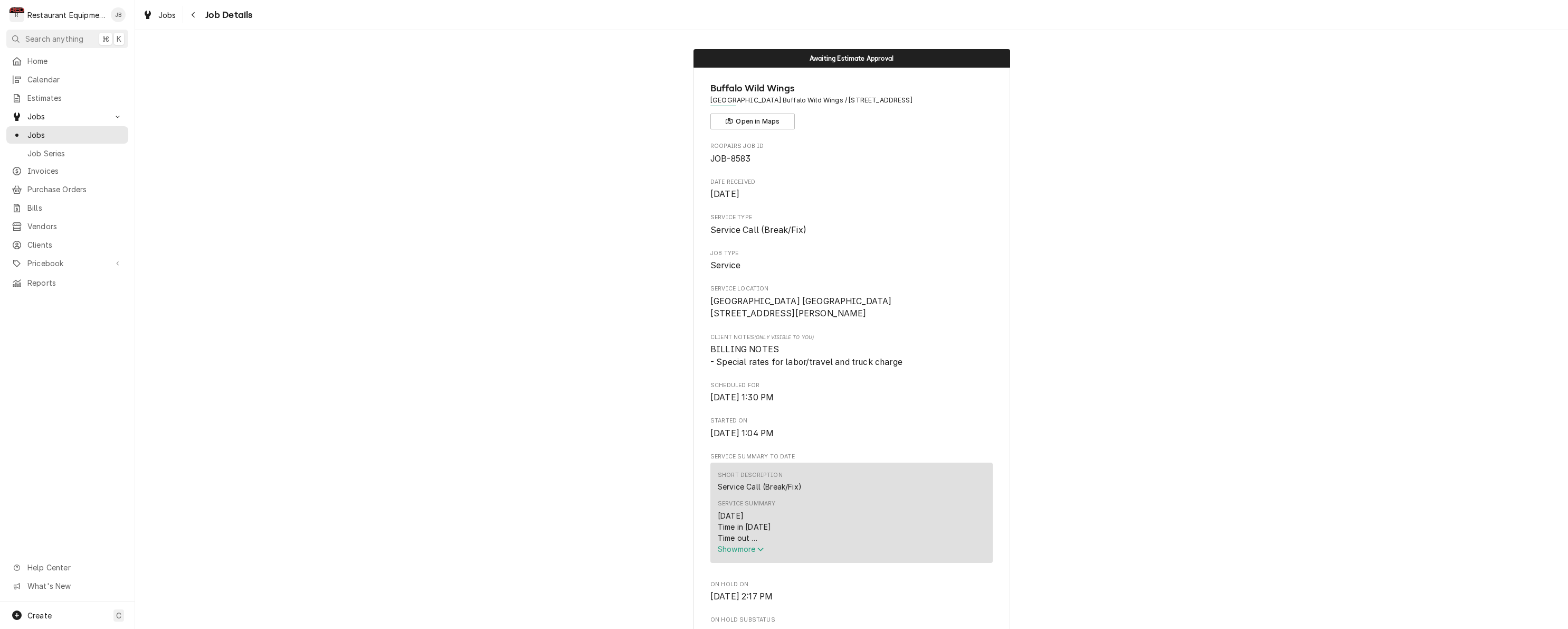
click at [748, 558] on div "Service Summary [DATE] Time in [DATE] Time out Truck 302 App prep cooler M-SKF7…" at bounding box center [852, 526] width 268 height 61
click at [743, 553] on span "Show more" at bounding box center [741, 549] width 46 height 9
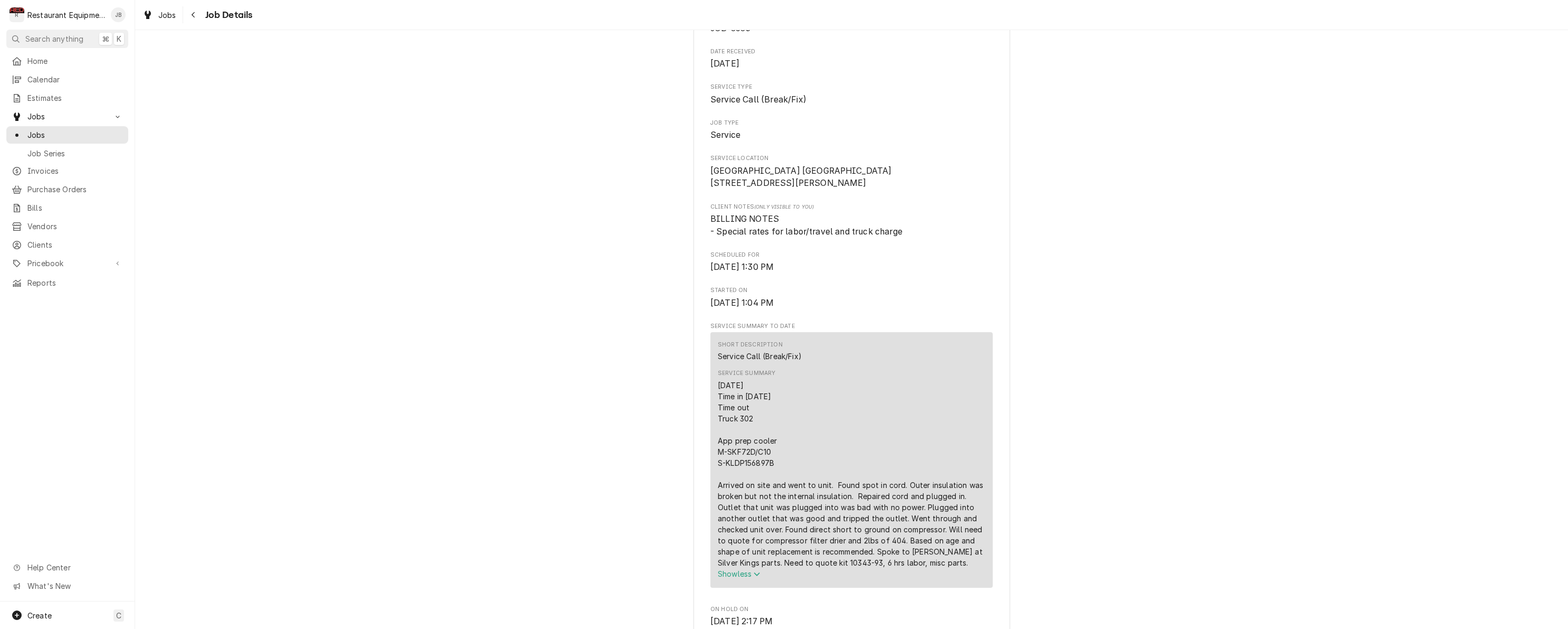
scroll to position [138, 0]
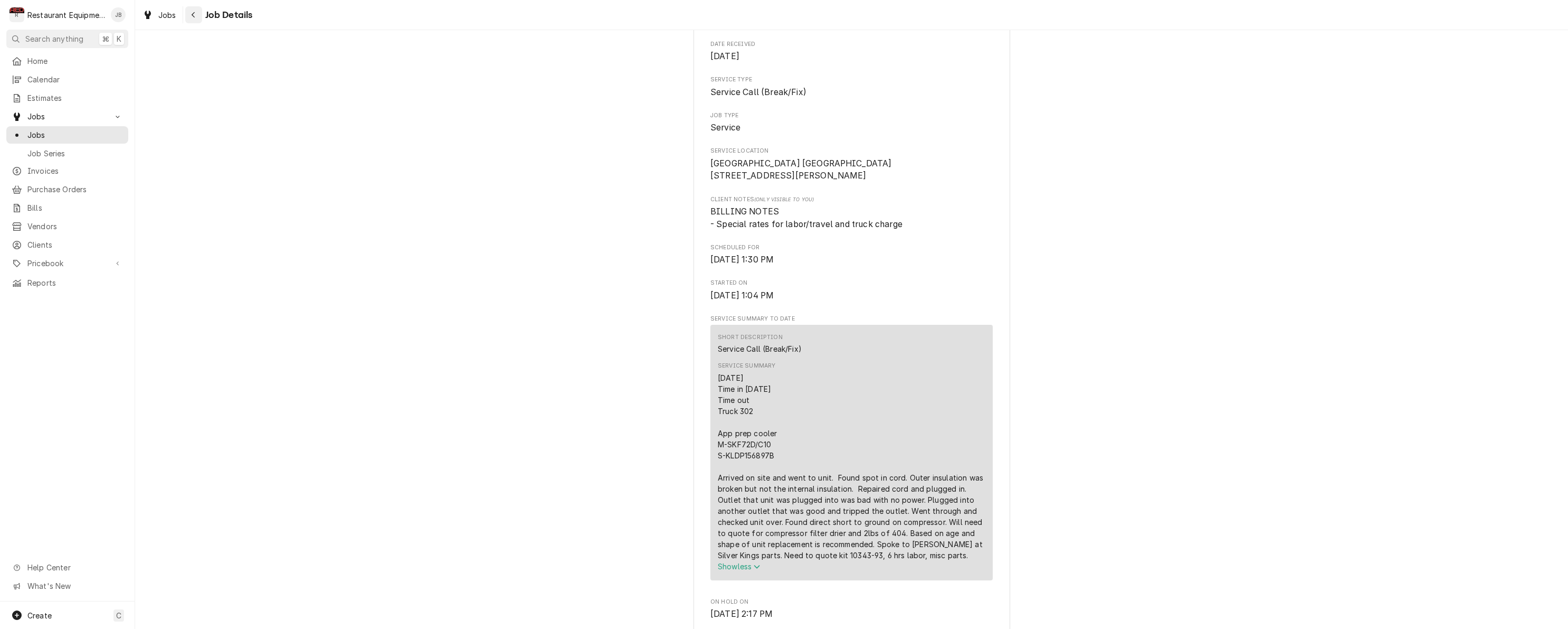
click at [198, 10] on div "Navigate back" at bounding box center [194, 15] width 10 height 10
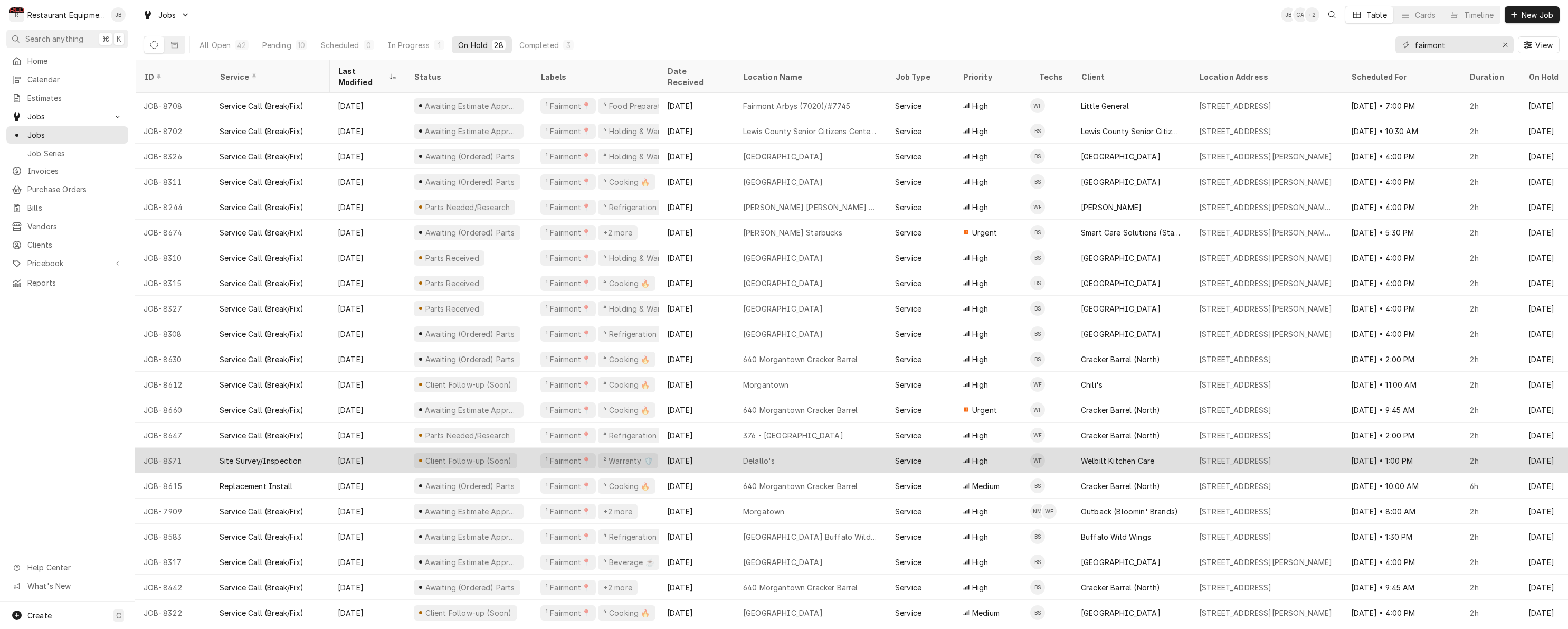
scroll to position [0, 1]
click at [711, 448] on div "[DATE]" at bounding box center [696, 460] width 76 height 26
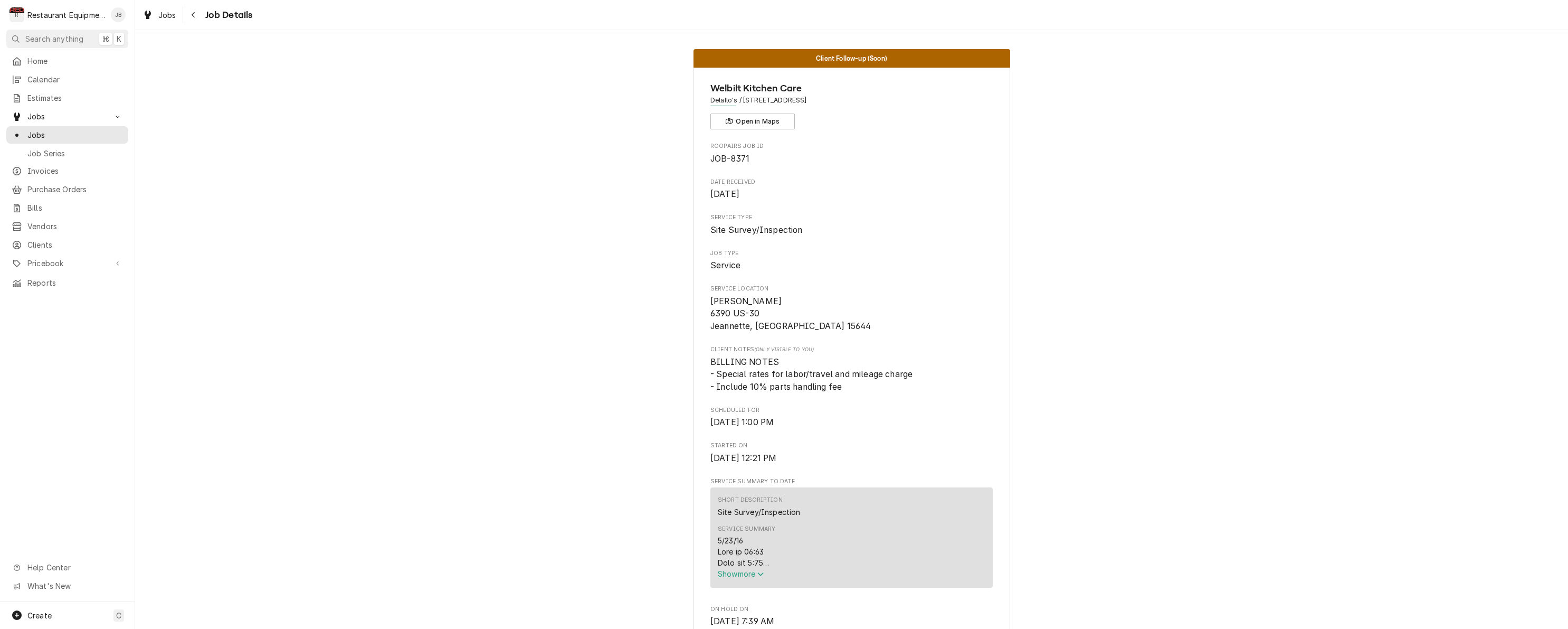
click at [730, 569] on span "Show more" at bounding box center [741, 574] width 46 height 9
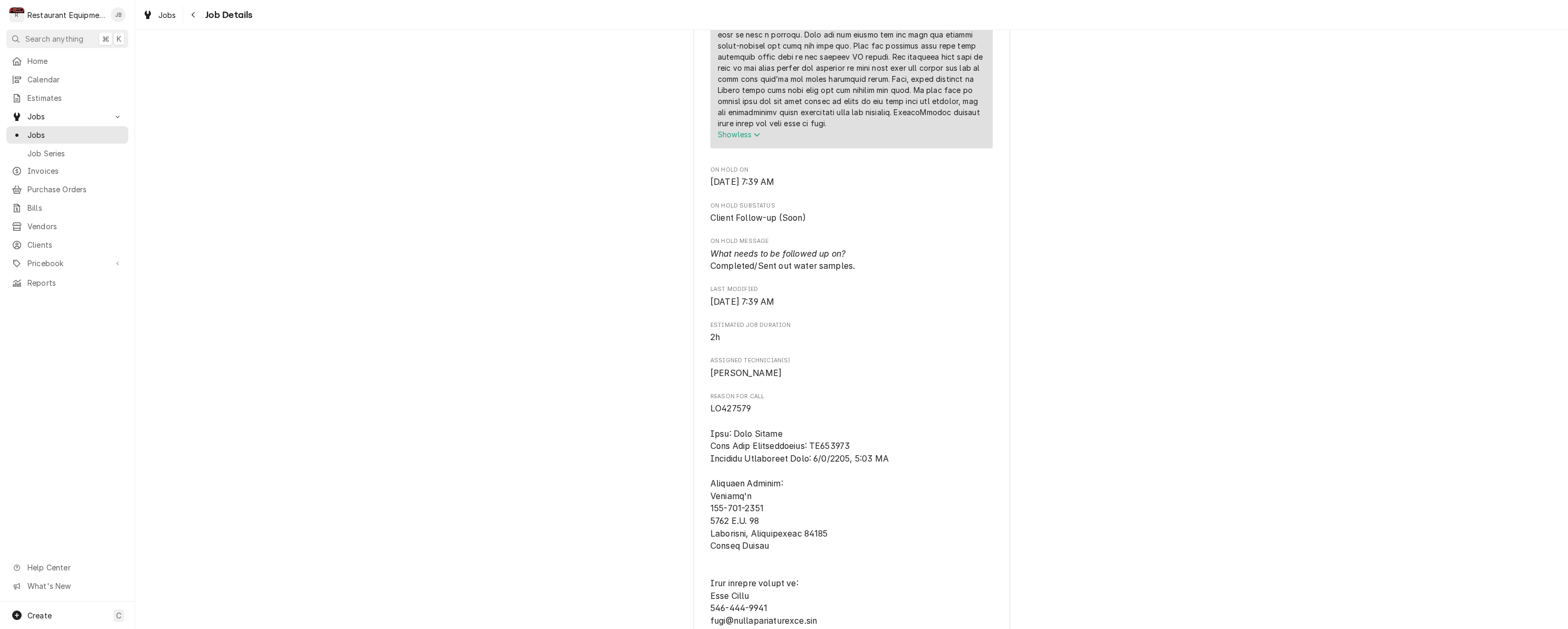
scroll to position [630, 0]
click at [194, 18] on div "Navigate back" at bounding box center [194, 15] width 10 height 10
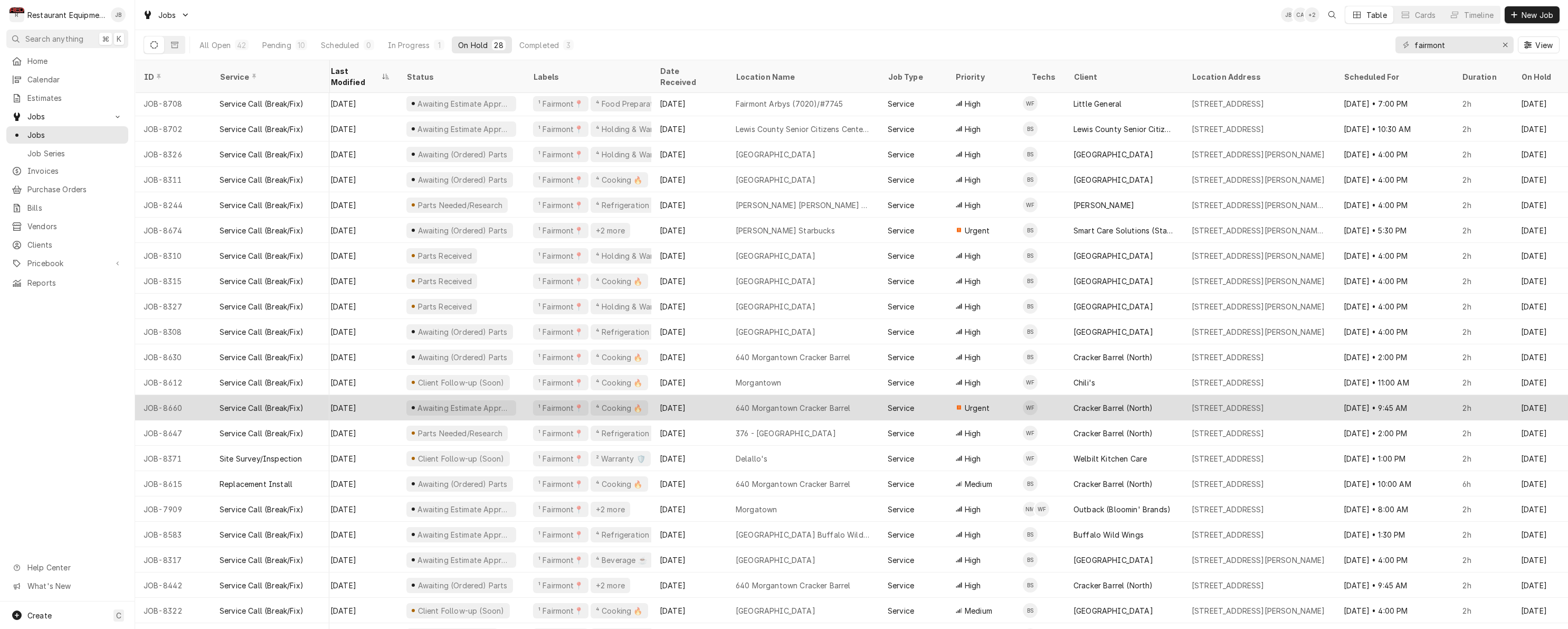
scroll to position [3, 7]
click at [528, 399] on div "¹ Fairmont📍 ⁴ Cooking 🔥" at bounding box center [588, 407] width 127 height 26
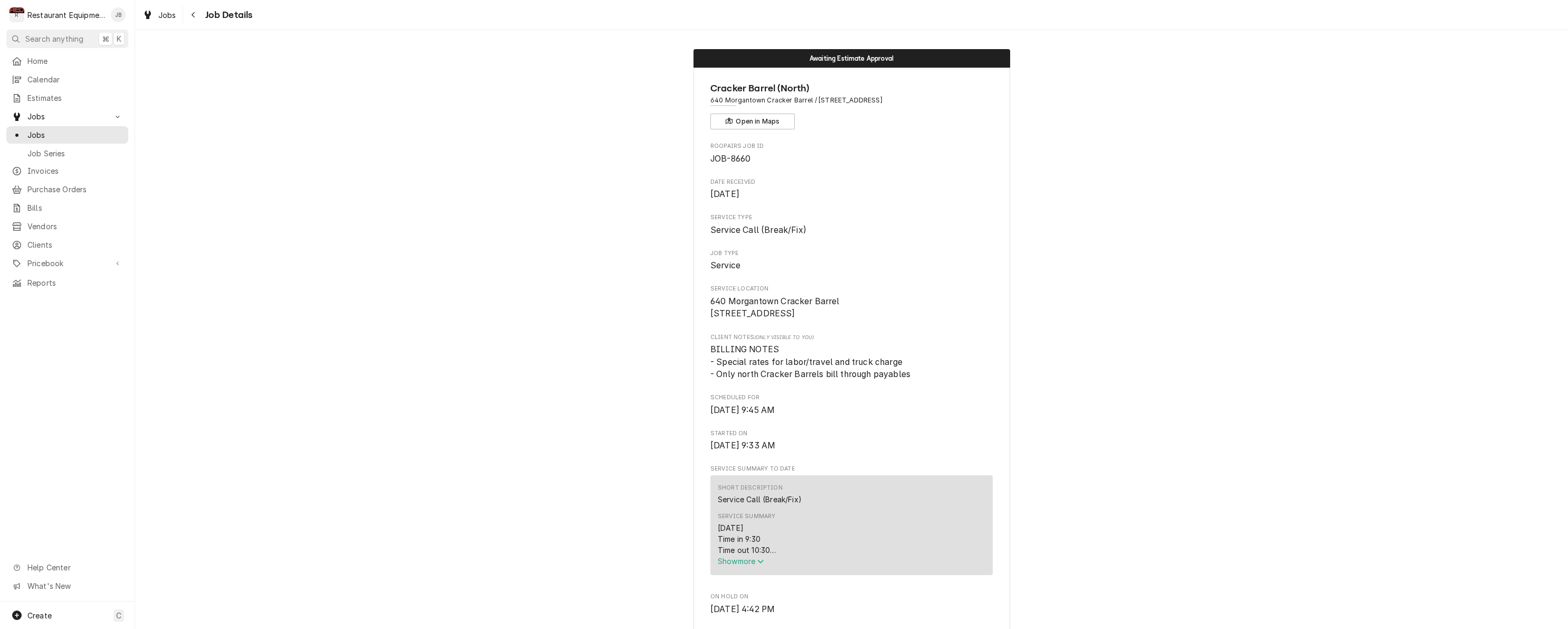
click at [751, 566] on span "Show more" at bounding box center [741, 561] width 46 height 9
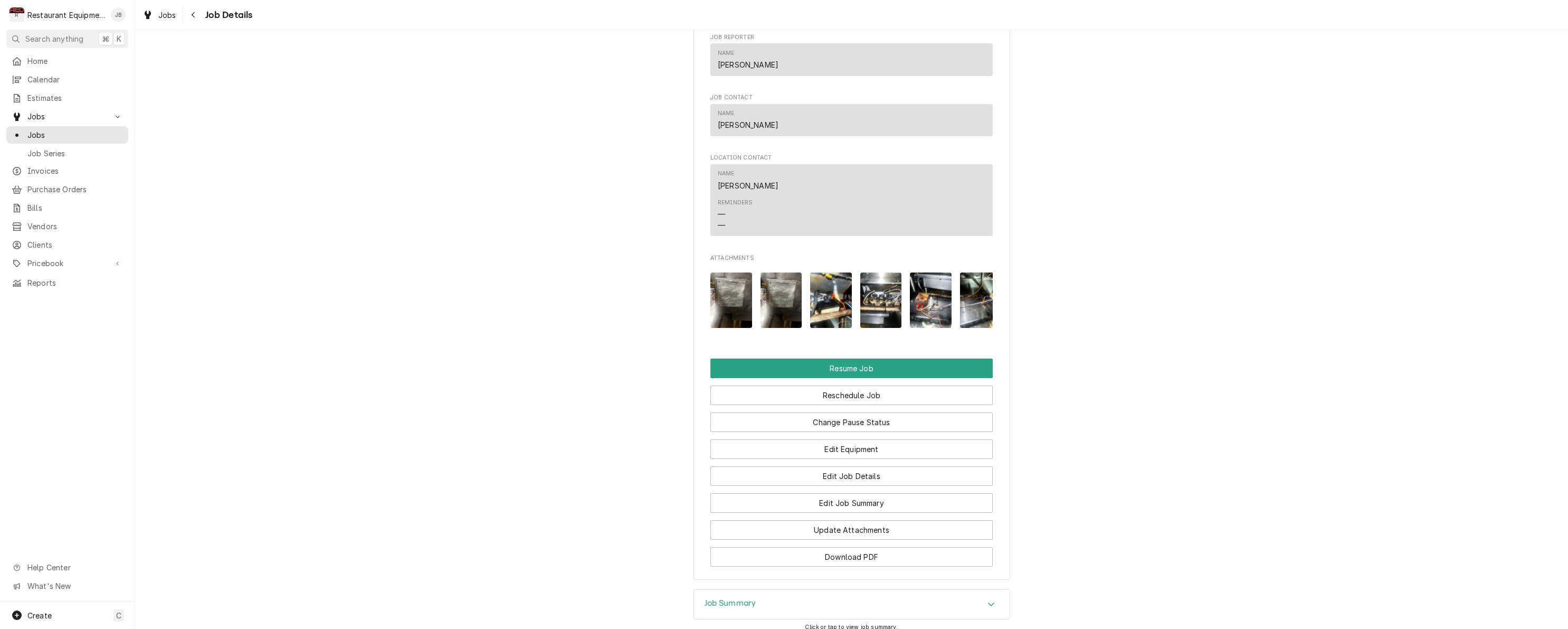
scroll to position [1156, 0]
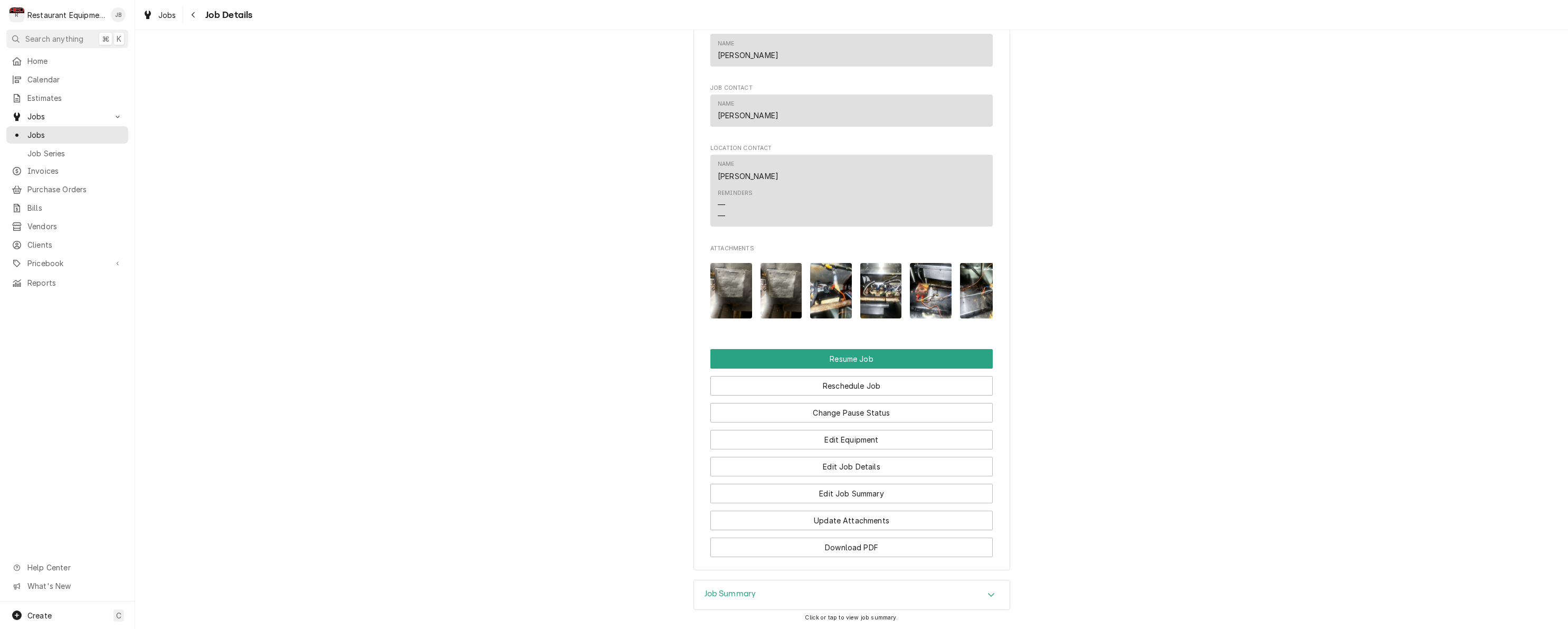
click at [838, 292] on img "Attachments" at bounding box center [831, 290] width 41 height 55
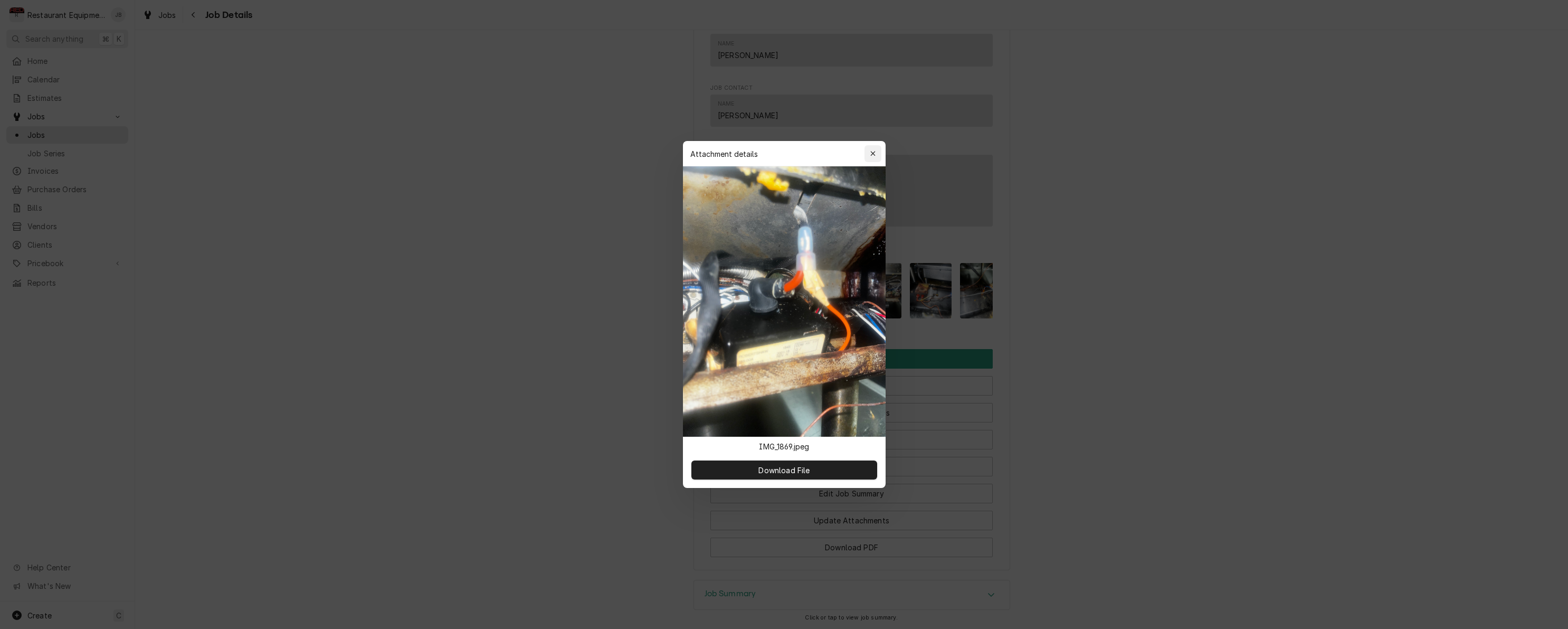
click at [872, 158] on div "button" at bounding box center [872, 153] width 10 height 10
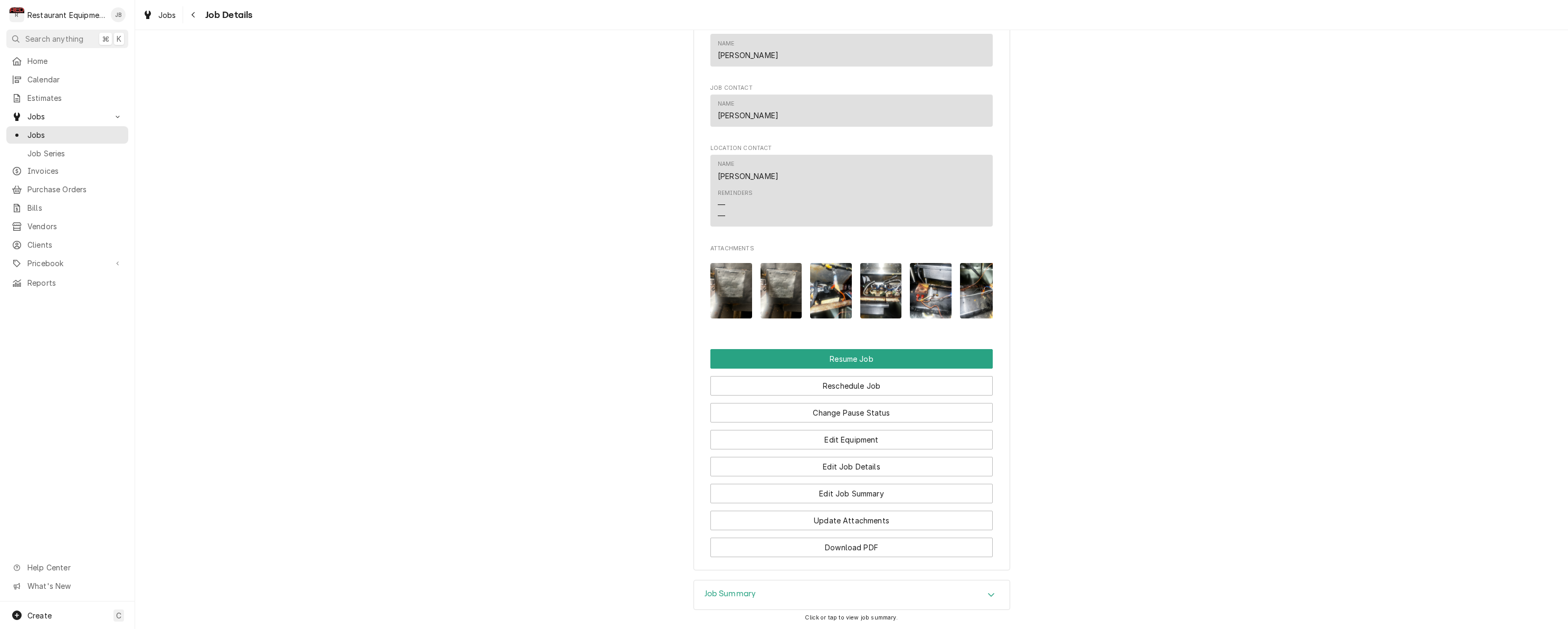
click at [873, 287] on img "Attachments" at bounding box center [881, 290] width 41 height 55
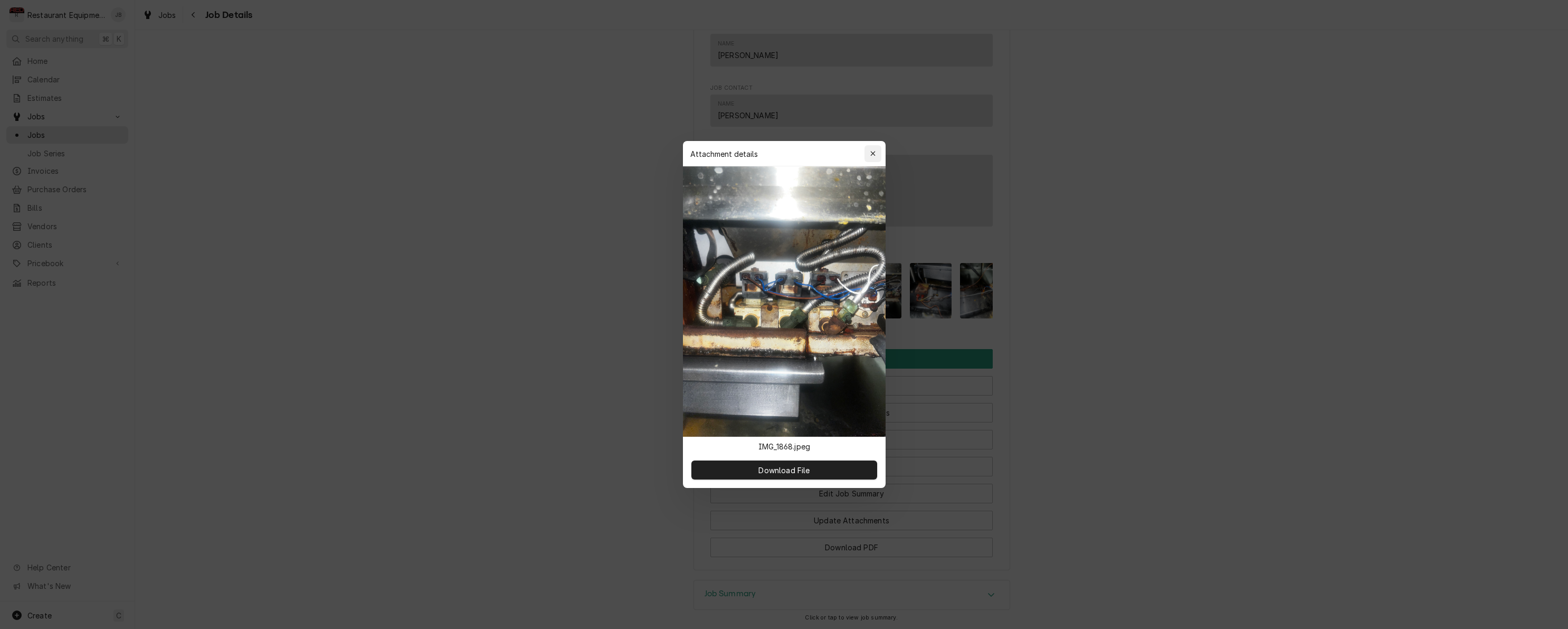
click at [871, 157] on icon "button" at bounding box center [873, 153] width 6 height 7
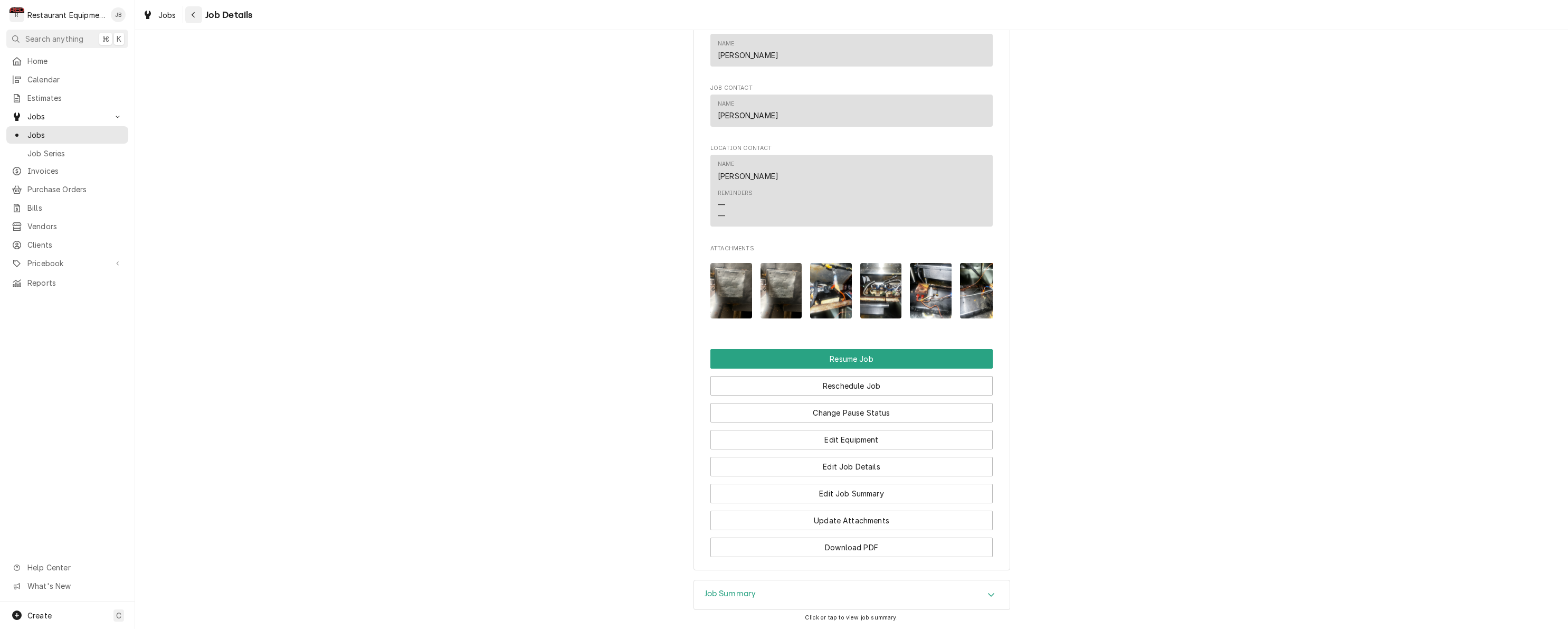
click at [193, 12] on icon "Navigate back" at bounding box center [194, 15] width 5 height 7
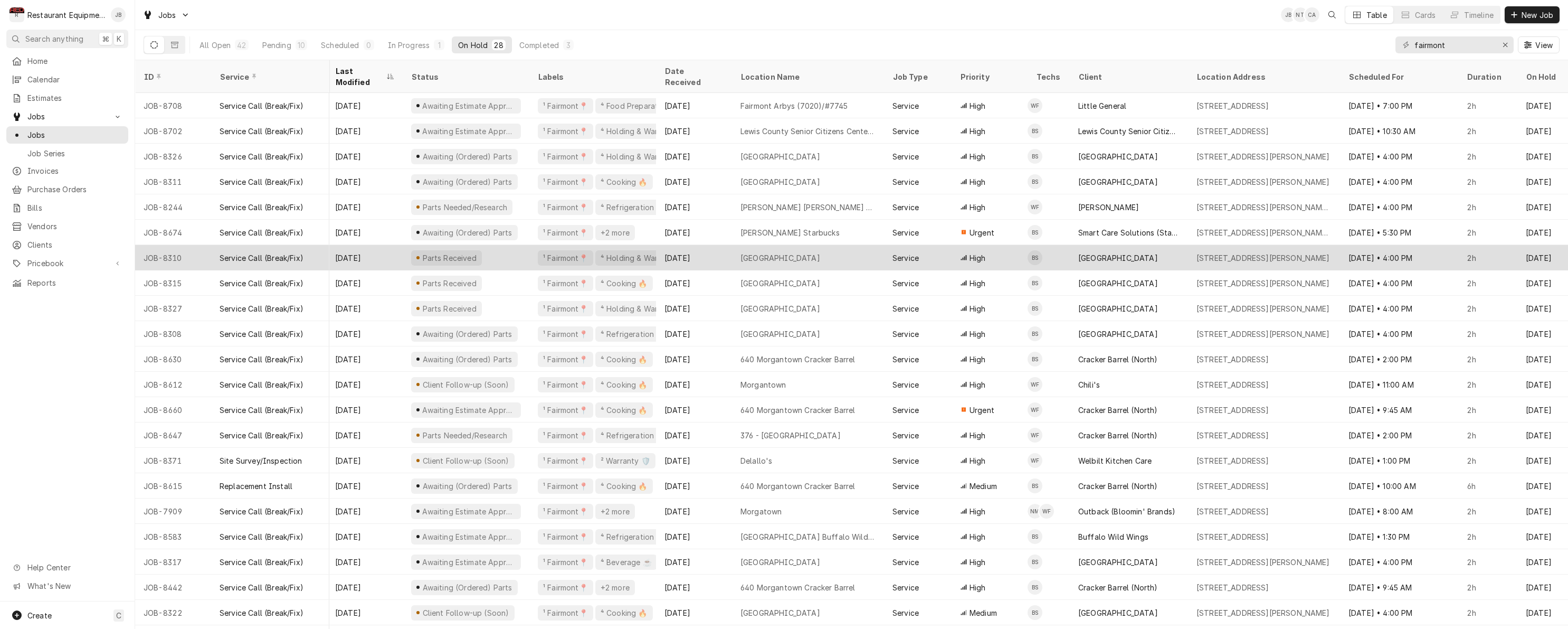
scroll to position [1, 2]
